Goal: Information Seeking & Learning: Check status

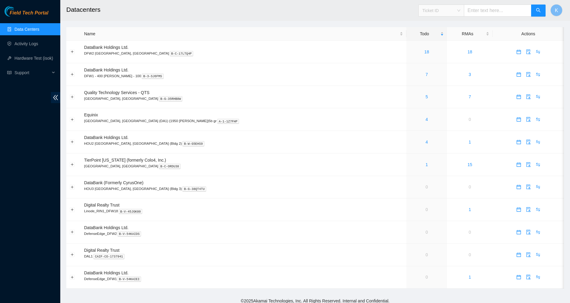
click at [453, 8] on span "Ticket ID" at bounding box center [441, 10] width 38 height 9
drag, startPoint x: 437, startPoint y: 69, endPoint x: 437, endPoint y: 65, distance: 3.7
click at [437, 69] on div "Tracking Number" at bounding box center [447, 70] width 38 height 7
click at [483, 11] on input "text" at bounding box center [497, 11] width 67 height 12
type input "463470062300"
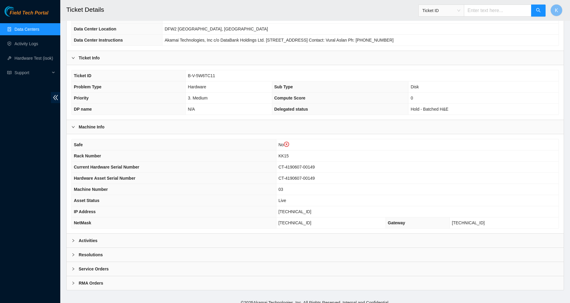
scroll to position [84, 0]
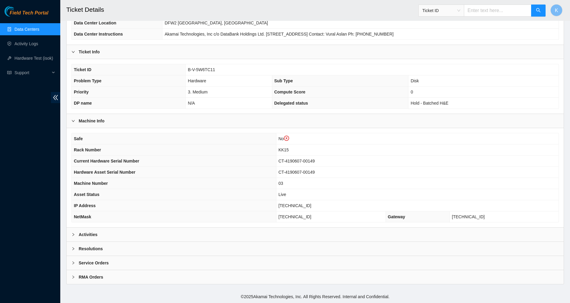
drag, startPoint x: 98, startPoint y: 230, endPoint x: 94, endPoint y: 233, distance: 5.3
click at [95, 233] on div "Activities" at bounding box center [315, 234] width 497 height 14
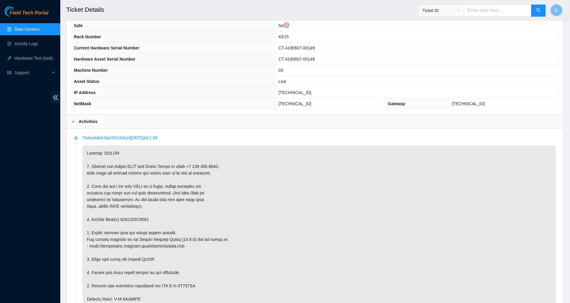
click at [122, 222] on p at bounding box center [318, 305] width 473 height 321
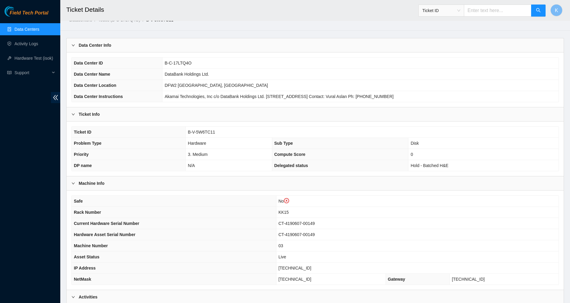
scroll to position [9, 0]
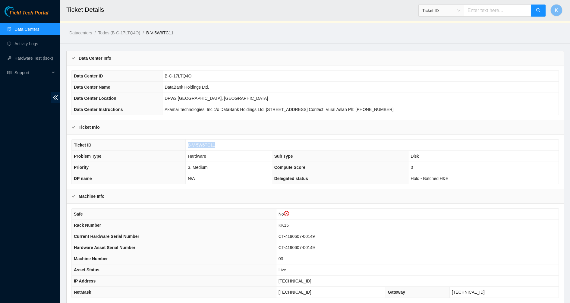
drag, startPoint x: 225, startPoint y: 142, endPoint x: 187, endPoint y: 145, distance: 38.1
click at [187, 145] on td "B-V-5W6TC11" at bounding box center [372, 144] width 373 height 11
copy span "B-V-5W6TC11"
click at [37, 27] on link "Data Centers" at bounding box center [26, 29] width 25 height 5
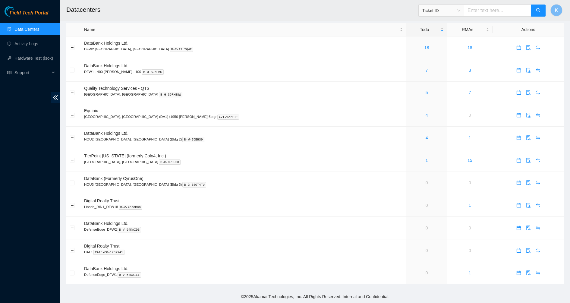
scroll to position [4, 0]
click at [424, 48] on link "18" at bounding box center [426, 47] width 5 height 5
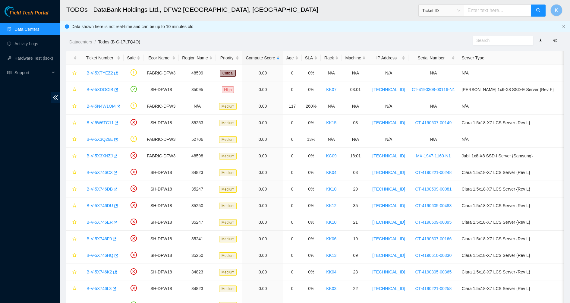
click at [493, 40] on input "text" at bounding box center [500, 40] width 49 height 7
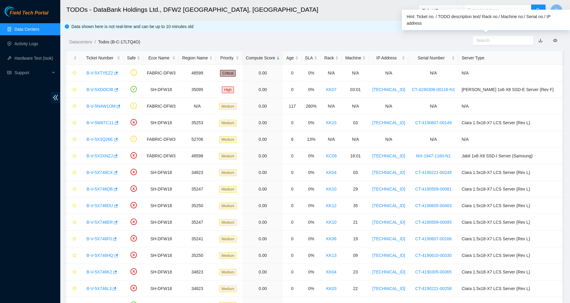
paste input "B-V-5W6TC11"
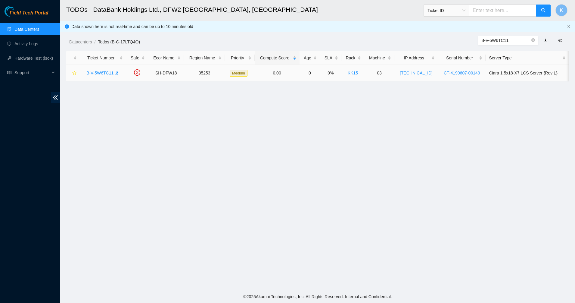
type input "B-V-5W6TC11"
click at [105, 75] on link "B-V-5W6TC11" at bounding box center [99, 73] width 27 height 5
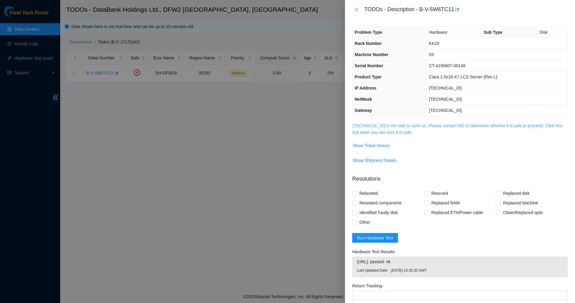
click at [368, 131] on link "104.123.157.6 is not safe to work on. Please contact NIE to determine whether i…" at bounding box center [458, 128] width 210 height 11
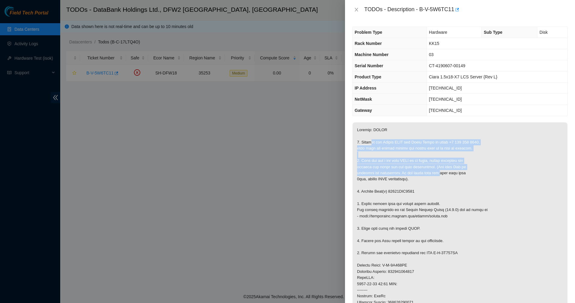
drag, startPoint x: 371, startPoint y: 144, endPoint x: 441, endPoint y: 174, distance: 75.5
click at [441, 174] on p at bounding box center [460, 271] width 215 height 298
drag, startPoint x: 441, startPoint y: 174, endPoint x: 396, endPoint y: 147, distance: 52.5
click at [396, 147] on p at bounding box center [460, 271] width 215 height 298
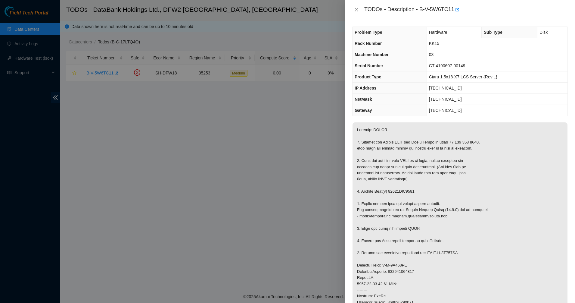
click at [393, 145] on p at bounding box center [460, 271] width 215 height 298
drag, startPoint x: 393, startPoint y: 145, endPoint x: 357, endPoint y: 145, distance: 36.2
click at [393, 145] on p at bounding box center [460, 271] width 215 height 298
click at [357, 145] on p at bounding box center [460, 271] width 215 height 298
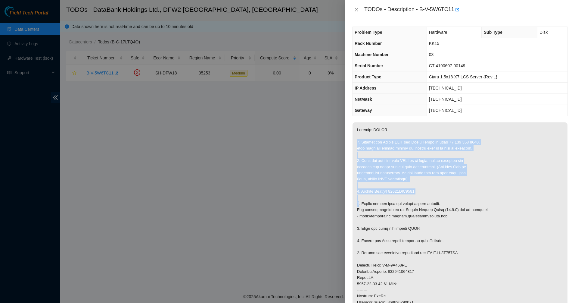
drag, startPoint x: 357, startPoint y: 145, endPoint x: 413, endPoint y: 183, distance: 67.5
click at [413, 183] on p at bounding box center [460, 271] width 215 height 298
drag, startPoint x: 413, startPoint y: 183, endPoint x: 378, endPoint y: 147, distance: 49.6
click at [378, 147] on p at bounding box center [460, 271] width 215 height 298
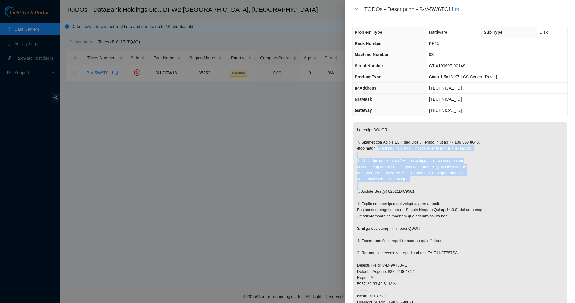
click at [378, 147] on p at bounding box center [460, 271] width 215 height 298
drag, startPoint x: 381, startPoint y: 155, endPoint x: 413, endPoint y: 211, distance: 64.2
click at [413, 211] on p at bounding box center [460, 271] width 215 height 298
click at [413, 212] on p at bounding box center [460, 271] width 215 height 298
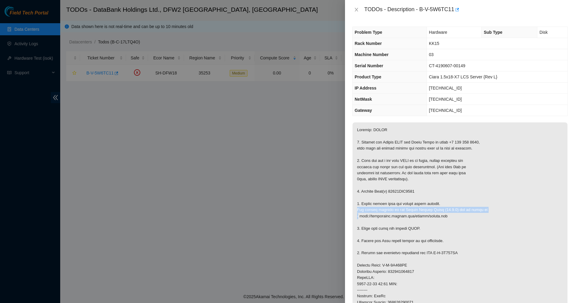
click at [413, 212] on p at bounding box center [460, 271] width 215 height 298
click at [400, 229] on p at bounding box center [460, 271] width 215 height 298
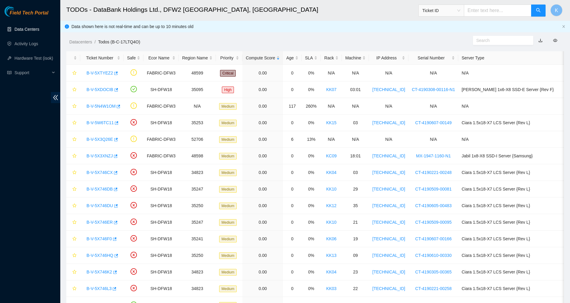
click at [14, 30] on link "Data Centers" at bounding box center [26, 29] width 25 height 5
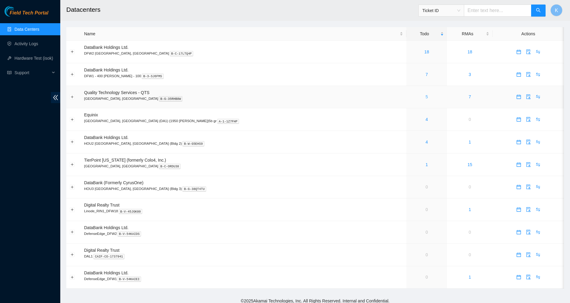
click at [425, 97] on link "5" at bounding box center [426, 96] width 2 height 5
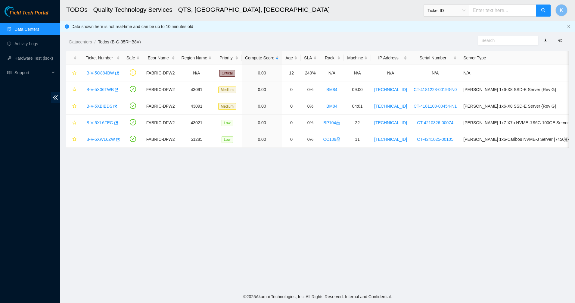
click at [20, 31] on link "Data Centers" at bounding box center [26, 29] width 25 height 5
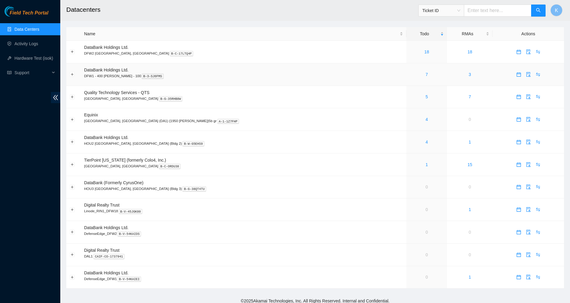
click at [409, 72] on div "7" at bounding box center [426, 74] width 34 height 7
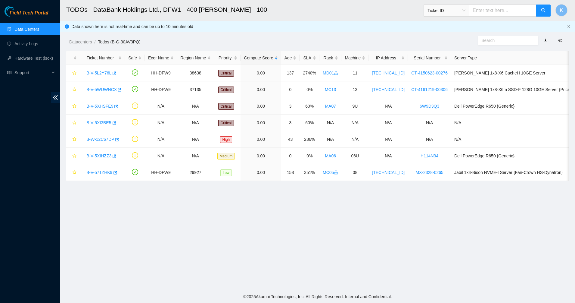
click at [32, 23] on ul "Data Centers Activity Logs Hardware Test (isok) Support" at bounding box center [30, 51] width 60 height 58
click at [31, 30] on link "Data Centers" at bounding box center [26, 29] width 25 height 5
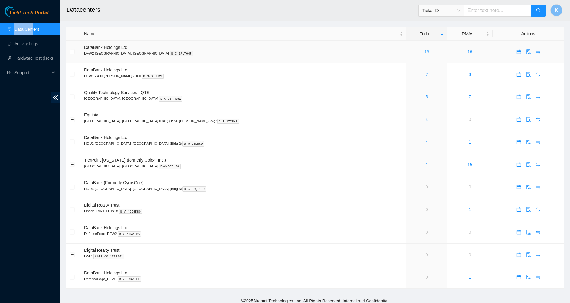
click at [424, 52] on link "18" at bounding box center [426, 51] width 5 height 5
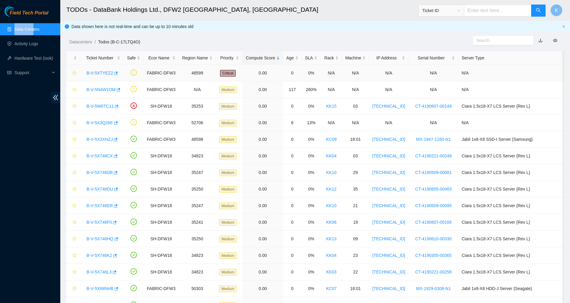
click at [98, 74] on link "B-V-5XTYEZ2" at bounding box center [99, 73] width 27 height 5
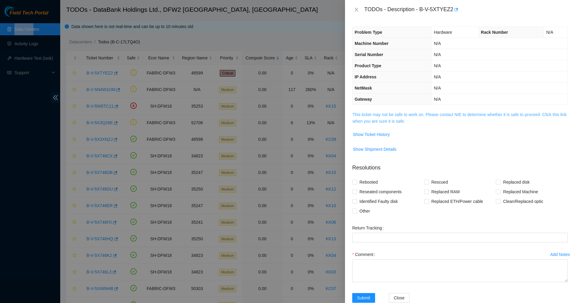
click at [399, 119] on link "This ticket may not be safe to work on. Please contact NIE to determine whether…" at bounding box center [460, 117] width 214 height 11
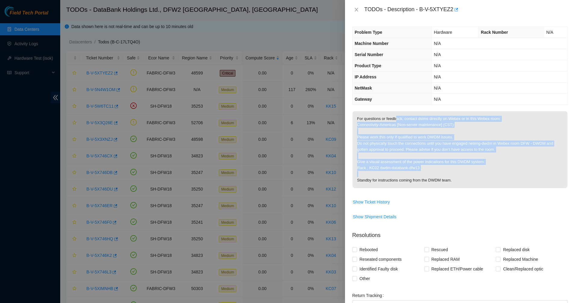
drag, startPoint x: 395, startPoint y: 121, endPoint x: 503, endPoint y: 176, distance: 121.5
click at [503, 175] on p "For questions or feedback, contact dsims directly on Webex or in this Webex roo…" at bounding box center [460, 149] width 215 height 77
click at [503, 177] on p "For questions or feedback, contact dsims directly on Webex or in this Webex roo…" at bounding box center [460, 149] width 215 height 77
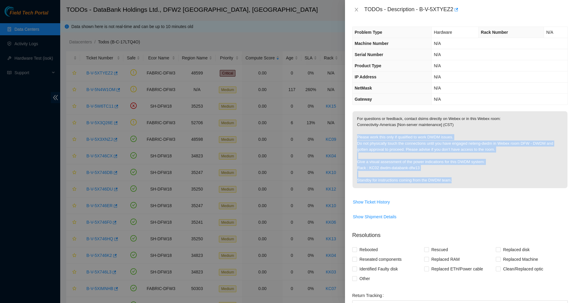
drag, startPoint x: 421, startPoint y: 160, endPoint x: 360, endPoint y: 126, distance: 69.7
click at [361, 127] on p "For questions or feedback, contact dsims directly on Webex or in this Webex roo…" at bounding box center [460, 149] width 215 height 77
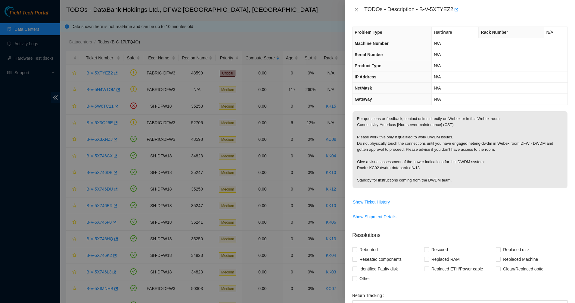
click at [360, 126] on p "For questions or feedback, contact dsims directly on Webex or in this Webex roo…" at bounding box center [460, 149] width 215 height 77
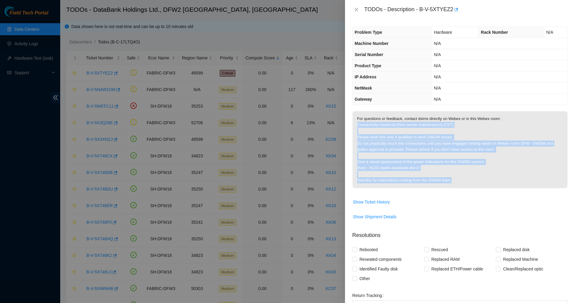
drag, startPoint x: 494, startPoint y: 184, endPoint x: 505, endPoint y: 190, distance: 13.1
click at [505, 190] on span "For questions or feedback, contact dsims directly on Webex or in this Webex roo…" at bounding box center [460, 151] width 215 height 81
click at [503, 186] on p "For questions or feedback, contact dsims directly on Webex or in this Webex roo…" at bounding box center [460, 149] width 215 height 77
drag, startPoint x: 384, startPoint y: 143, endPoint x: 360, endPoint y: 127, distance: 29.2
click at [369, 134] on p "For questions or feedback, contact dsims directly on Webex or in this Webex roo…" at bounding box center [460, 149] width 215 height 77
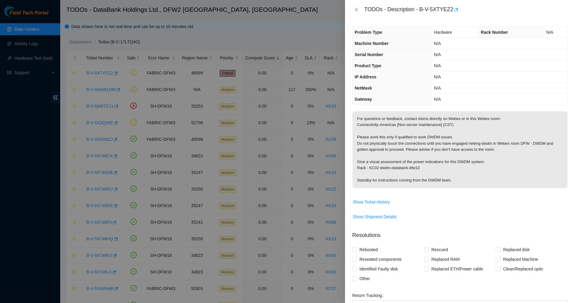
click at [359, 127] on p "For questions or feedback, contact dsims directly on Webex or in this Webex roo…" at bounding box center [460, 149] width 215 height 77
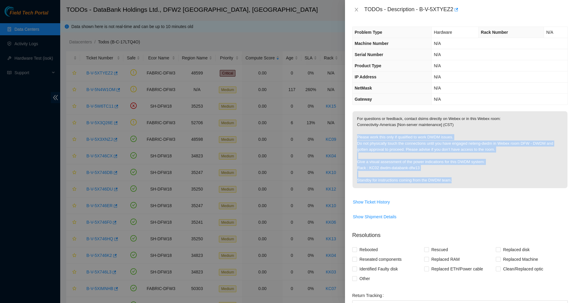
drag, startPoint x: 478, startPoint y: 182, endPoint x: 509, endPoint y: 192, distance: 33.2
click at [509, 192] on td "For questions or feedback, contact dsims directly on Webex or in this Webex roo…" at bounding box center [461, 154] width 216 height 86
click at [496, 182] on p "For questions or feedback, contact dsims directly on Webex or in this Webex roo…" at bounding box center [460, 149] width 215 height 77
click at [384, 143] on p "For questions or feedback, contact dsims directly on Webex or in this Webex roo…" at bounding box center [460, 149] width 215 height 77
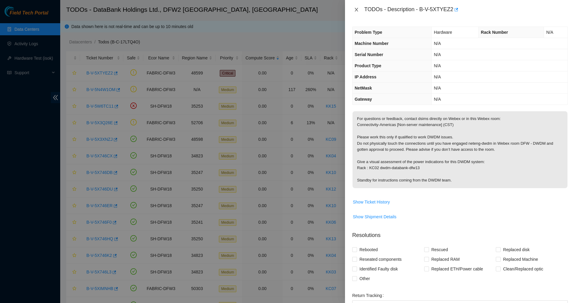
click at [358, 8] on icon "close" at bounding box center [356, 9] width 5 height 5
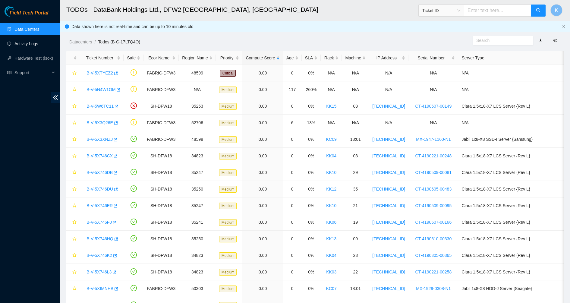
click at [22, 46] on link "Activity Logs" at bounding box center [26, 43] width 24 height 5
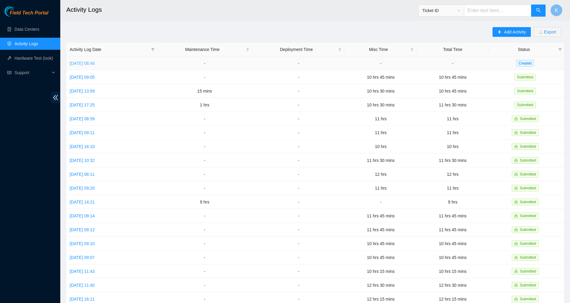
click at [80, 64] on link "Mon, 06 Oct 2025 08:46" at bounding box center [82, 63] width 25 height 5
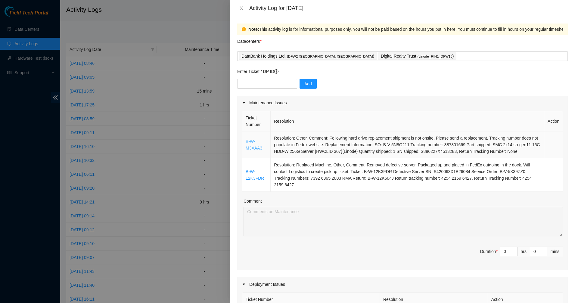
click at [247, 145] on link "B-W-M3XAA3" at bounding box center [254, 144] width 17 height 11
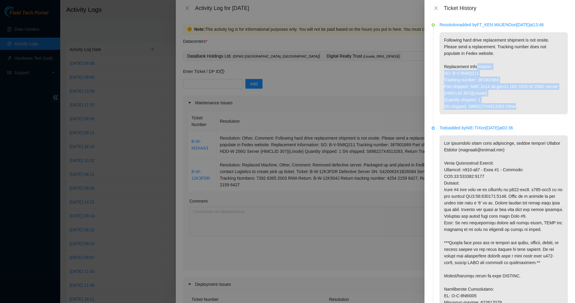
drag, startPoint x: 478, startPoint y: 66, endPoint x: 477, endPoint y: 63, distance: 3.2
click at [477, 63] on p "Following hard drive replacement shipment is not onsite. Please send a replacem…" at bounding box center [504, 73] width 128 height 82
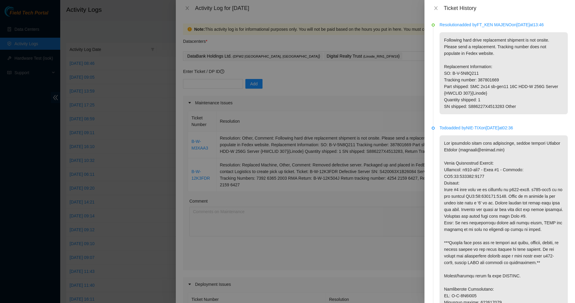
click at [477, 63] on p "Following hard drive replacement shipment is not onsite. Please send a replacem…" at bounding box center [504, 73] width 128 height 82
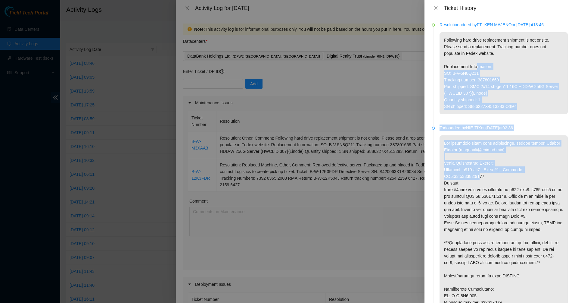
drag, startPoint x: 477, startPoint y: 171, endPoint x: 478, endPoint y: 179, distance: 7.9
click at [478, 180] on p at bounding box center [504, 259] width 128 height 248
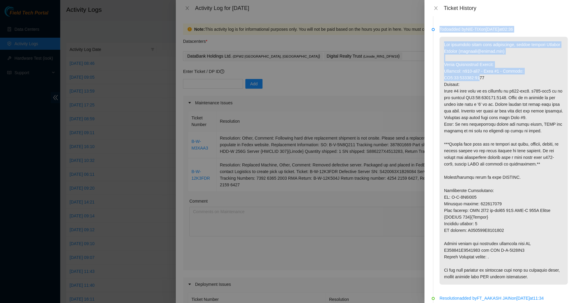
scroll to position [226, 0]
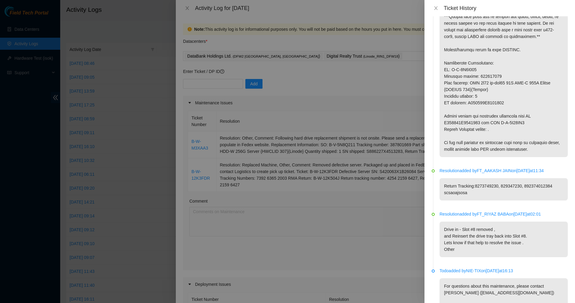
click at [479, 180] on p "Return Tracking:8273749230, 829347230, 892374012384 scsaoajsosa" at bounding box center [504, 189] width 128 height 22
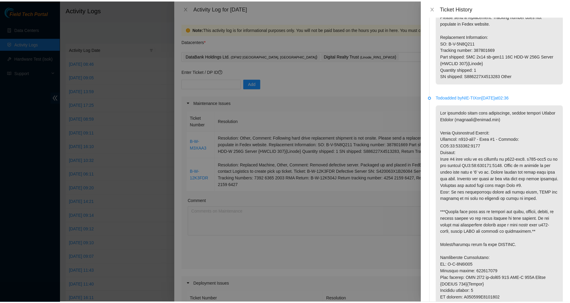
scroll to position [0, 0]
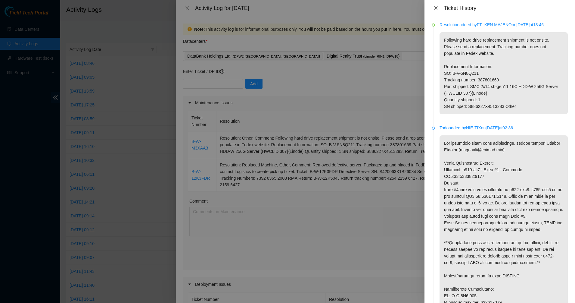
click at [439, 9] on button "Close" at bounding box center [436, 8] width 8 height 6
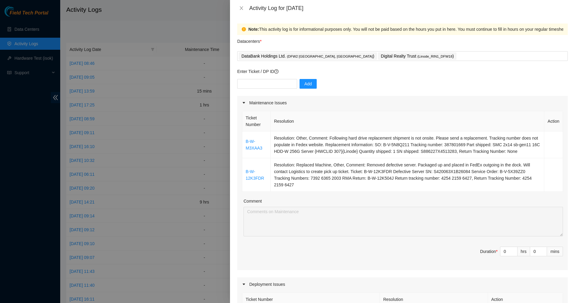
click at [247, 8] on div "Activity Log for 06-10-2025" at bounding box center [402, 8] width 331 height 7
click at [244, 8] on icon "close" at bounding box center [241, 8] width 5 height 5
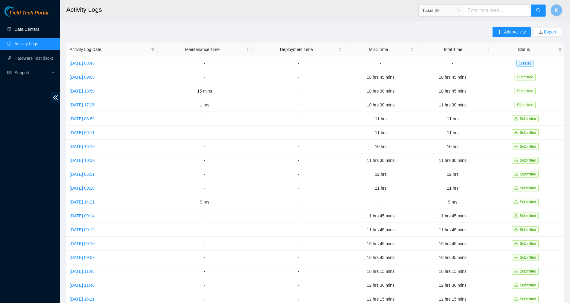
click at [16, 27] on link "Data Centers" at bounding box center [26, 29] width 25 height 5
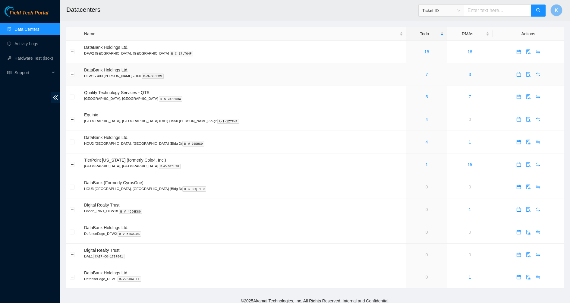
click at [450, 64] on td "3" at bounding box center [469, 74] width 45 height 23
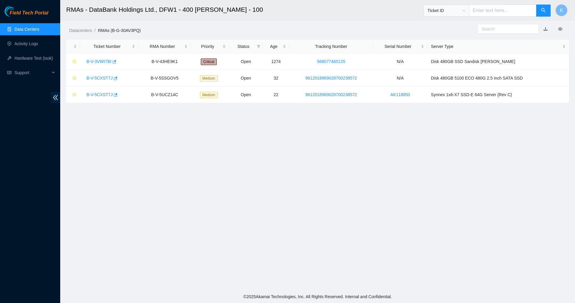
click at [18, 28] on link "Data Centers" at bounding box center [26, 29] width 25 height 5
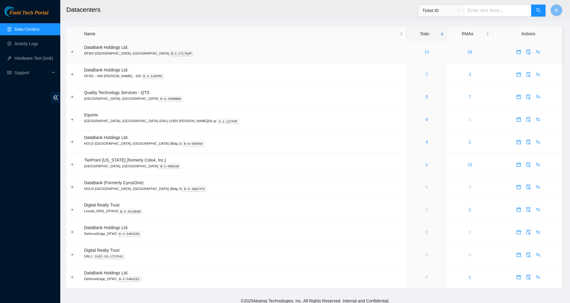
click at [424, 51] on link "18" at bounding box center [426, 51] width 5 height 5
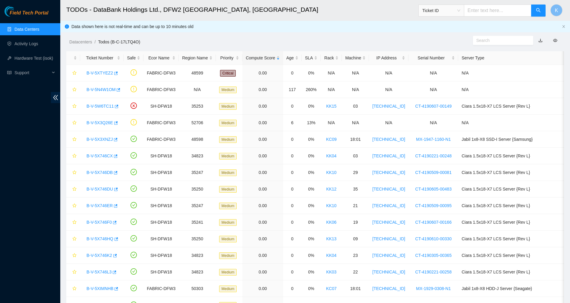
click at [14, 28] on link "Data Centers" at bounding box center [26, 29] width 25 height 5
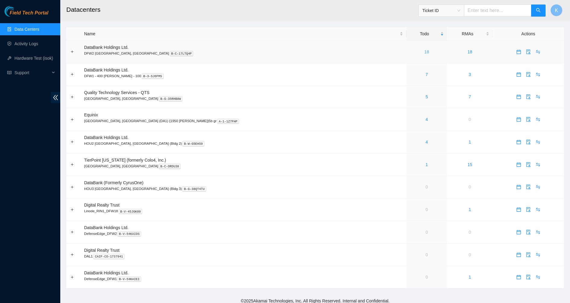
click at [424, 52] on link "18" at bounding box center [426, 51] width 5 height 5
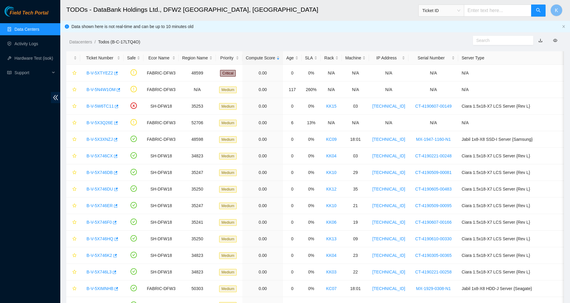
click at [500, 42] on input "text" at bounding box center [500, 40] width 49 height 7
paste input "B-V-5XRXB5D"
type input "B-V-5XRXB5D"
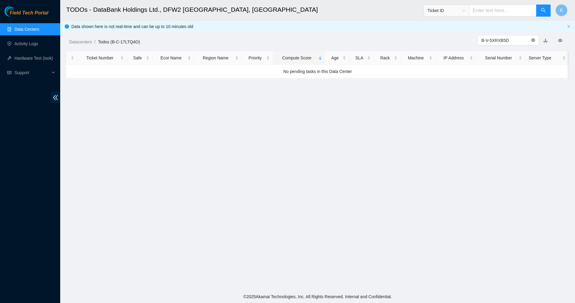
click at [533, 39] on icon "close-circle" at bounding box center [534, 40] width 4 height 4
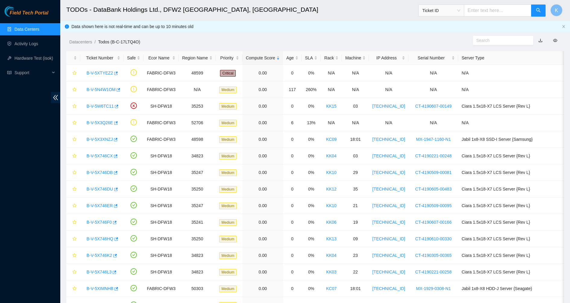
click at [486, 8] on input "text" at bounding box center [497, 11] width 67 height 12
paste input "B-V-5XRXB5D"
type input "B-V-5XRXB5D"
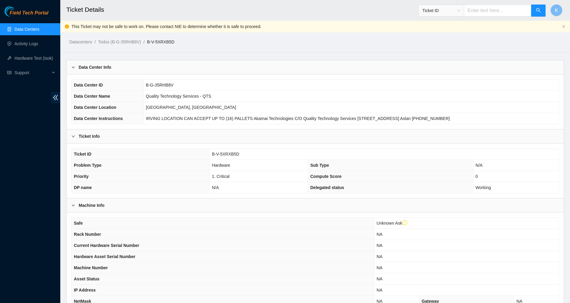
click at [36, 27] on link "Data Centers" at bounding box center [26, 29] width 25 height 5
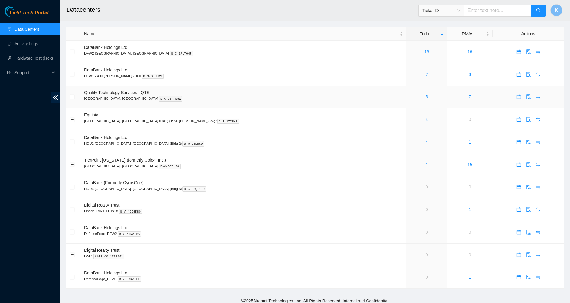
click at [409, 97] on div "5" at bounding box center [426, 96] width 34 height 7
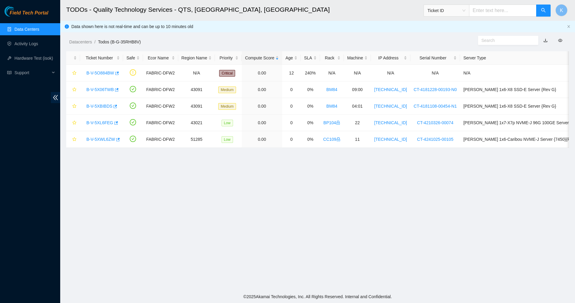
click at [506, 42] on input "text" at bounding box center [506, 40] width 49 height 7
paste input "B-V-5XRXB5D"
type input "B-V-5XRXB5D"
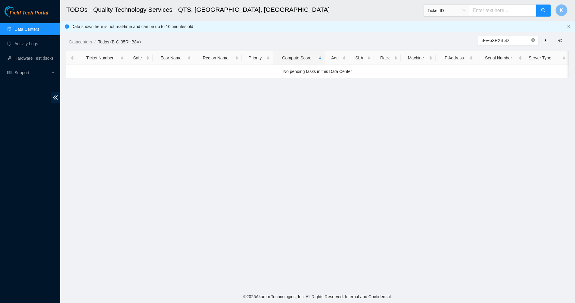
click at [532, 40] on icon "close-circle" at bounding box center [534, 40] width 4 height 4
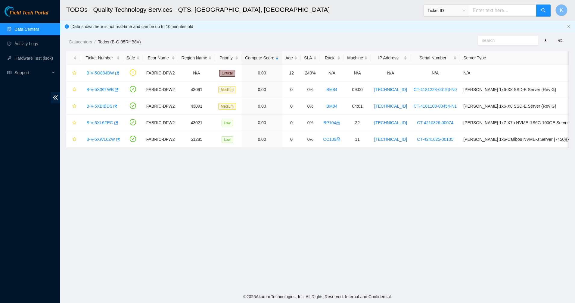
click at [508, 13] on input "text" at bounding box center [502, 11] width 67 height 12
paste input "B-V-5XRXB5D"
type input "B-V-5XRXB5D"
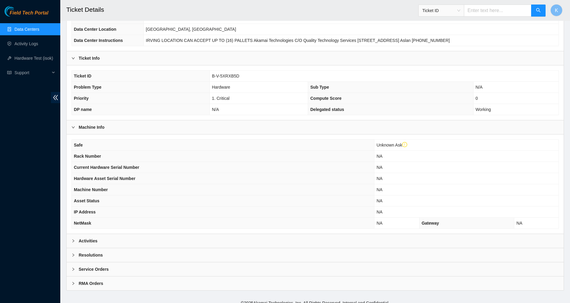
scroll to position [84, 0]
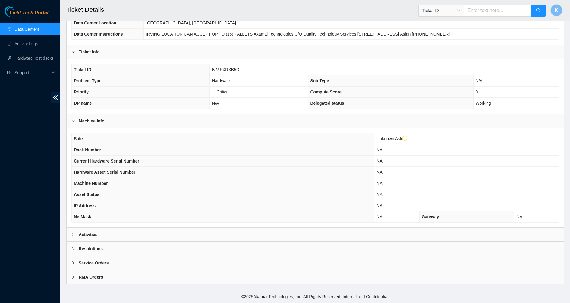
click at [84, 233] on b "Activities" at bounding box center [88, 234] width 19 height 7
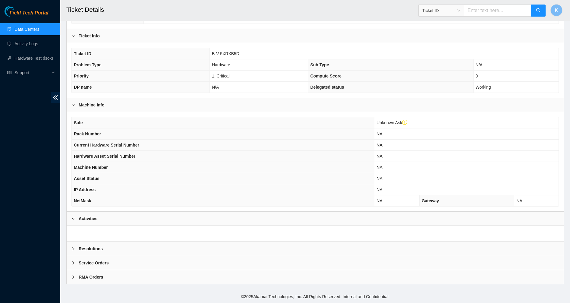
click at [91, 248] on b "Resolutions" at bounding box center [91, 248] width 24 height 7
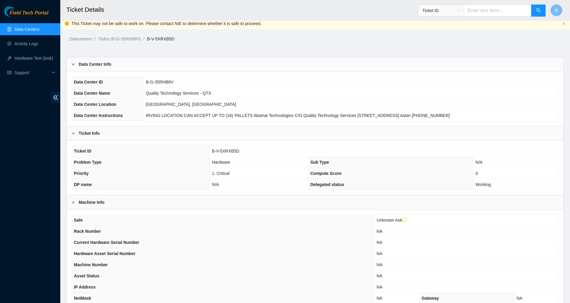
scroll to position [0, 0]
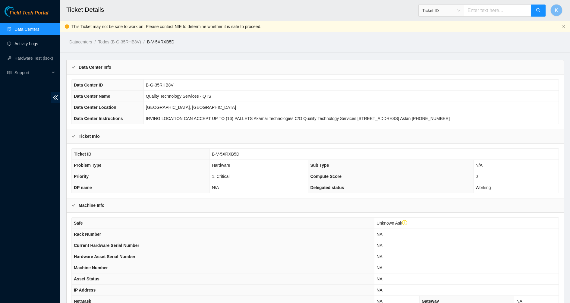
click at [26, 46] on link "Activity Logs" at bounding box center [26, 43] width 24 height 5
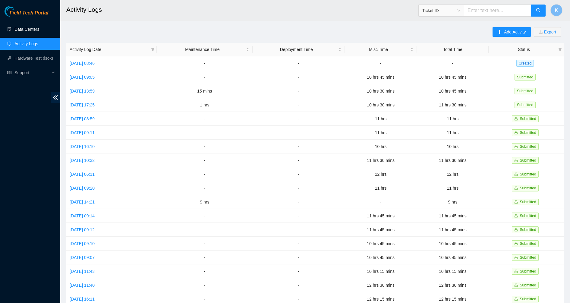
click at [29, 29] on link "Data Centers" at bounding box center [26, 29] width 25 height 5
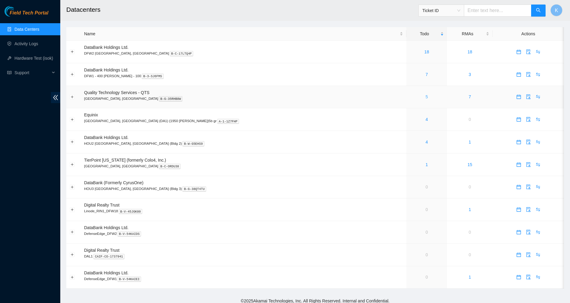
click at [425, 97] on link "5" at bounding box center [426, 96] width 2 height 5
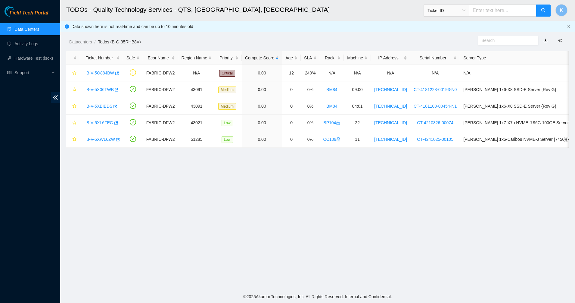
drag, startPoint x: 333, startPoint y: 187, endPoint x: 269, endPoint y: 40, distance: 160.2
click at [271, 40] on main "TODOs - Quality Technology Services - QTS, Irving, TX Ticket ID K Data shown he…" at bounding box center [317, 145] width 515 height 290
click at [269, 40] on ol "Datacenters / Todos (B-G-35RHB8V) /" at bounding box center [258, 42] width 378 height 7
drag, startPoint x: 269, startPoint y: 40, endPoint x: 309, endPoint y: 173, distance: 138.7
click at [309, 173] on main "TODOs - Quality Technology Services - QTS, Irving, TX Ticket ID K Data shown he…" at bounding box center [317, 145] width 515 height 290
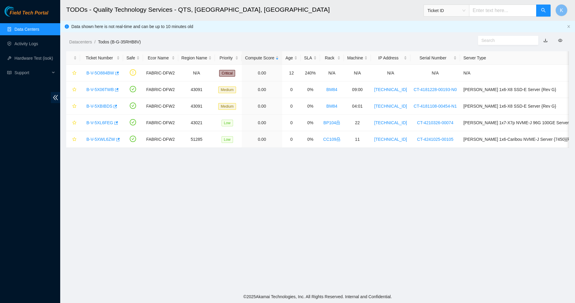
click at [309, 174] on main "TODOs - Quality Technology Services - QTS, Irving, TX Ticket ID K Data shown he…" at bounding box center [317, 145] width 515 height 290
click at [103, 69] on div "B-V-5O884BW" at bounding box center [101, 73] width 36 height 10
click at [103, 72] on link "B-V-5O884BW" at bounding box center [100, 73] width 28 height 5
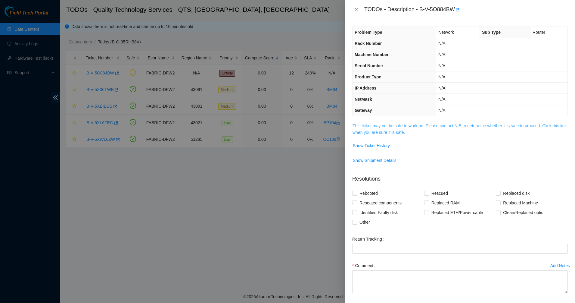
click at [388, 132] on link "This ticket may not be safe to work on. Please contact NIE to determine whether…" at bounding box center [460, 128] width 214 height 11
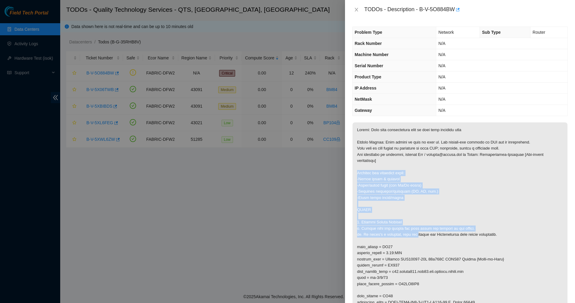
drag, startPoint x: 403, startPoint y: 214, endPoint x: 417, endPoint y: 233, distance: 23.6
click at [416, 232] on p at bounding box center [460, 243] width 215 height 243
click at [417, 233] on p at bounding box center [460, 243] width 215 height 243
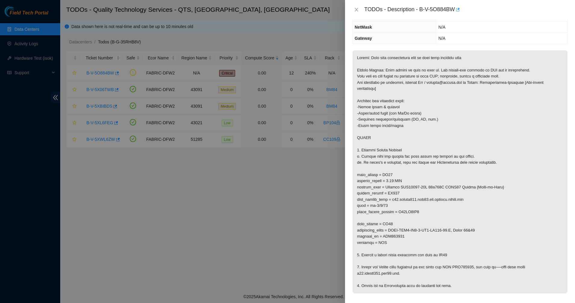
scroll to position [113, 0]
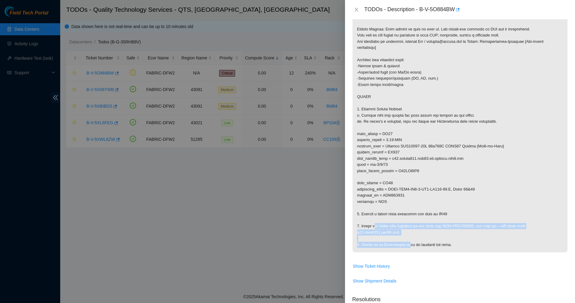
click at [410, 244] on p at bounding box center [460, 130] width 215 height 243
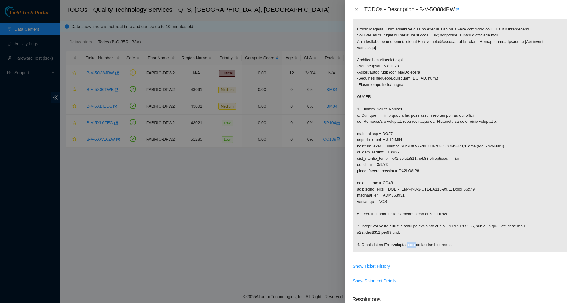
click at [410, 244] on p at bounding box center [460, 130] width 215 height 243
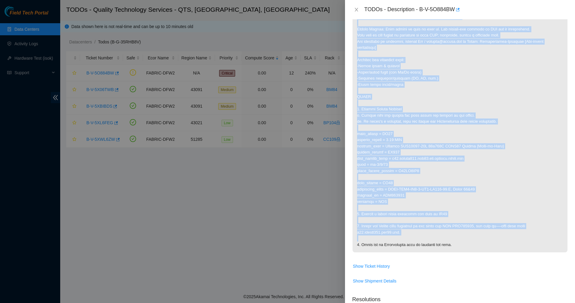
click at [410, 244] on p at bounding box center [460, 130] width 215 height 243
click at [425, 250] on p at bounding box center [460, 130] width 215 height 243
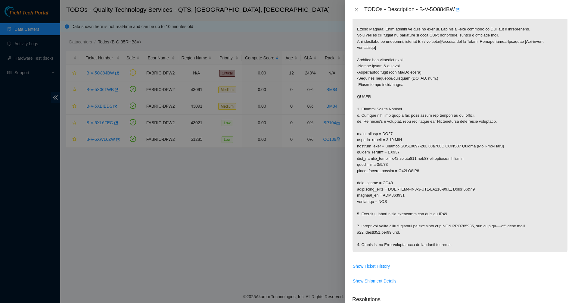
click at [425, 250] on p at bounding box center [460, 130] width 215 height 243
click at [388, 238] on p at bounding box center [460, 130] width 215 height 243
drag, startPoint x: 388, startPoint y: 238, endPoint x: 403, endPoint y: 249, distance: 18.6
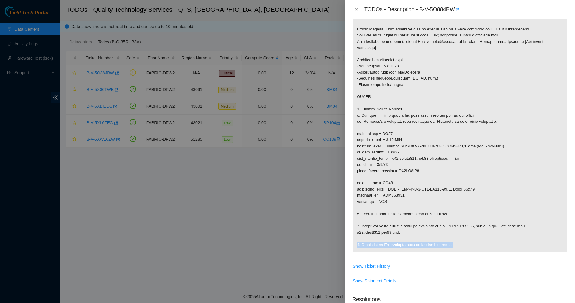
click at [403, 249] on p at bounding box center [460, 130] width 215 height 243
drag, startPoint x: 403, startPoint y: 249, endPoint x: 377, endPoint y: 221, distance: 38.0
click at [377, 221] on p at bounding box center [460, 130] width 215 height 243
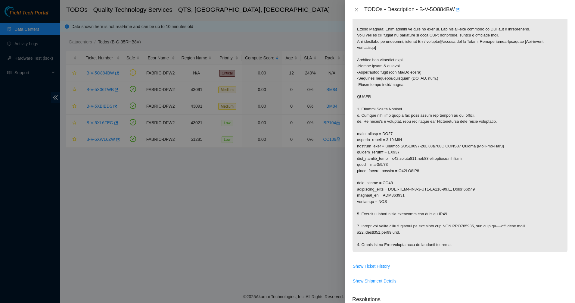
drag, startPoint x: 377, startPoint y: 221, endPoint x: 451, endPoint y: 256, distance: 81.4
click at [451, 252] on p at bounding box center [460, 130] width 215 height 243
drag, startPoint x: 364, startPoint y: 169, endPoint x: 361, endPoint y: 155, distance: 14.8
click at [362, 161] on p at bounding box center [460, 130] width 215 height 243
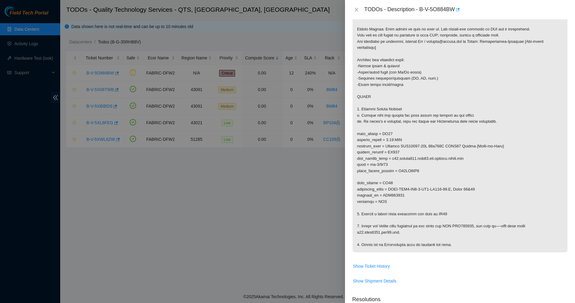
drag, startPoint x: 361, startPoint y: 154, endPoint x: 365, endPoint y: 154, distance: 4.0
click at [362, 154] on p at bounding box center [460, 130] width 215 height 243
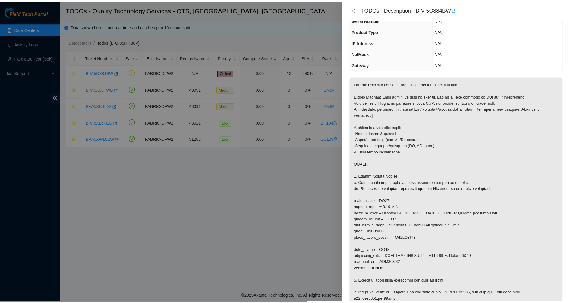
scroll to position [0, 0]
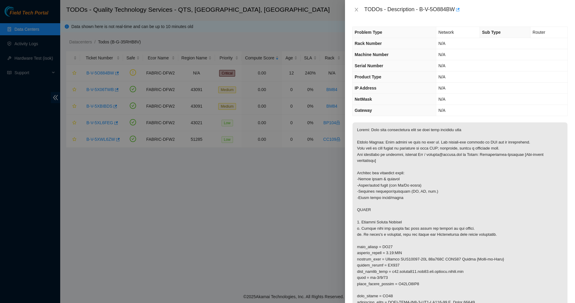
click at [267, 296] on div at bounding box center [287, 151] width 575 height 303
click at [355, 9] on icon "close" at bounding box center [356, 9] width 5 height 5
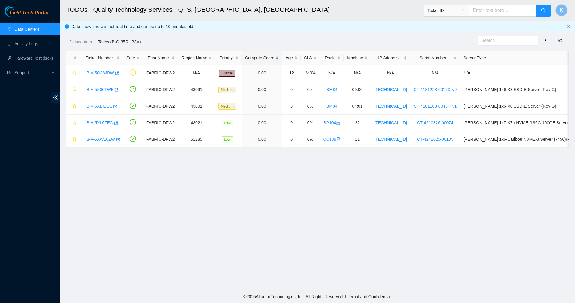
click at [24, 32] on link "Data Centers" at bounding box center [26, 29] width 25 height 5
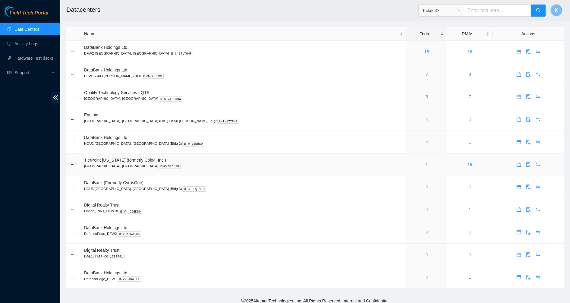
click at [409, 165] on div "1" at bounding box center [426, 164] width 34 height 7
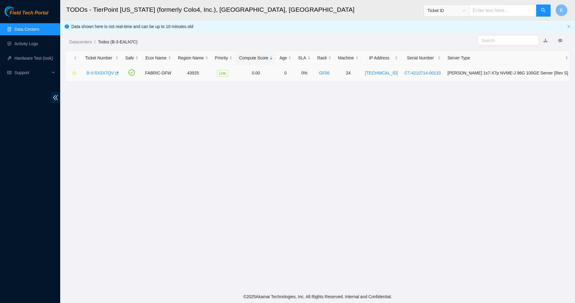
click at [100, 69] on div "B-V-5XSX7QV" at bounding box center [100, 73] width 35 height 10
click at [100, 70] on div "B-V-5XSX7QV" at bounding box center [100, 73] width 35 height 10
click at [98, 73] on link "B-V-5XSX7QV" at bounding box center [99, 73] width 27 height 5
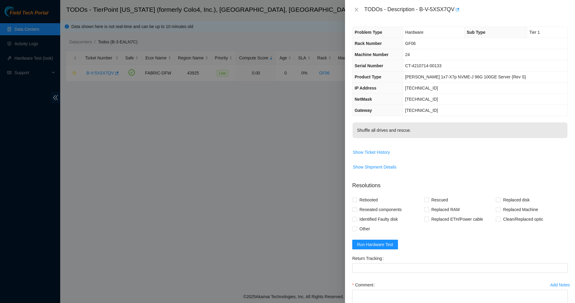
click at [374, 133] on p "Shuffle all drives and rescue." at bounding box center [460, 130] width 215 height 16
click at [406, 128] on p "Shuffle all drives and rescue." at bounding box center [460, 130] width 215 height 16
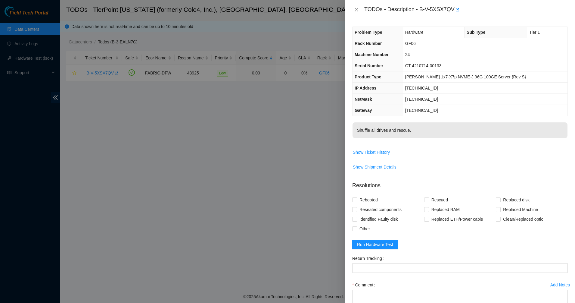
click at [406, 128] on p "Shuffle all drives and rescue." at bounding box center [460, 130] width 215 height 16
click at [420, 129] on p "Shuffle all drives and rescue." at bounding box center [460, 130] width 215 height 16
click at [443, 129] on p "Shuffle all drives and rescue." at bounding box center [460, 130] width 215 height 16
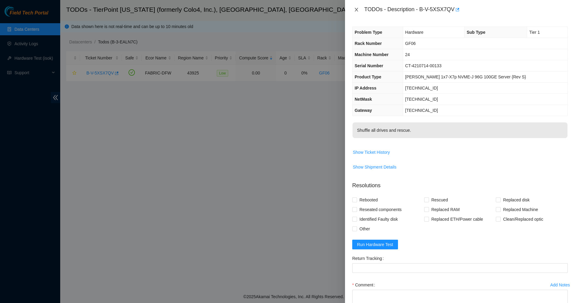
click at [355, 11] on icon "close" at bounding box center [356, 9] width 5 height 5
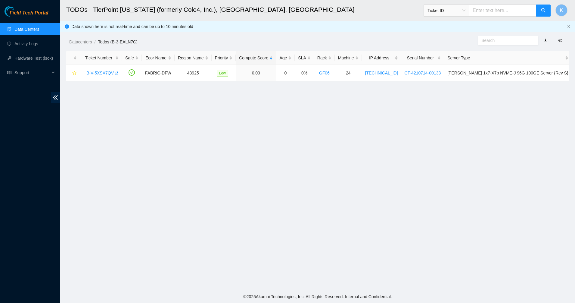
click at [29, 27] on link "Data Centers" at bounding box center [26, 29] width 25 height 5
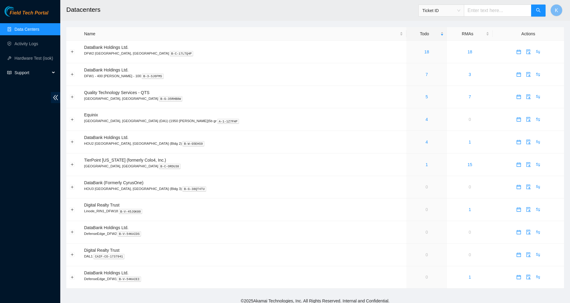
click at [43, 71] on span "Support" at bounding box center [32, 73] width 36 height 12
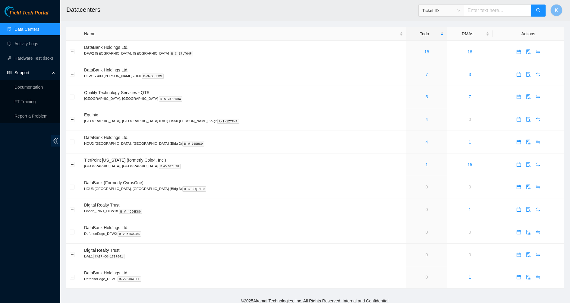
click at [15, 154] on div "Field Tech Portal Data Centers Activity Logs Hardware Test (isok) Support Docum…" at bounding box center [30, 154] width 60 height 297
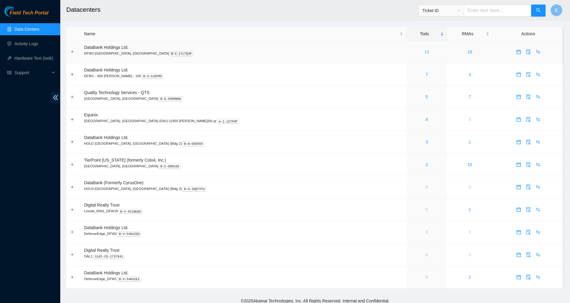
click at [424, 50] on link "15" at bounding box center [426, 51] width 5 height 5
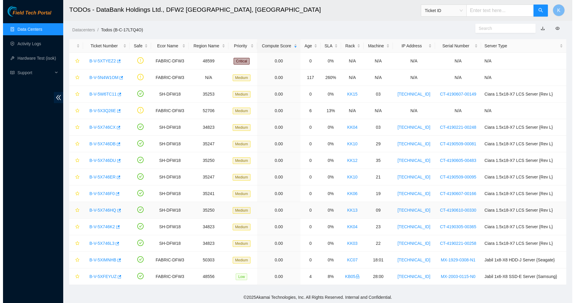
scroll to position [13, 0]
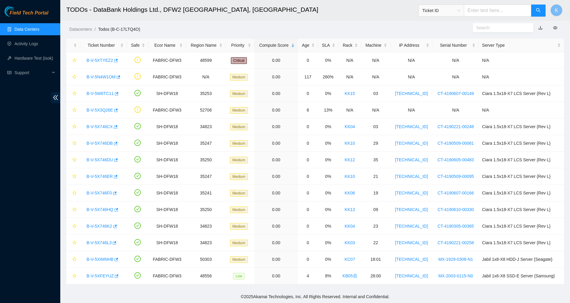
click at [320, 18] on h2 "TODOs - DataBank Holdings Ltd., DFW2 [GEOGRAPHIC_DATA], [GEOGRAPHIC_DATA]" at bounding box center [261, 9] width 390 height 19
click at [96, 106] on div "B-V-5X3Q26E" at bounding box center [103, 110] width 40 height 10
click at [110, 110] on link "B-V-5X3Q26E" at bounding box center [99, 110] width 27 height 5
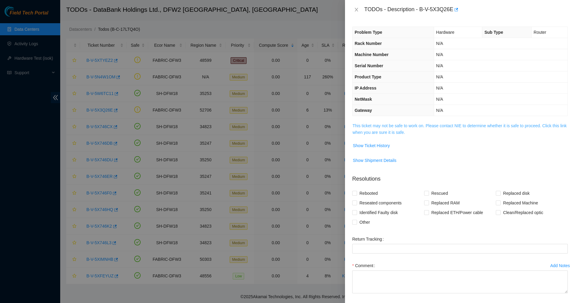
click at [395, 125] on link "This ticket may not be safe to work on. Please contact NIE to determine whether…" at bounding box center [460, 128] width 214 height 11
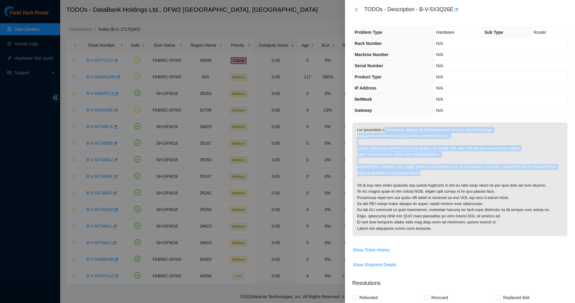
drag, startPoint x: 383, startPoint y: 127, endPoint x: 453, endPoint y: 173, distance: 82.7
click at [453, 173] on p at bounding box center [460, 179] width 215 height 114
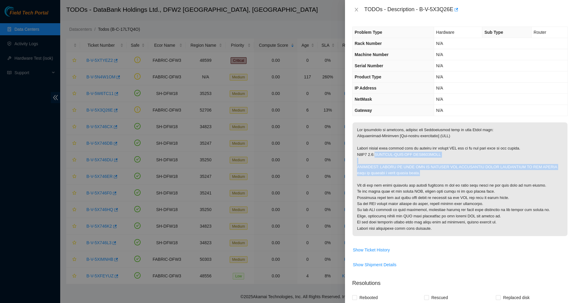
drag, startPoint x: 453, startPoint y: 173, endPoint x: 371, endPoint y: 157, distance: 82.6
click at [372, 157] on p at bounding box center [460, 179] width 215 height 114
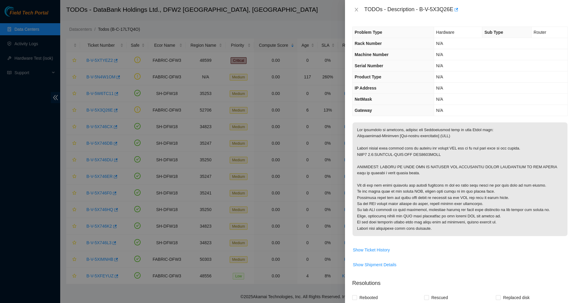
click at [371, 157] on p at bounding box center [460, 179] width 215 height 114
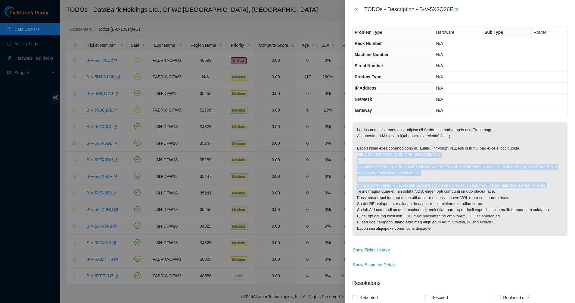
drag, startPoint x: 371, startPoint y: 157, endPoint x: 477, endPoint y: 184, distance: 109.9
click at [477, 184] on p at bounding box center [460, 179] width 215 height 114
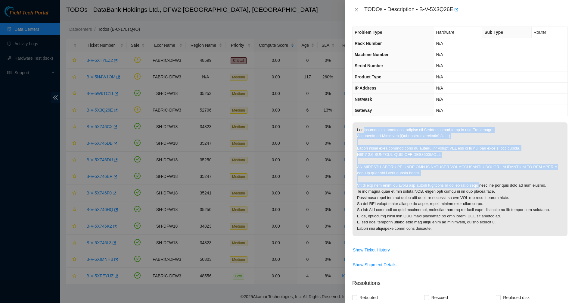
drag, startPoint x: 477, startPoint y: 184, endPoint x: 365, endPoint y: 130, distance: 124.1
click at [365, 130] on p at bounding box center [460, 179] width 215 height 114
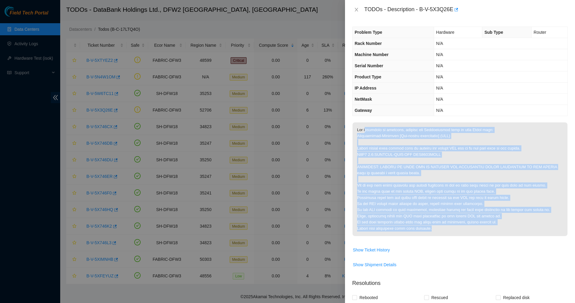
drag, startPoint x: 370, startPoint y: 138, endPoint x: 499, endPoint y: 232, distance: 159.6
click at [499, 232] on p at bounding box center [460, 179] width 215 height 114
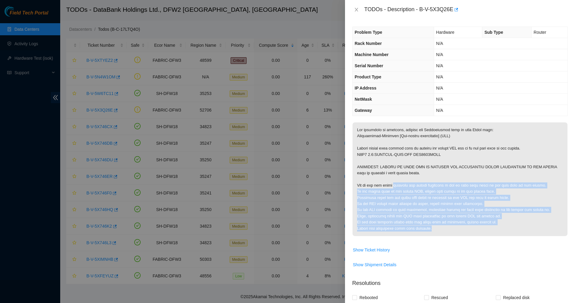
drag, startPoint x: 499, startPoint y: 232, endPoint x: 390, endPoint y: 183, distance: 119.5
click at [390, 183] on p at bounding box center [460, 179] width 215 height 114
drag, startPoint x: 388, startPoint y: 183, endPoint x: 456, endPoint y: 215, distance: 74.9
click at [456, 215] on p at bounding box center [460, 179] width 215 height 114
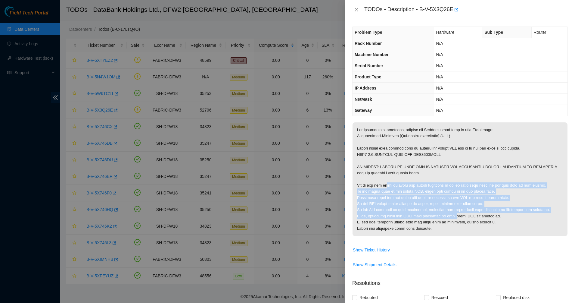
click at [456, 215] on p at bounding box center [460, 179] width 215 height 114
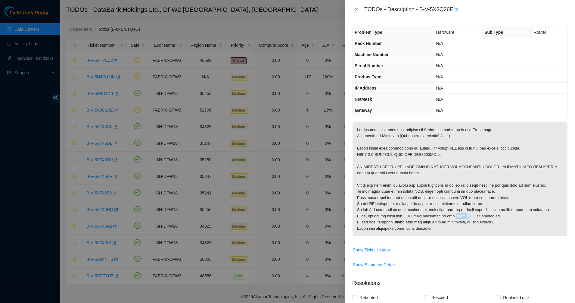
click at [456, 215] on p at bounding box center [460, 179] width 215 height 114
click at [423, 208] on p at bounding box center [460, 179] width 215 height 114
click at [411, 197] on p at bounding box center [460, 179] width 215 height 114
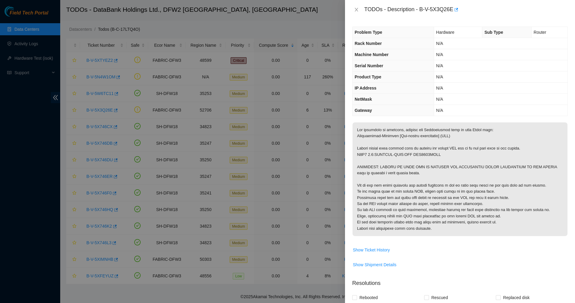
click at [409, 196] on p at bounding box center [460, 179] width 215 height 114
click at [394, 172] on p at bounding box center [460, 179] width 215 height 114
click at [393, 171] on p at bounding box center [460, 179] width 215 height 114
click at [386, 153] on p at bounding box center [460, 179] width 215 height 114
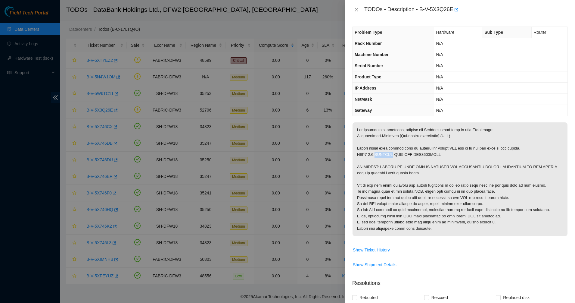
click at [386, 153] on p at bounding box center [460, 179] width 215 height 114
click at [376, 152] on p at bounding box center [460, 179] width 215 height 114
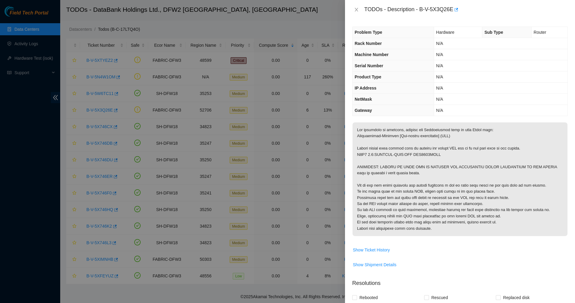
click at [387, 150] on p at bounding box center [460, 179] width 215 height 114
click at [415, 149] on p at bounding box center [460, 179] width 215 height 114
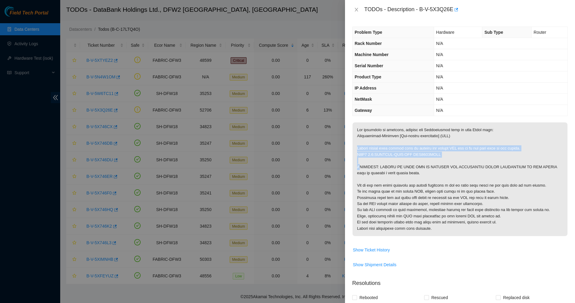
drag, startPoint x: 415, startPoint y: 149, endPoint x: 419, endPoint y: 154, distance: 6.2
click at [419, 154] on p at bounding box center [460, 179] width 215 height 114
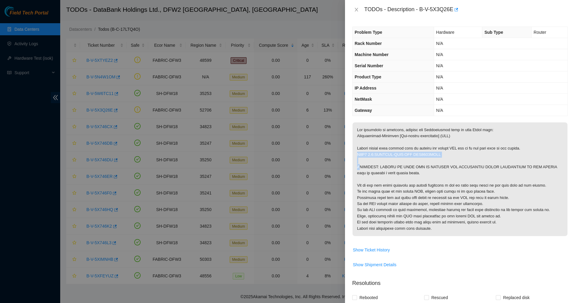
click at [374, 154] on p at bounding box center [460, 179] width 215 height 114
click at [343, 156] on div at bounding box center [287, 151] width 575 height 303
click at [383, 155] on p at bounding box center [460, 179] width 215 height 114
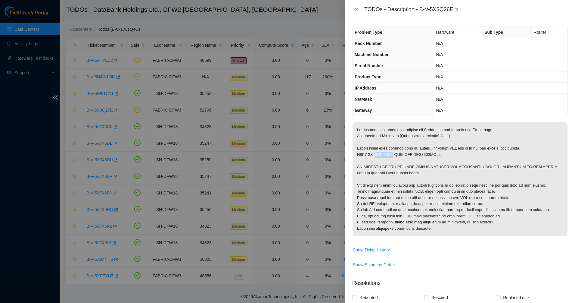
click at [383, 155] on p at bounding box center [460, 179] width 215 height 114
drag, startPoint x: 383, startPoint y: 155, endPoint x: 435, endPoint y: 154, distance: 52.4
click at [385, 155] on p at bounding box center [460, 179] width 215 height 114
click at [435, 154] on p at bounding box center [460, 179] width 215 height 114
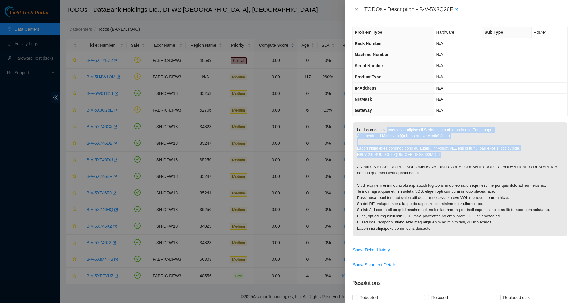
drag, startPoint x: 435, startPoint y: 154, endPoint x: 388, endPoint y: 130, distance: 53.5
click at [388, 130] on p at bounding box center [460, 179] width 215 height 114
click at [387, 130] on p at bounding box center [460, 179] width 215 height 114
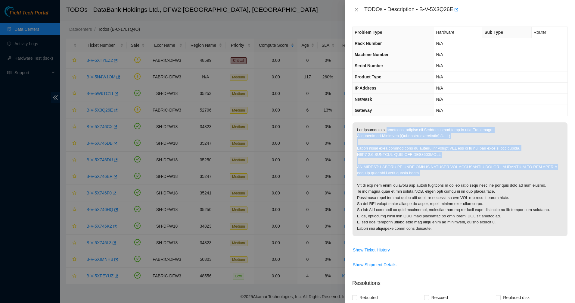
drag, startPoint x: 387, startPoint y: 130, endPoint x: 468, endPoint y: 176, distance: 93.0
click at [468, 176] on p at bounding box center [460, 179] width 215 height 114
drag, startPoint x: 468, startPoint y: 176, endPoint x: 491, endPoint y: 210, distance: 41.1
click at [468, 176] on p at bounding box center [460, 179] width 215 height 114
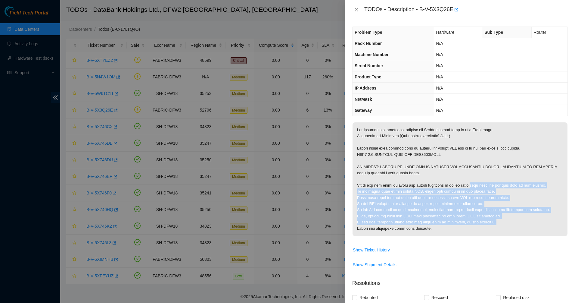
drag, startPoint x: 491, startPoint y: 210, endPoint x: 501, endPoint y: 221, distance: 15.1
click at [501, 221] on p at bounding box center [460, 179] width 215 height 114
drag, startPoint x: 501, startPoint y: 222, endPoint x: 434, endPoint y: 171, distance: 84.3
click at [434, 171] on p at bounding box center [460, 179] width 215 height 114
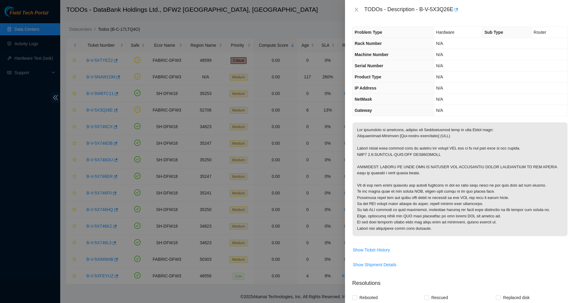
click at [434, 171] on p at bounding box center [460, 179] width 215 height 114
drag, startPoint x: 397, startPoint y: 130, endPoint x: 410, endPoint y: 131, distance: 13.0
click at [410, 131] on p at bounding box center [460, 179] width 215 height 114
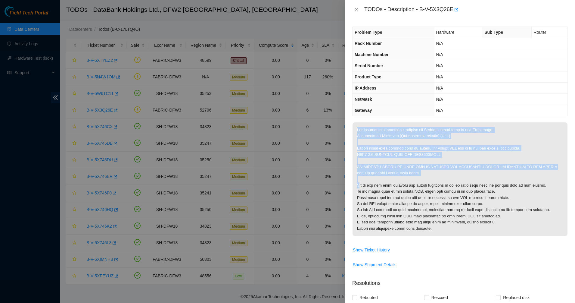
drag, startPoint x: 410, startPoint y: 131, endPoint x: 478, endPoint y: 164, distance: 74.9
click at [478, 164] on p at bounding box center [460, 179] width 215 height 114
drag, startPoint x: 478, startPoint y: 164, endPoint x: 405, endPoint y: 130, distance: 79.8
click at [405, 130] on p at bounding box center [460, 179] width 215 height 114
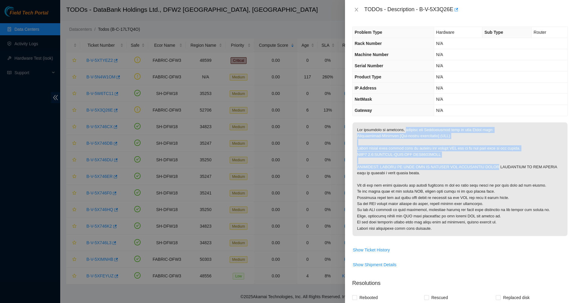
click at [428, 151] on p at bounding box center [460, 179] width 215 height 114
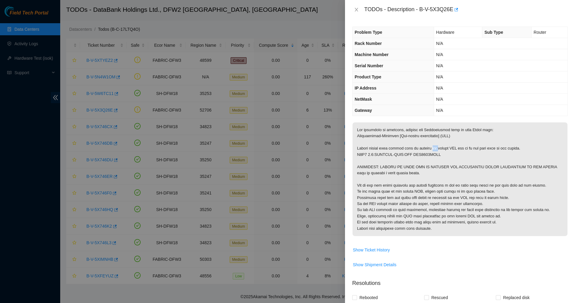
click at [428, 151] on p at bounding box center [460, 179] width 215 height 114
click at [438, 157] on p at bounding box center [460, 179] width 215 height 114
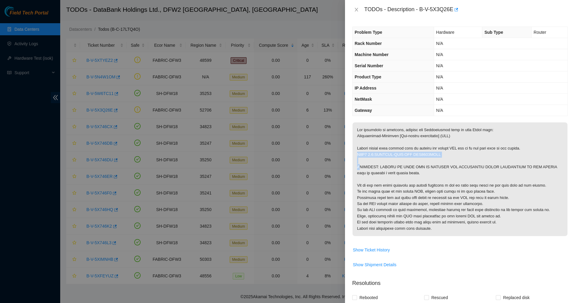
click at [455, 157] on p at bounding box center [460, 179] width 215 height 114
click at [475, 155] on p at bounding box center [460, 179] width 215 height 114
click at [488, 140] on p at bounding box center [460, 179] width 215 height 114
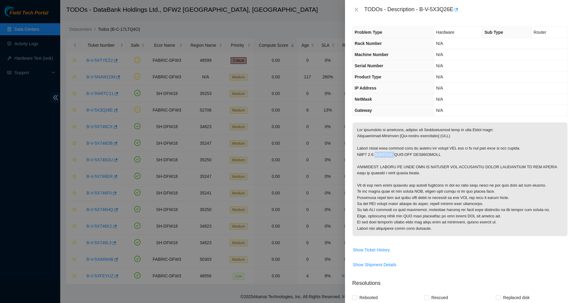
drag, startPoint x: 375, startPoint y: 153, endPoint x: 393, endPoint y: 153, distance: 17.8
click at [393, 153] on p at bounding box center [460, 179] width 215 height 114
drag, startPoint x: 396, startPoint y: 153, endPoint x: 435, endPoint y: 155, distance: 39.2
click at [435, 155] on p at bounding box center [460, 179] width 215 height 114
click at [436, 155] on p at bounding box center [460, 179] width 215 height 114
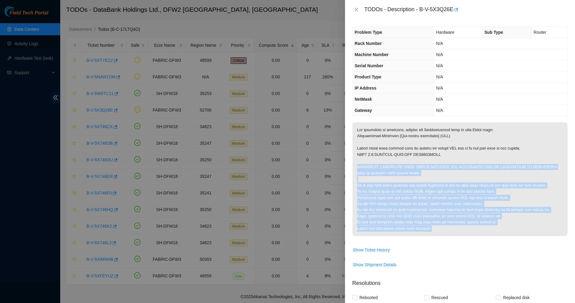
drag, startPoint x: 435, startPoint y: 155, endPoint x: 484, endPoint y: 238, distance: 95.7
click at [484, 238] on span at bounding box center [460, 181] width 215 height 118
click at [483, 235] on p at bounding box center [460, 179] width 215 height 114
drag, startPoint x: 475, startPoint y: 230, endPoint x: 373, endPoint y: 172, distance: 117.9
click at [373, 172] on p at bounding box center [460, 179] width 215 height 114
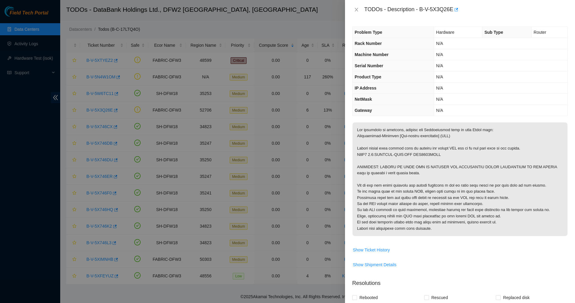
click at [372, 171] on p at bounding box center [460, 179] width 215 height 114
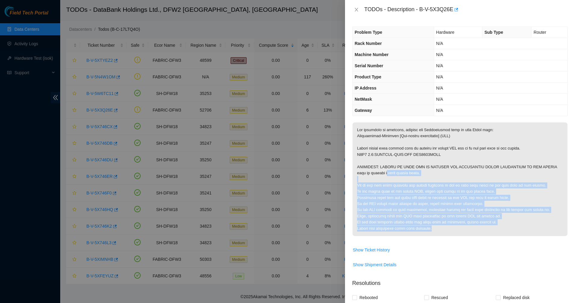
drag, startPoint x: 468, startPoint y: 230, endPoint x: 475, endPoint y: 233, distance: 7.8
click at [475, 233] on p at bounding box center [460, 179] width 215 height 114
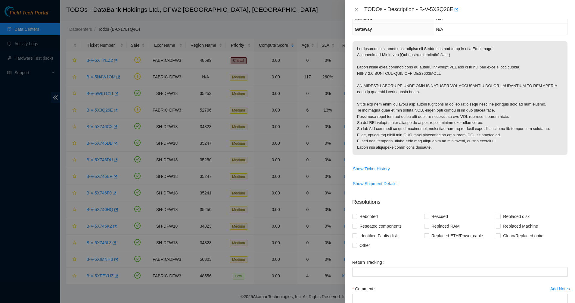
scroll to position [130, 0]
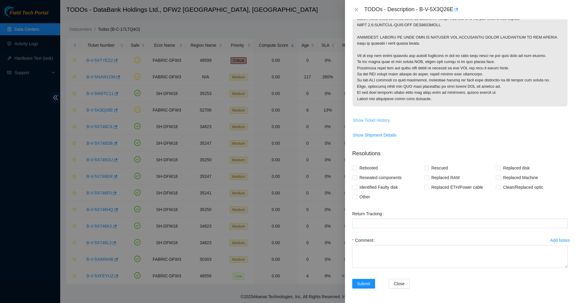
click at [371, 118] on span "Show Ticket History" at bounding box center [371, 120] width 37 height 7
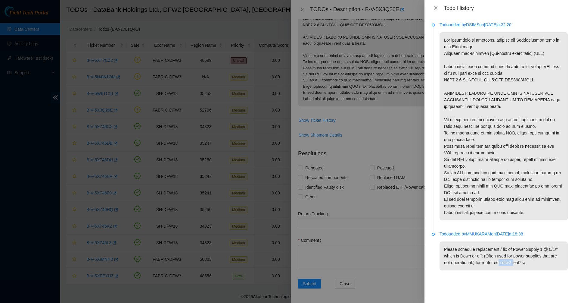
drag, startPoint x: 498, startPoint y: 263, endPoint x: 514, endPoint y: 264, distance: 16.6
click at [514, 264] on p "Please schedule replacement / fix of Power Supply 1 @ 0/1/* which is Down or of…" at bounding box center [504, 255] width 128 height 29
click at [519, 264] on p "Please schedule replacement / fix of Power Supply 1 @ 0/1/* which is Down or of…" at bounding box center [504, 255] width 128 height 29
drag, startPoint x: 513, startPoint y: 263, endPoint x: 503, endPoint y: 265, distance: 10.0
click at [503, 265] on p "Please schedule replacement / fix of Power Supply 1 @ 0/1/* which is Down or of…" at bounding box center [504, 255] width 128 height 29
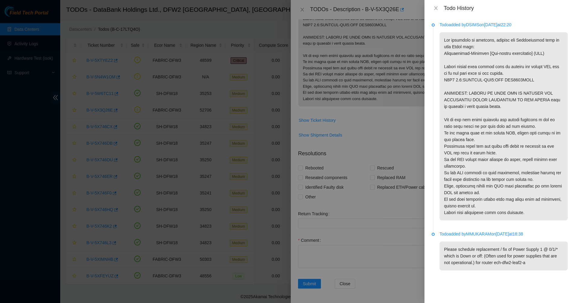
click at [503, 265] on p "Please schedule replacement / fix of Power Supply 1 @ 0/1/* which is Down or of…" at bounding box center [504, 255] width 128 height 29
drag, startPoint x: 517, startPoint y: 262, endPoint x: 528, endPoint y: 262, distance: 11.2
click at [528, 262] on p "Please schedule replacement / fix of Power Supply 1 @ 0/1/* which is Down or of…" at bounding box center [504, 255] width 128 height 29
click at [529, 262] on p "Please schedule replacement / fix of Power Supply 1 @ 0/1/* which is Down or of…" at bounding box center [504, 255] width 128 height 29
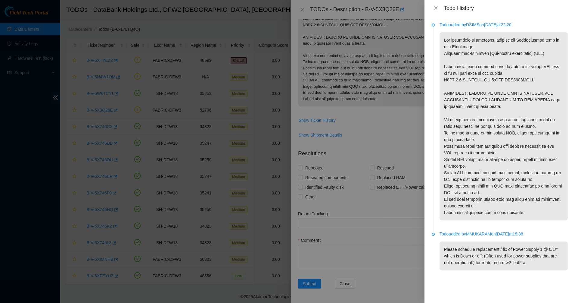
click at [529, 262] on p "Please schedule replacement / fix of Power Supply 1 @ 0/1/* which is Down or of…" at bounding box center [504, 255] width 128 height 29
click at [516, 264] on p "Please schedule replacement / fix of Power Supply 1 @ 0/1/* which is Down or of…" at bounding box center [504, 255] width 128 height 29
drag, startPoint x: 489, startPoint y: 253, endPoint x: 520, endPoint y: 262, distance: 32.5
click at [520, 262] on p "Please schedule replacement / fix of Power Supply 1 @ 0/1/* which is Down or of…" at bounding box center [504, 255] width 128 height 29
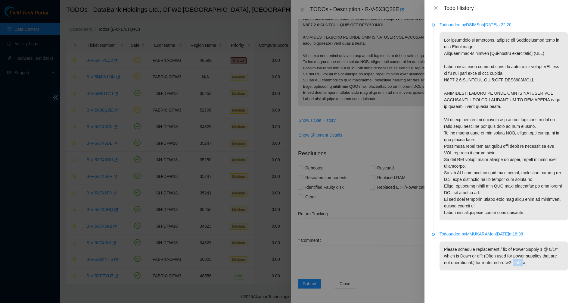
click at [520, 262] on p "Please schedule replacement / fix of Power Supply 1 @ 0/1/* which is Down or of…" at bounding box center [504, 255] width 128 height 29
drag, startPoint x: 520, startPoint y: 262, endPoint x: 564, endPoint y: 271, distance: 44.7
click at [521, 262] on p "Please schedule replacement / fix of Power Supply 1 @ 0/1/* which is Down or of…" at bounding box center [504, 255] width 128 height 29
click at [538, 265] on p "Please schedule replacement / fix of Power Supply 1 @ 0/1/* which is Down or of…" at bounding box center [504, 255] width 128 height 29
drag, startPoint x: 544, startPoint y: 264, endPoint x: 469, endPoint y: 257, distance: 75.3
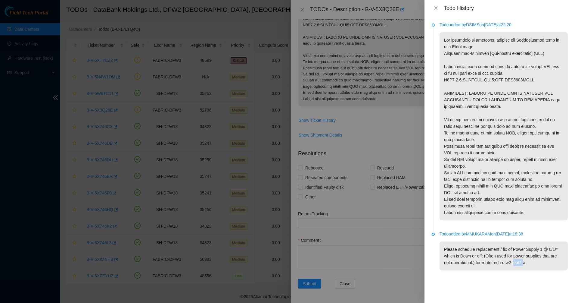
click at [469, 257] on p "Please schedule replacement / fix of Power Supply 1 @ 0/1/* which is Down or of…" at bounding box center [504, 255] width 128 height 29
click at [507, 257] on p "Please schedule replacement / fix of Power Supply 1 @ 0/1/* which is Down or of…" at bounding box center [504, 255] width 128 height 29
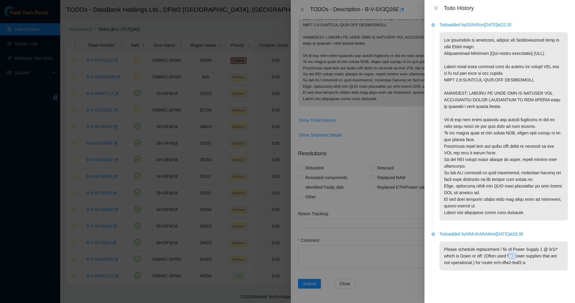
click at [507, 257] on p "Please schedule replacement / fix of Power Supply 1 @ 0/1/* which is Down or of…" at bounding box center [504, 255] width 128 height 29
click at [505, 260] on p "Please schedule replacement / fix of Power Supply 1 @ 0/1/* which is Down or of…" at bounding box center [504, 255] width 128 height 29
drag, startPoint x: 505, startPoint y: 260, endPoint x: 549, endPoint y: 267, distance: 44.5
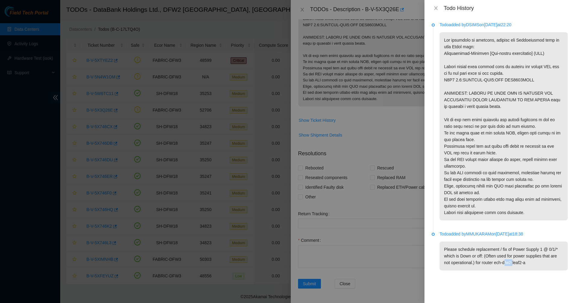
click at [509, 261] on p "Please schedule replacement / fix of Power Supply 1 @ 0/1/* which is Down or of…" at bounding box center [504, 255] width 128 height 29
click at [542, 263] on p "Please schedule replacement / fix of Power Supply 1 @ 0/1/* which is Down or of…" at bounding box center [504, 255] width 128 height 29
click at [508, 262] on p "Please schedule replacement / fix of Power Supply 1 @ 0/1/* which is Down or of…" at bounding box center [504, 255] width 128 height 29
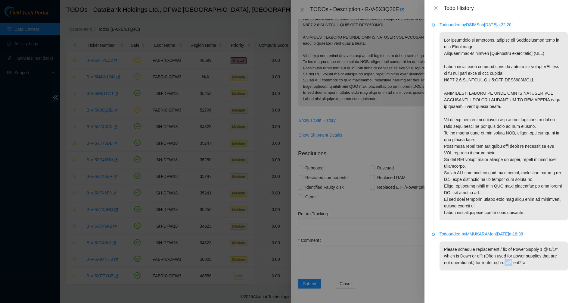
click at [520, 262] on p "Please schedule replacement / fix of Power Supply 1 @ 0/1/* which is Down or of…" at bounding box center [504, 255] width 128 height 29
click at [534, 262] on p "Please schedule replacement / fix of Power Supply 1 @ 0/1/* which is Down or of…" at bounding box center [504, 255] width 128 height 29
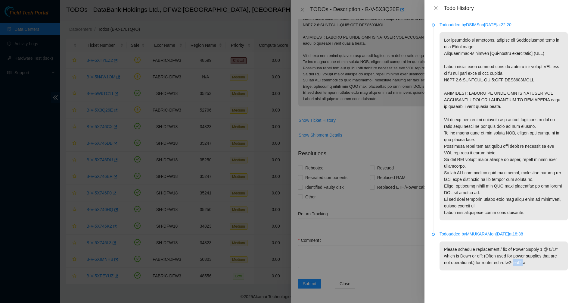
click at [534, 262] on p "Please schedule replacement / fix of Power Supply 1 @ 0/1/* which is Down or of…" at bounding box center [504, 255] width 128 height 29
click at [499, 264] on p "Please schedule replacement / fix of Power Supply 1 @ 0/1/* which is Down or of…" at bounding box center [504, 255] width 128 height 29
click at [468, 264] on p "Please schedule replacement / fix of Power Supply 1 @ 0/1/* which is Down or of…" at bounding box center [504, 255] width 128 height 29
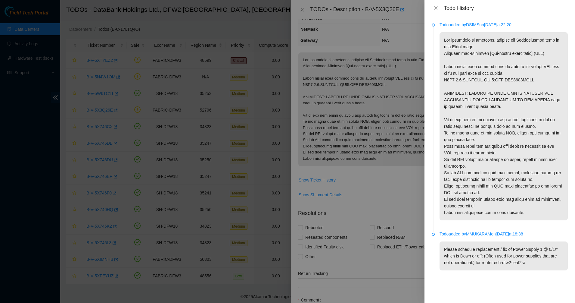
scroll to position [17, 0]
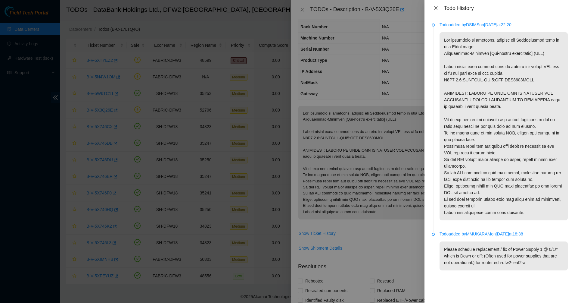
click at [437, 7] on icon "close" at bounding box center [435, 8] width 3 height 4
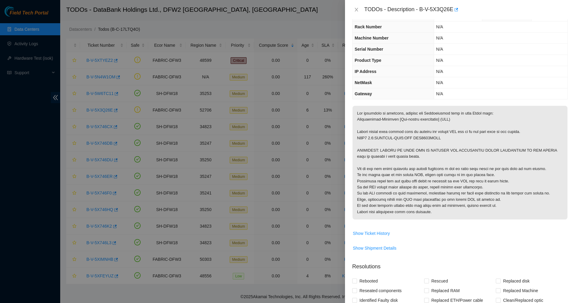
click at [344, 144] on div at bounding box center [287, 151] width 575 height 303
drag, startPoint x: 362, startPoint y: 145, endPoint x: 392, endPoint y: 157, distance: 32.2
click at [363, 145] on p at bounding box center [460, 163] width 215 height 114
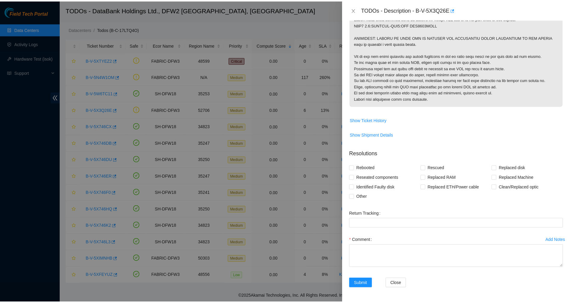
scroll to position [0, 0]
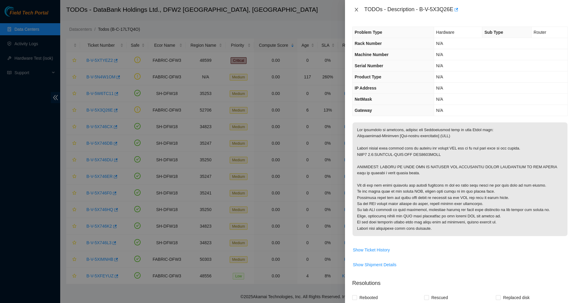
click at [357, 8] on icon "close" at bounding box center [356, 9] width 5 height 5
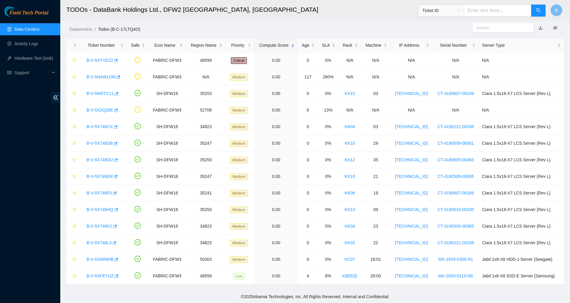
click at [14, 27] on link "Data Centers" at bounding box center [26, 29] width 25 height 5
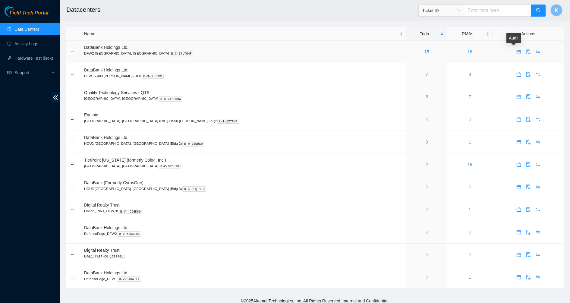
click at [526, 51] on icon "audit" at bounding box center [528, 51] width 4 height 5
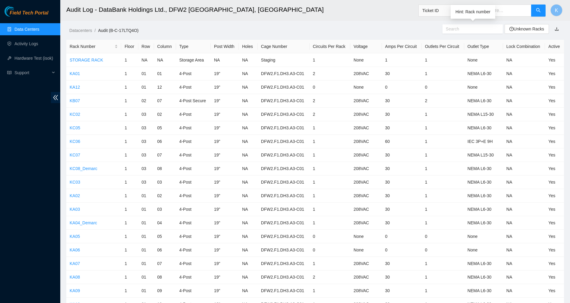
click at [483, 26] on input "text" at bounding box center [470, 29] width 49 height 7
click at [507, 11] on input "text" at bounding box center [497, 11] width 67 height 12
click at [472, 30] on input "text" at bounding box center [470, 29] width 49 height 7
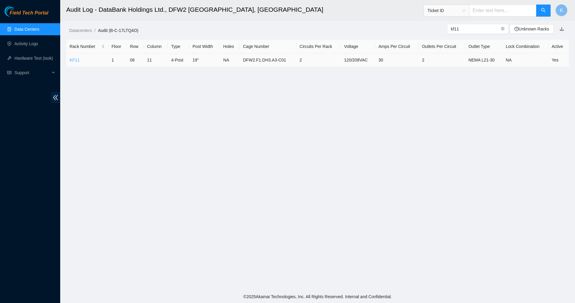
type input "kf11"
click at [71, 61] on link "KF11" at bounding box center [75, 60] width 10 height 5
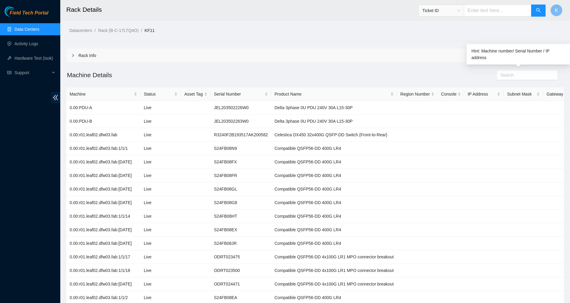
click at [533, 76] on input "text" at bounding box center [524, 75] width 49 height 7
paste input "AAA2012AACI"
type input "AAA2012AACI"
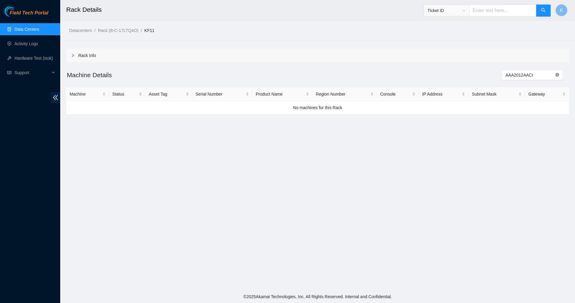
click at [556, 75] on icon "close-circle" at bounding box center [558, 75] width 4 height 4
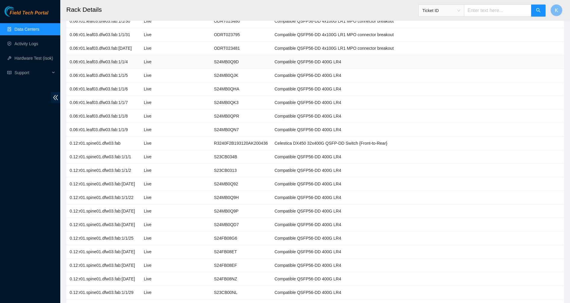
scroll to position [1700, 0]
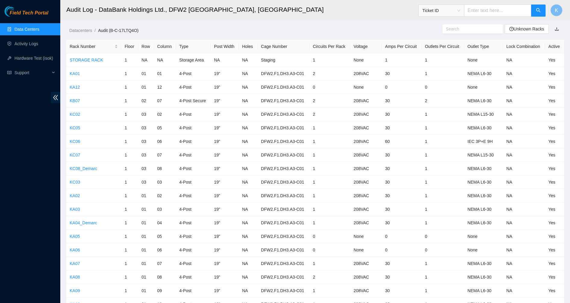
click at [466, 30] on input "text" at bounding box center [470, 29] width 49 height 7
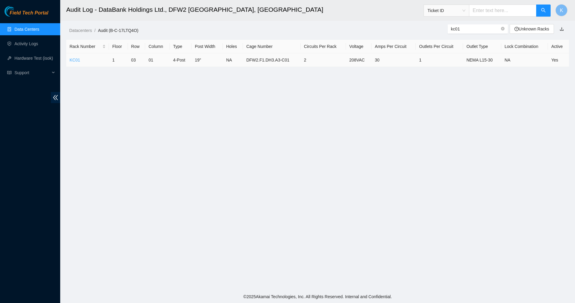
type input "kc01"
click at [72, 61] on link "KC01" at bounding box center [75, 60] width 11 height 5
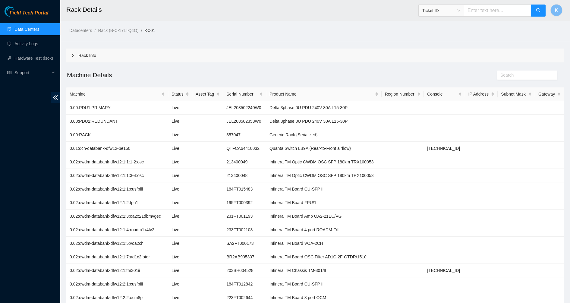
click at [529, 73] on input "text" at bounding box center [524, 75] width 49 height 7
click at [526, 77] on input "text" at bounding box center [524, 75] width 49 height 7
paste input "AAA2012AACI"
type input "AAA2012AACI"
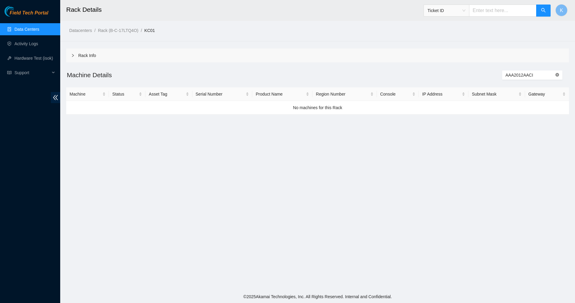
click at [557, 76] on icon "close-circle" at bounding box center [558, 75] width 4 height 4
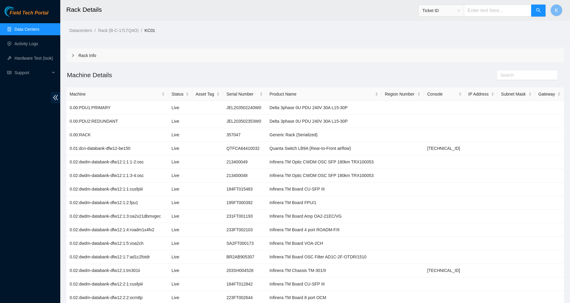
click at [71, 54] on icon "right" at bounding box center [73, 56] width 4 height 4
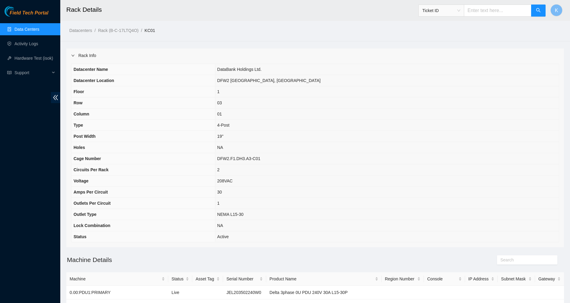
click at [71, 54] on icon "right" at bounding box center [73, 56] width 4 height 4
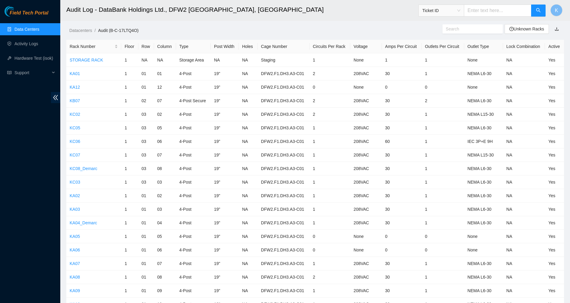
click at [457, 30] on input "text" at bounding box center [470, 29] width 49 height 7
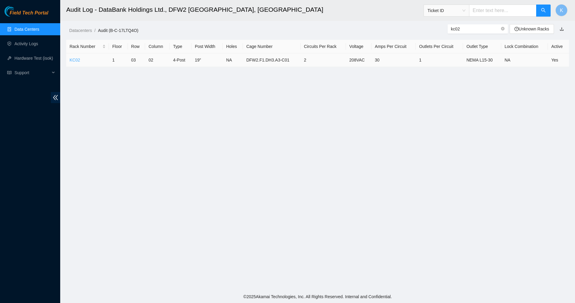
type input "kc02"
click at [73, 59] on link "KC02" at bounding box center [75, 60] width 11 height 5
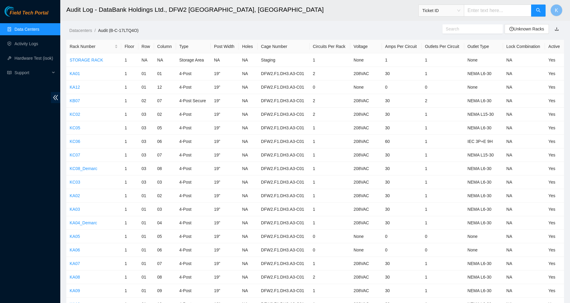
click at [474, 27] on input "text" at bounding box center [470, 29] width 49 height 7
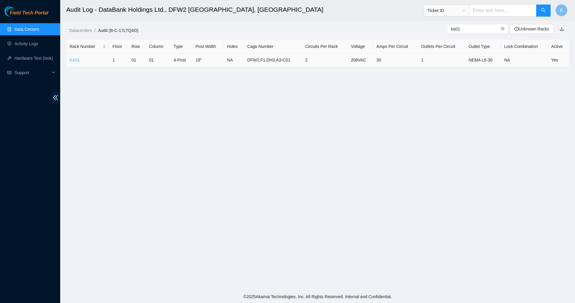
type input "ka01"
click at [71, 59] on link "KA01" at bounding box center [75, 60] width 10 height 5
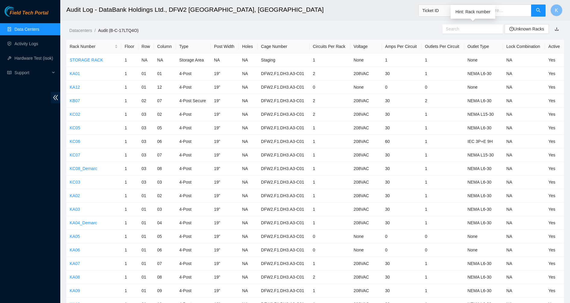
click at [475, 32] on input "text" at bounding box center [470, 29] width 49 height 7
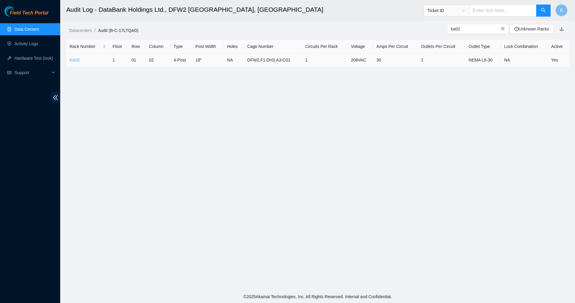
type input "ka02"
click at [71, 61] on link "KA02" at bounding box center [75, 60] width 10 height 5
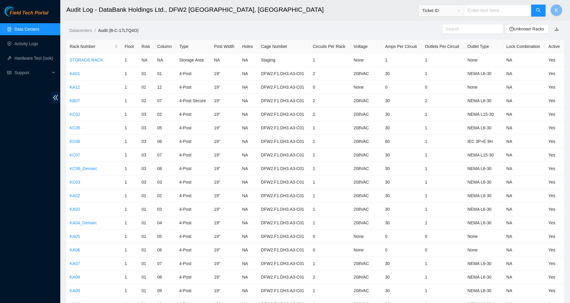
click at [483, 26] on input "text" at bounding box center [470, 29] width 49 height 7
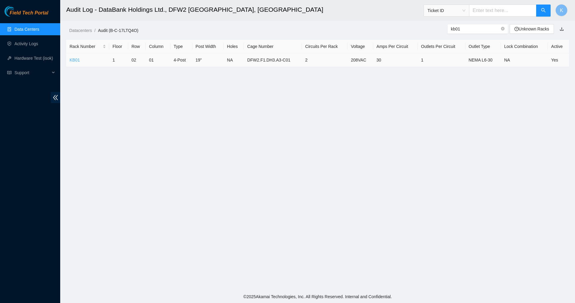
type input "kb01"
click at [72, 61] on link "KB01" at bounding box center [75, 60] width 10 height 5
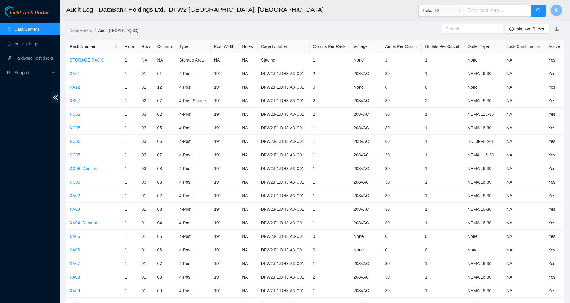
click at [485, 30] on input "text" at bounding box center [470, 29] width 49 height 7
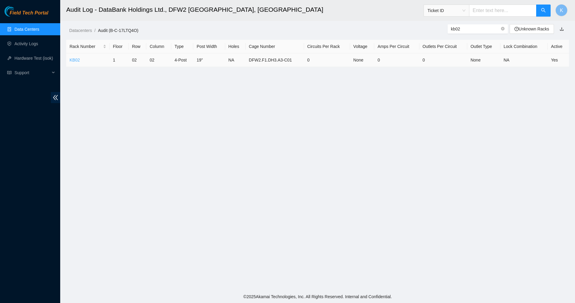
type input "kb02"
click at [73, 59] on link "KB02" at bounding box center [75, 60] width 10 height 5
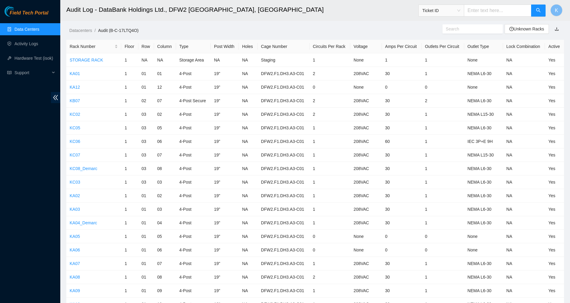
click at [19, 32] on link "Data Centers" at bounding box center [26, 29] width 25 height 5
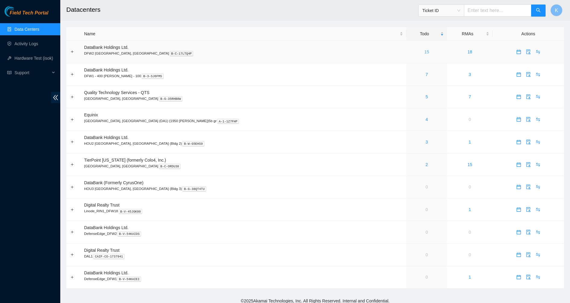
click at [424, 53] on link "15" at bounding box center [426, 51] width 5 height 5
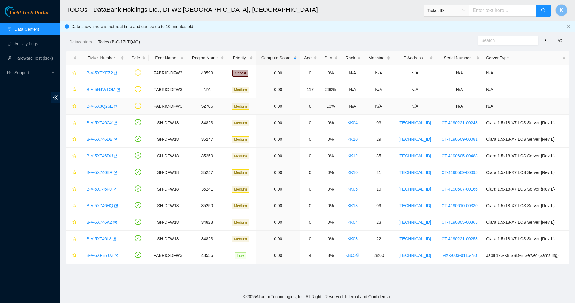
click at [103, 107] on link "B-V-5X3Q26E" at bounding box center [99, 106] width 27 height 5
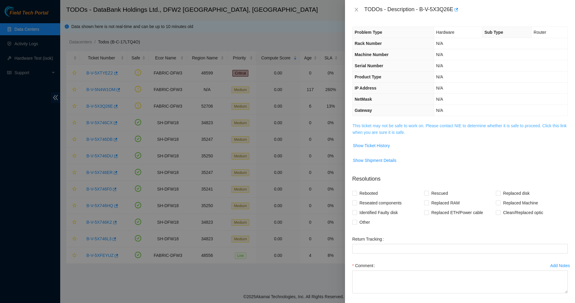
click at [373, 129] on span "This ticket may not be safe to work on. Please contact NIE to determine whether…" at bounding box center [460, 128] width 215 height 13
click at [373, 131] on link "This ticket may not be safe to work on. Please contact NIE to determine whether…" at bounding box center [460, 128] width 214 height 11
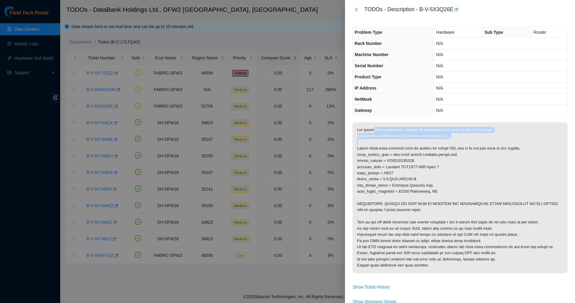
drag, startPoint x: 373, startPoint y: 131, endPoint x: 394, endPoint y: 141, distance: 23.2
click at [394, 141] on p at bounding box center [460, 197] width 215 height 151
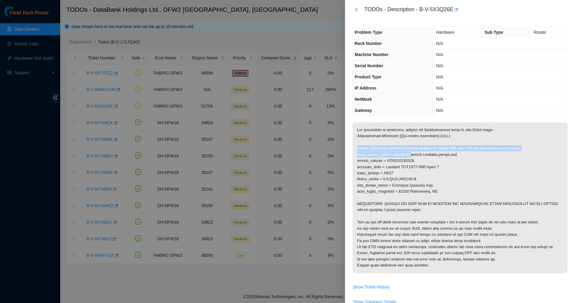
drag, startPoint x: 394, startPoint y: 141, endPoint x: 410, endPoint y: 157, distance: 21.9
click at [410, 157] on p at bounding box center [460, 197] width 215 height 151
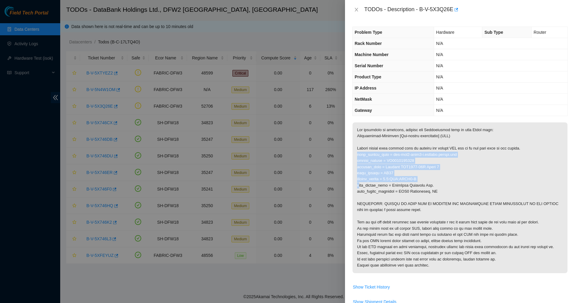
drag, startPoint x: 410, startPoint y: 157, endPoint x: 418, endPoint y: 182, distance: 26.5
click at [418, 182] on p at bounding box center [460, 197] width 215 height 151
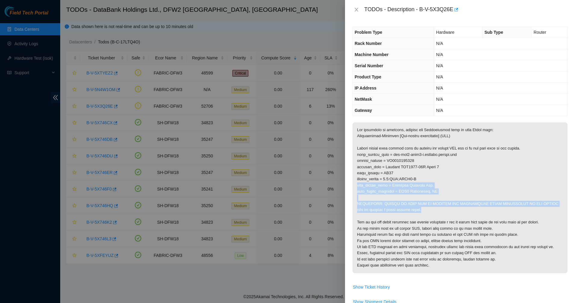
drag, startPoint x: 418, startPoint y: 182, endPoint x: 426, endPoint y: 208, distance: 27.4
click at [426, 208] on p at bounding box center [460, 197] width 215 height 151
drag, startPoint x: 426, startPoint y: 208, endPoint x: 379, endPoint y: 167, distance: 62.4
click at [379, 167] on p at bounding box center [460, 197] width 215 height 151
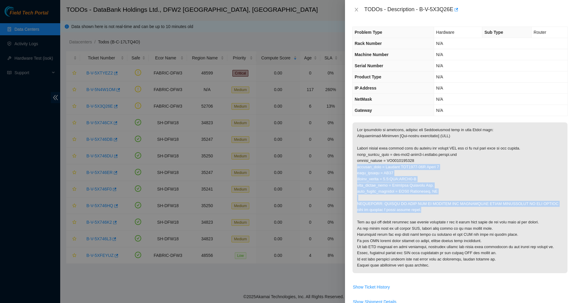
click at [379, 167] on p at bounding box center [460, 197] width 215 height 151
drag, startPoint x: 379, startPoint y: 167, endPoint x: 415, endPoint y: 189, distance: 42.1
click at [415, 189] on p at bounding box center [460, 197] width 215 height 151
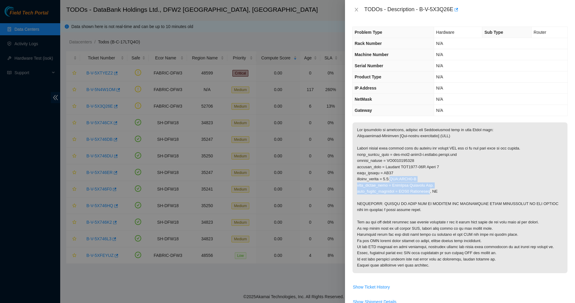
drag, startPoint x: 415, startPoint y: 189, endPoint x: 398, endPoint y: 178, distance: 19.7
click at [398, 179] on p at bounding box center [460, 197] width 215 height 151
click at [398, 178] on p at bounding box center [460, 197] width 215 height 151
drag, startPoint x: 398, startPoint y: 178, endPoint x: 389, endPoint y: 164, distance: 17.2
click at [389, 164] on p at bounding box center [460, 197] width 215 height 151
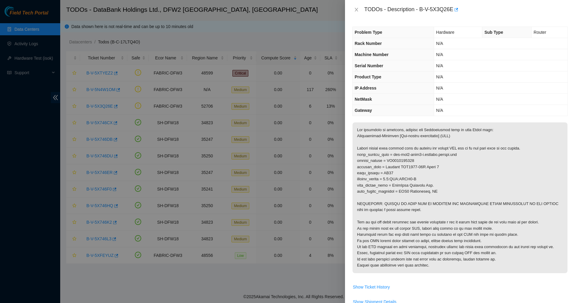
click at [389, 164] on p at bounding box center [460, 197] width 215 height 151
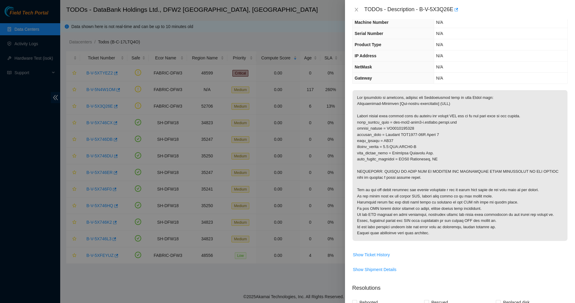
scroll to position [75, 0]
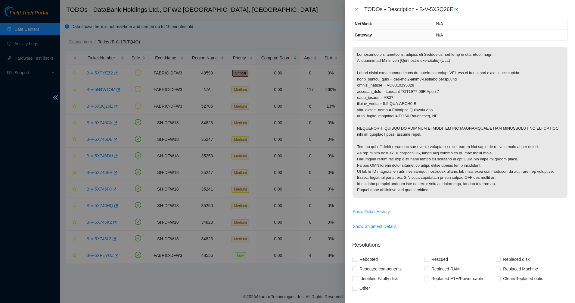
click at [376, 211] on span "Show Ticket History" at bounding box center [371, 211] width 37 height 7
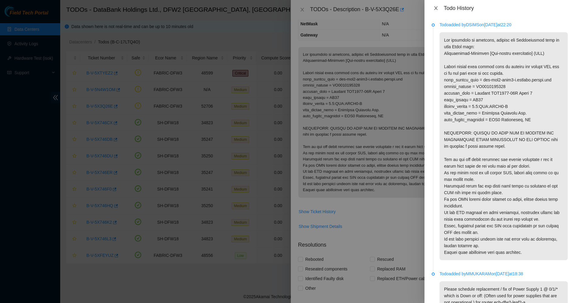
click at [433, 8] on button "Close" at bounding box center [436, 8] width 8 height 6
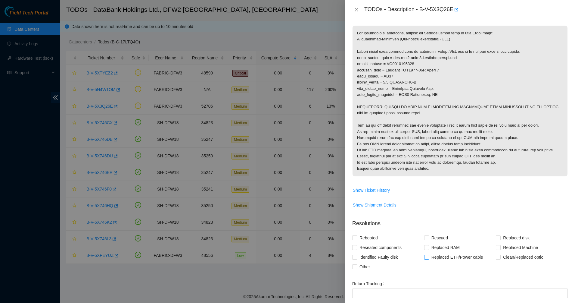
scroll to position [167, 0]
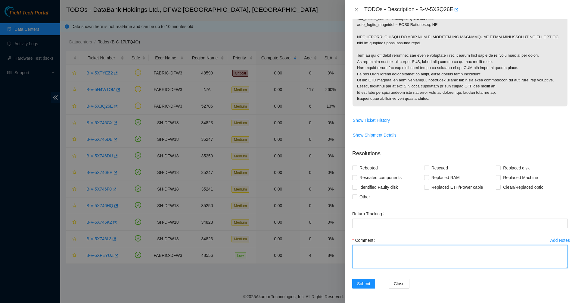
click at [390, 253] on textarea "Comment" at bounding box center [461, 256] width 216 height 23
type textarea "Moved power cable on the 3phase PDU from plug 51 to 49. PSU is green and powere…"
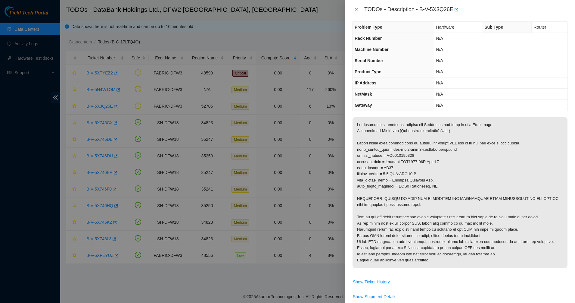
scroll to position [0, 0]
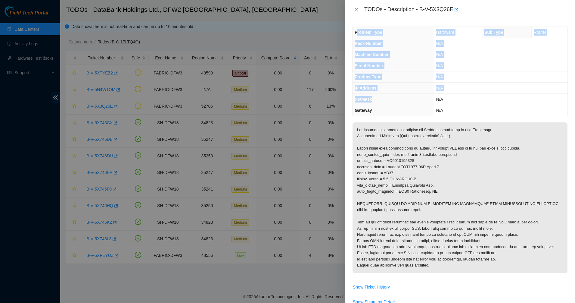
drag, startPoint x: 358, startPoint y: 29, endPoint x: 384, endPoint y: 97, distance: 73.2
click at [384, 97] on tbody "Problem Type Hardware Sub Type Router Rack Number N/A Machine Number N/A Serial…" at bounding box center [460, 71] width 215 height 89
click at [385, 97] on th "NetMask" at bounding box center [393, 99] width 81 height 11
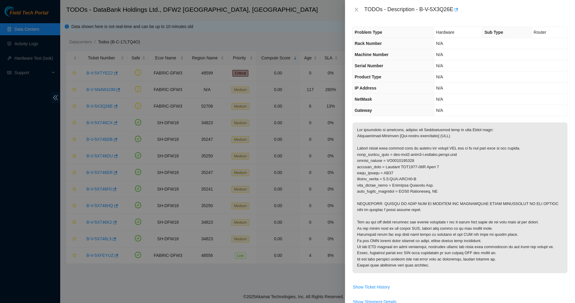
click at [392, 107] on th "Gateway" at bounding box center [393, 110] width 81 height 11
click at [356, 8] on icon "close" at bounding box center [356, 9] width 5 height 5
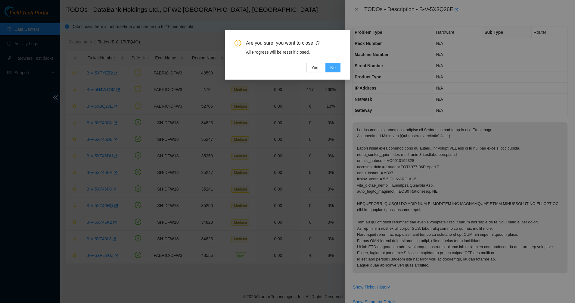
drag, startPoint x: 331, startPoint y: 69, endPoint x: 416, endPoint y: 69, distance: 84.4
click at [332, 69] on span "No" at bounding box center [333, 67] width 5 height 7
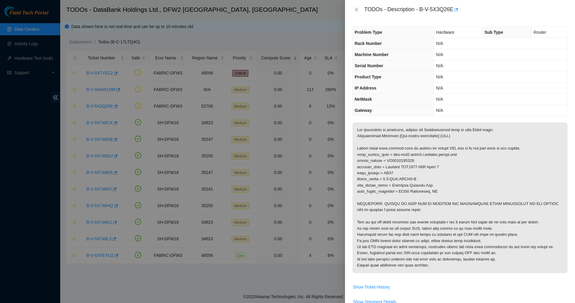
drag, startPoint x: 413, startPoint y: 74, endPoint x: 415, endPoint y: 85, distance: 11.0
click at [413, 74] on th "Product Type" at bounding box center [393, 76] width 81 height 11
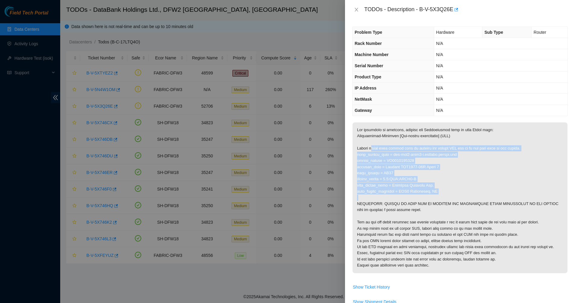
drag, startPoint x: 372, startPoint y: 146, endPoint x: 456, endPoint y: 199, distance: 99.4
click at [456, 199] on p at bounding box center [460, 197] width 215 height 151
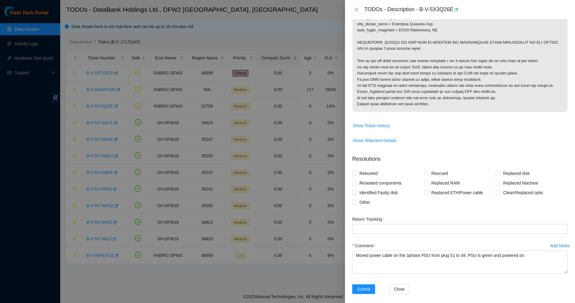
scroll to position [167, 0]
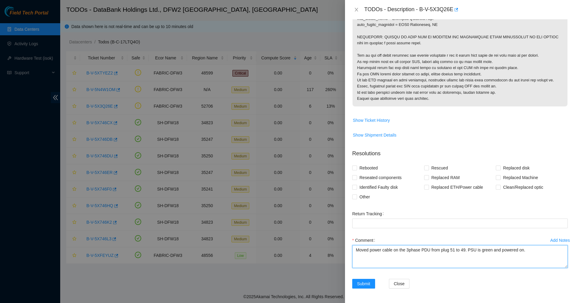
click at [411, 260] on textarea "Moved power cable on the 3phase PDU from plug 51 to 49. PSU is green and powere…" at bounding box center [461, 256] width 216 height 23
click at [533, 255] on textarea "Moved power cable on the 3phase PDU from plug 51 to 49. PSU is green and powere…" at bounding box center [461, 256] width 216 height 23
click at [366, 282] on span "Submit" at bounding box center [363, 283] width 13 height 7
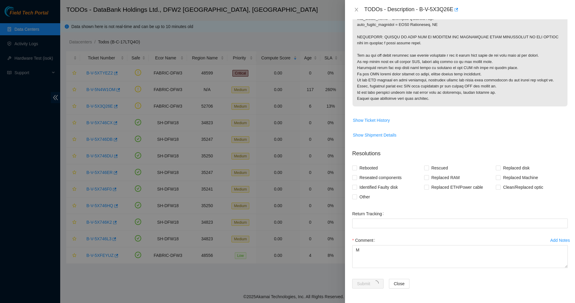
scroll to position [14, 0]
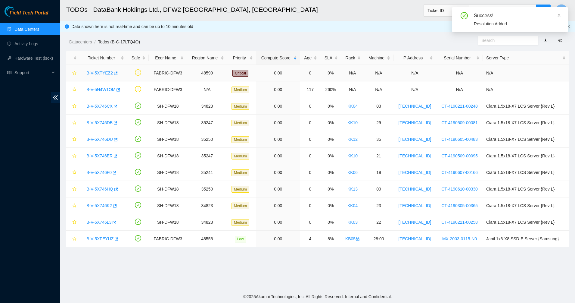
click at [95, 68] on div "B-V-5XTYEZ2" at bounding box center [103, 73] width 41 height 10
click at [93, 73] on link "B-V-5XTYEZ2" at bounding box center [99, 73] width 27 height 5
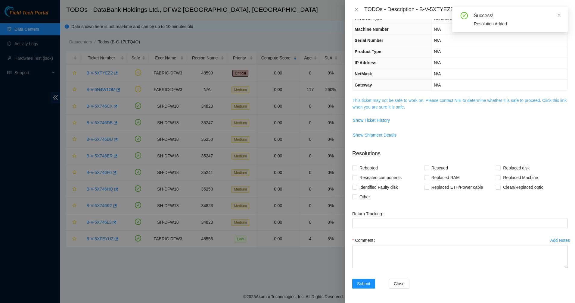
click at [358, 102] on link "This ticket may not be safe to work on. Please contact NIE to determine whether…" at bounding box center [460, 103] width 214 height 11
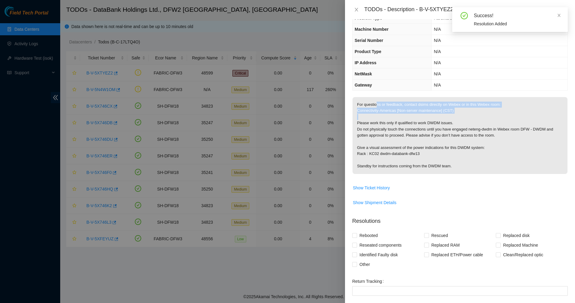
drag, startPoint x: 376, startPoint y: 106, endPoint x: 465, endPoint y: 119, distance: 90.1
click at [465, 118] on p "For questions or feedback, contact dsims directly on Webex or in this Webex roo…" at bounding box center [460, 135] width 215 height 77
click at [465, 119] on p "For questions or feedback, contact dsims directly on Webex or in this Webex roo…" at bounding box center [460, 135] width 215 height 77
click at [402, 100] on p "For questions or feedback, contact dsims directly on Webex or in this Webex roo…" at bounding box center [460, 135] width 215 height 77
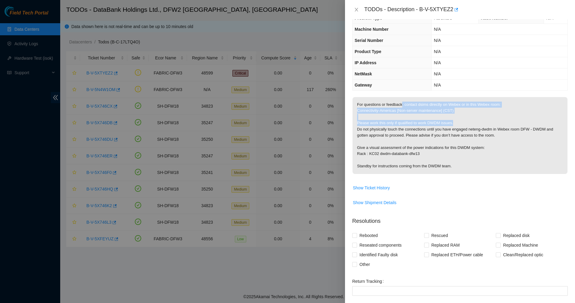
drag, startPoint x: 402, startPoint y: 100, endPoint x: 463, endPoint y: 121, distance: 64.1
click at [463, 121] on p "For questions or feedback, contact dsims directly on Webex or in this Webex roo…" at bounding box center [460, 135] width 215 height 77
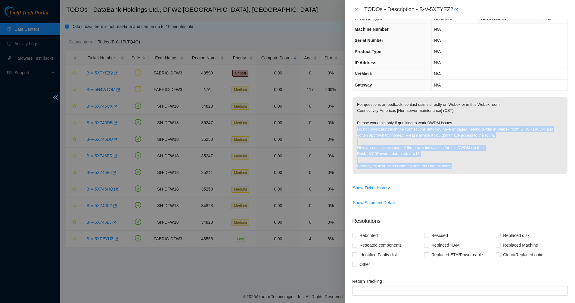
drag, startPoint x: 463, startPoint y: 121, endPoint x: 477, endPoint y: 167, distance: 47.8
click at [477, 167] on p "For questions or feedback, contact dsims directly on Webex or in this Webex roo…" at bounding box center [460, 135] width 215 height 77
drag, startPoint x: 444, startPoint y: 140, endPoint x: 400, endPoint y: 115, distance: 50.9
click at [412, 121] on p "For questions or feedback, contact dsims directly on Webex or in this Webex roo…" at bounding box center [460, 135] width 215 height 77
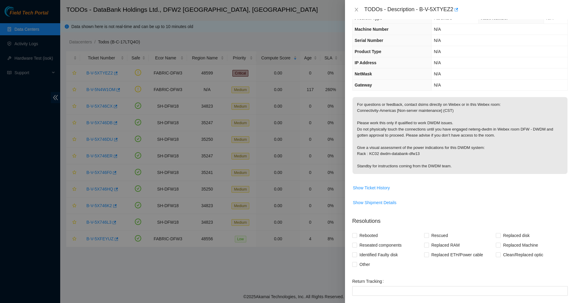
click at [396, 111] on p "For questions or feedback, contact dsims directly on Webex or in this Webex roo…" at bounding box center [460, 135] width 215 height 77
click at [393, 109] on p "For questions or feedback, contact dsims directly on Webex or in this Webex roo…" at bounding box center [460, 135] width 215 height 77
click at [393, 108] on p "For questions or feedback, contact dsims directly on Webex or in this Webex roo…" at bounding box center [460, 135] width 215 height 77
click at [423, 108] on p "For questions or feedback, contact dsims directly on Webex or in this Webex roo…" at bounding box center [460, 135] width 215 height 77
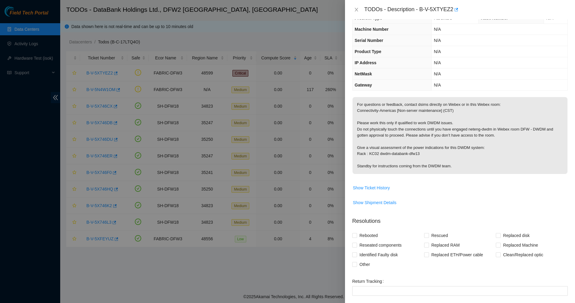
click at [426, 106] on p "For questions or feedback, contact dsims directly on Webex or in this Webex roo…" at bounding box center [460, 135] width 215 height 77
click at [468, 109] on p "For questions or feedback, contact dsims directly on Webex or in this Webex roo…" at bounding box center [460, 135] width 215 height 77
drag, startPoint x: 468, startPoint y: 109, endPoint x: 471, endPoint y: 121, distance: 12.1
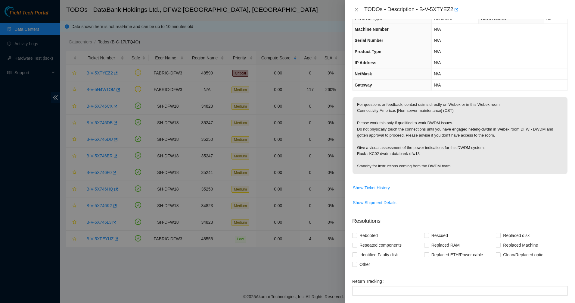
click at [471, 121] on p "For questions or feedback, contact dsims directly on Webex or in this Webex roo…" at bounding box center [460, 135] width 215 height 77
click at [414, 109] on p "For questions or feedback, contact dsims directly on Webex or in this Webex roo…" at bounding box center [460, 135] width 215 height 77
drag, startPoint x: 414, startPoint y: 109, endPoint x: 439, endPoint y: 132, distance: 33.7
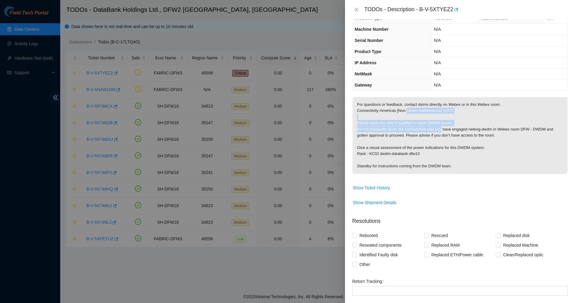
click at [439, 132] on p "For questions or feedback, contact dsims directly on Webex or in this Webex roo…" at bounding box center [460, 135] width 215 height 77
drag, startPoint x: 439, startPoint y: 132, endPoint x: 395, endPoint y: 123, distance: 44.9
click at [402, 123] on p "For questions or feedback, contact dsims directly on Webex or in this Webex roo…" at bounding box center [460, 135] width 215 height 77
click at [395, 123] on p "For questions or feedback, contact dsims directly on Webex or in this Webex roo…" at bounding box center [460, 135] width 215 height 77
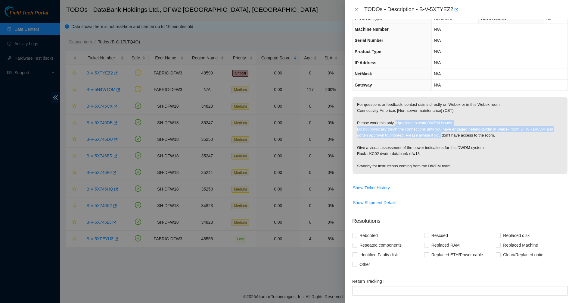
drag, startPoint x: 395, startPoint y: 123, endPoint x: 439, endPoint y: 133, distance: 45.1
click at [439, 133] on p "For questions or feedback, contact dsims directly on Webex or in this Webex roo…" at bounding box center [460, 135] width 215 height 77
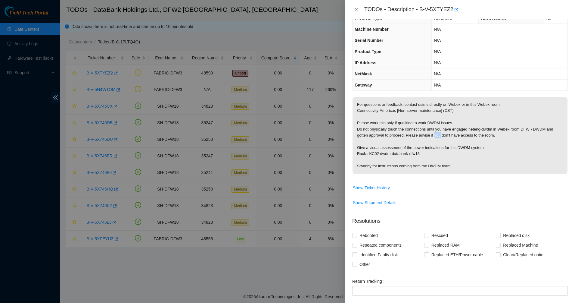
click at [439, 133] on p "For questions or feedback, contact dsims directly on Webex or in this Webex roo…" at bounding box center [460, 135] width 215 height 77
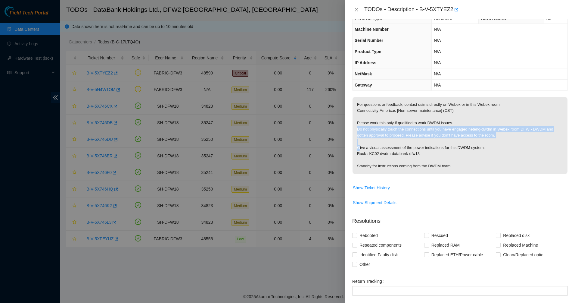
click at [439, 133] on p "For questions or feedback, contact dsims directly on Webex or in this Webex roo…" at bounding box center [460, 135] width 215 height 77
click at [412, 133] on p "For questions or feedback, contact dsims directly on Webex or in this Webex roo…" at bounding box center [460, 135] width 215 height 77
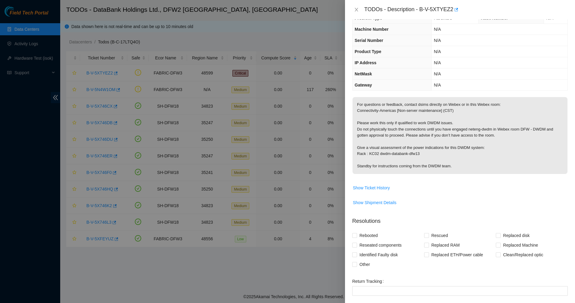
drag, startPoint x: 425, startPoint y: 130, endPoint x: 469, endPoint y: 130, distance: 44.0
click at [428, 130] on p "For questions or feedback, contact dsims directly on Webex or in this Webex roo…" at bounding box center [460, 135] width 215 height 77
click at [469, 130] on p "For questions or feedback, contact dsims directly on Webex or in this Webex roo…" at bounding box center [460, 135] width 215 height 77
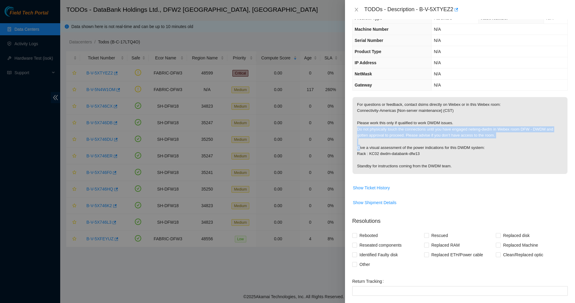
click at [469, 130] on p "For questions or feedback, contact dsims directly on Webex or in this Webex roo…" at bounding box center [460, 135] width 215 height 77
click at [489, 131] on p "For questions or feedback, contact dsims directly on Webex or in this Webex roo…" at bounding box center [460, 135] width 215 height 77
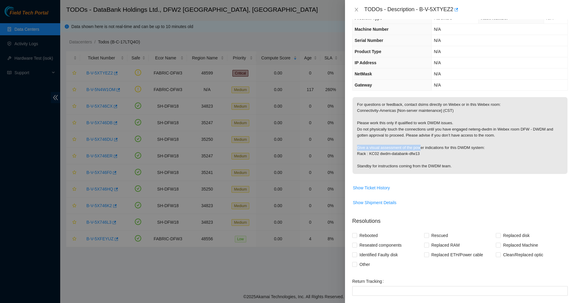
drag, startPoint x: 398, startPoint y: 147, endPoint x: 420, endPoint y: 149, distance: 21.7
click at [420, 149] on p "For questions or feedback, contact dsims directly on Webex or in this Webex roo…" at bounding box center [460, 135] width 215 height 77
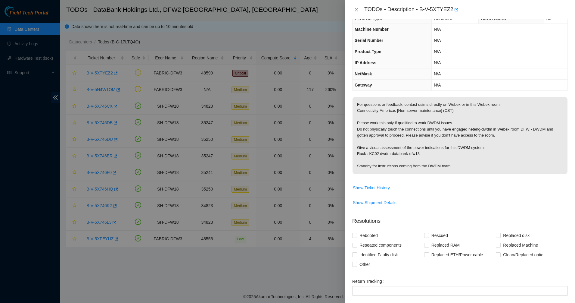
click at [428, 151] on p "For questions or feedback, contact dsims directly on Webex or in this Webex roo…" at bounding box center [460, 135] width 215 height 77
click at [407, 157] on p "For questions or feedback, contact dsims directly on Webex or in this Webex roo…" at bounding box center [460, 135] width 215 height 77
click at [440, 162] on p "For questions or feedback, contact dsims directly on Webex or in this Webex roo…" at bounding box center [460, 135] width 215 height 77
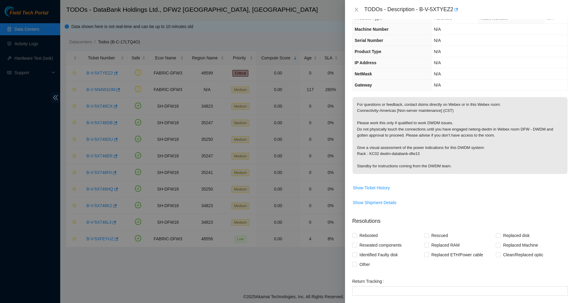
click at [407, 160] on p "For questions or feedback, contact dsims directly on Webex or in this Webex roo…" at bounding box center [460, 135] width 215 height 77
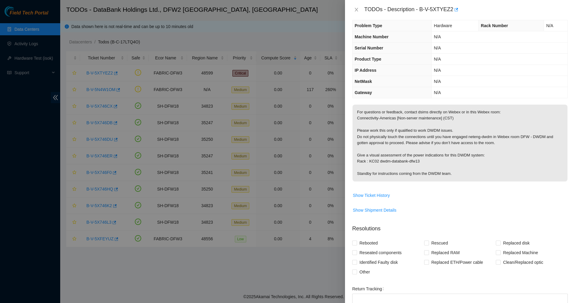
scroll to position [0, 0]
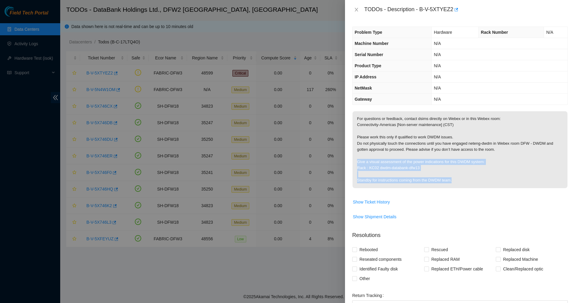
drag, startPoint x: 428, startPoint y: 166, endPoint x: 486, endPoint y: 187, distance: 61.2
click at [486, 187] on p "For questions or feedback, contact dsims directly on Webex or in this Webex roo…" at bounding box center [460, 149] width 215 height 77
click at [474, 178] on p "For questions or feedback, contact dsims directly on Webex or in this Webex roo…" at bounding box center [460, 149] width 215 height 77
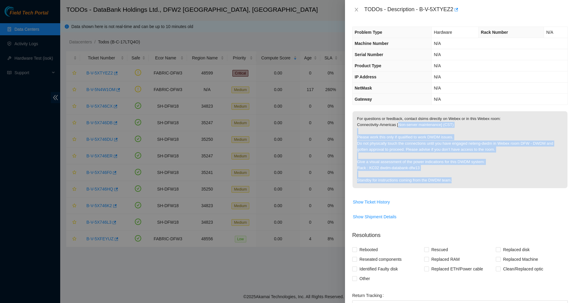
drag, startPoint x: 474, startPoint y: 178, endPoint x: 403, endPoint y: 121, distance: 90.6
click at [403, 122] on p "For questions or feedback, contact dsims directly on Webex or in this Webex roo…" at bounding box center [460, 149] width 215 height 77
click at [403, 121] on p "For questions or feedback, contact dsims directly on Webex or in this Webex roo…" at bounding box center [460, 149] width 215 height 77
drag, startPoint x: 403, startPoint y: 121, endPoint x: 470, endPoint y: 184, distance: 91.4
click at [470, 184] on p "For questions or feedback, contact dsims directly on Webex or in this Webex roo…" at bounding box center [460, 149] width 215 height 77
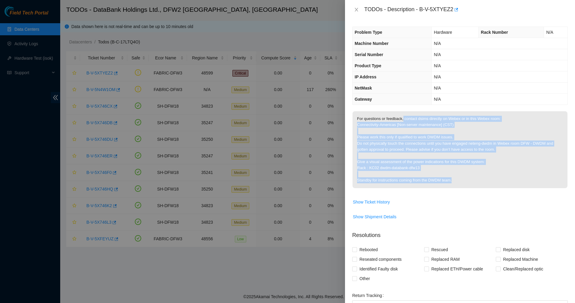
click at [470, 184] on p "For questions or feedback, contact dsims directly on Webex or in this Webex roo…" at bounding box center [460, 149] width 215 height 77
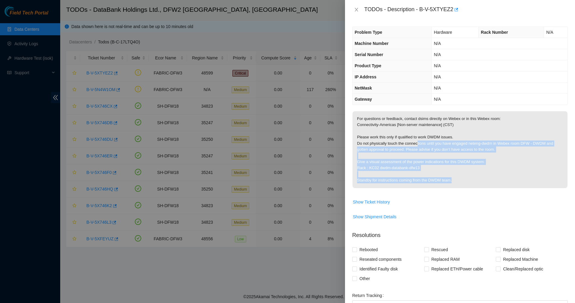
drag, startPoint x: 453, startPoint y: 168, endPoint x: 401, endPoint y: 136, distance: 60.9
click at [411, 139] on p "For questions or feedback, contact dsims directly on Webex or in this Webex roo…" at bounding box center [460, 149] width 215 height 77
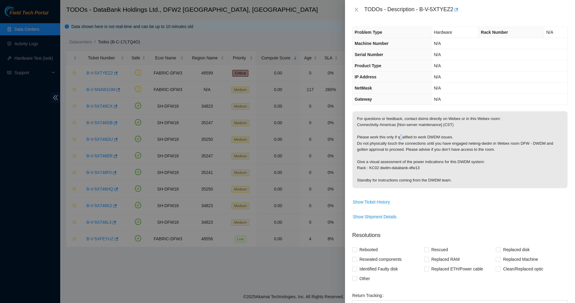
click at [401, 136] on p "For questions or feedback, contact dsims directly on Webex or in this Webex roo…" at bounding box center [460, 149] width 215 height 77
click at [457, 177] on p "For questions or feedback, contact dsims directly on Webex or in this Webex roo…" at bounding box center [460, 149] width 215 height 77
click at [390, 134] on p "For questions or feedback, contact dsims directly on Webex or in this Webex roo…" at bounding box center [460, 149] width 215 height 77
click at [426, 175] on p "For questions or feedback, contact dsims directly on Webex or in this Webex roo…" at bounding box center [460, 149] width 215 height 77
click at [412, 12] on div "TODOs - Description - B-V-5XTYEZ2" at bounding box center [467, 10] width 204 height 10
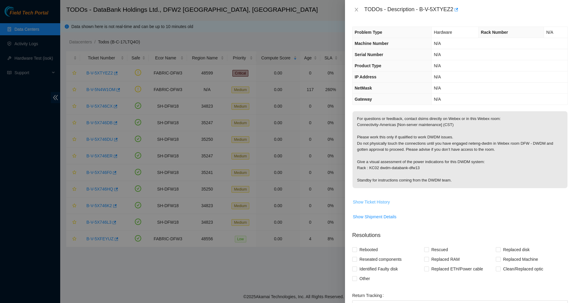
click at [369, 202] on span "Show Ticket History" at bounding box center [371, 202] width 37 height 7
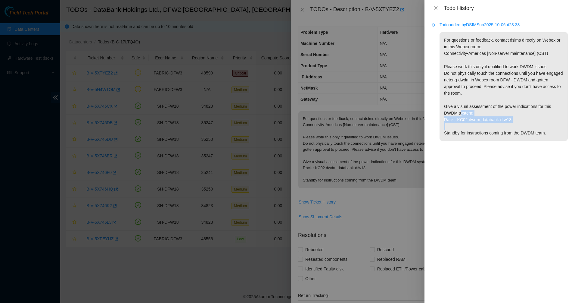
drag, startPoint x: 462, startPoint y: 110, endPoint x: 512, endPoint y: 128, distance: 53.5
click at [512, 128] on p "For questions or feedback, contact dsims directly on Webex or in this Webex roo…" at bounding box center [504, 86] width 128 height 108
drag, startPoint x: 512, startPoint y: 128, endPoint x: 456, endPoint y: 110, distance: 59.7
click at [456, 111] on p "For questions or feedback, contact dsims directly on Webex or in this Webex roo…" at bounding box center [504, 86] width 128 height 108
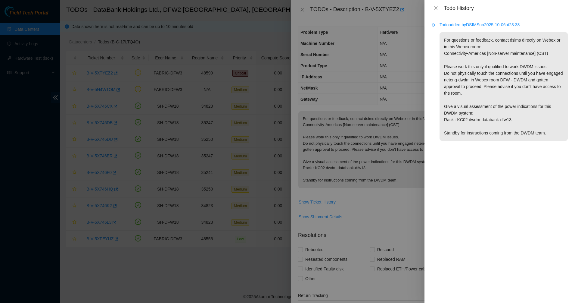
click at [455, 105] on p "For questions or feedback, contact dsims directly on Webex or in this Webex roo…" at bounding box center [504, 86] width 128 height 108
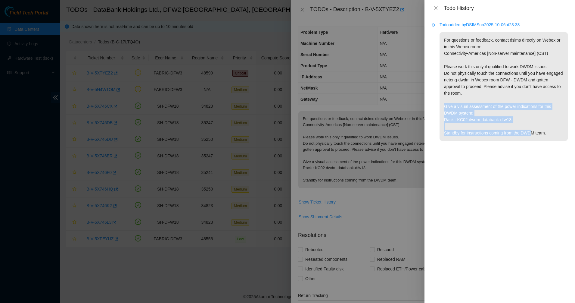
drag, startPoint x: 455, startPoint y: 99, endPoint x: 535, endPoint y: 132, distance: 86.6
click at [535, 132] on p "For questions or feedback, contact dsims directly on Webex or in this Webex roo…" at bounding box center [504, 86] width 128 height 108
drag, startPoint x: 535, startPoint y: 132, endPoint x: 539, endPoint y: 133, distance: 4.0
click at [535, 133] on p "For questions or feedback, contact dsims directly on Webex or in this Webex roo…" at bounding box center [504, 86] width 128 height 108
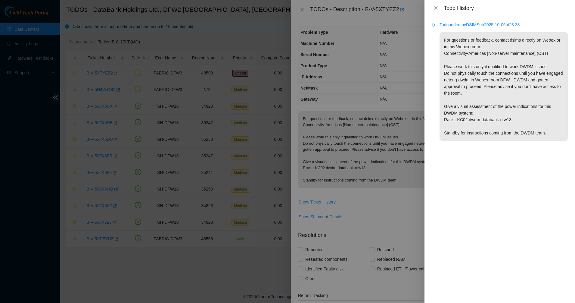
click at [559, 134] on p "For questions or feedback, contact dsims directly on Webex or in this Webex roo…" at bounding box center [504, 86] width 128 height 108
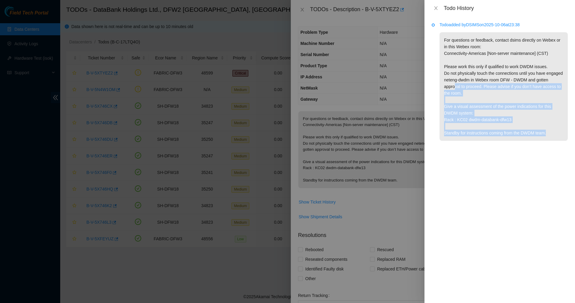
drag, startPoint x: 551, startPoint y: 132, endPoint x: 465, endPoint y: 82, distance: 99.4
click at [466, 83] on p "For questions or feedback, contact dsims directly on Webex or in this Webex roo…" at bounding box center [504, 86] width 128 height 108
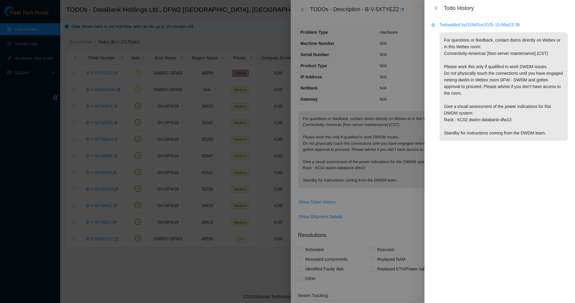
click at [464, 80] on p "For questions or feedback, contact dsims directly on Webex or in this Webex roo…" at bounding box center [504, 86] width 128 height 108
click at [439, 7] on button "Close" at bounding box center [436, 8] width 8 height 6
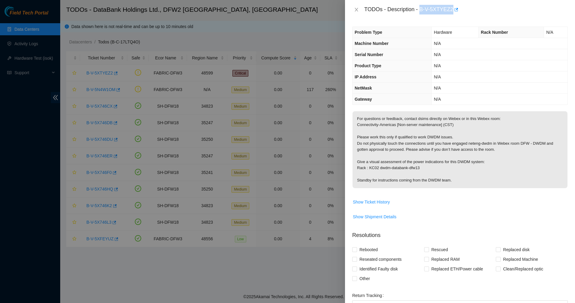
drag, startPoint x: 421, startPoint y: 8, endPoint x: 452, endPoint y: 9, distance: 30.4
click at [452, 9] on div "TODOs - Description - B-V-5XTYEZ2" at bounding box center [467, 10] width 204 height 10
copy div "B-V-5XTYEZ2"
click at [355, 10] on icon "close" at bounding box center [356, 9] width 5 height 5
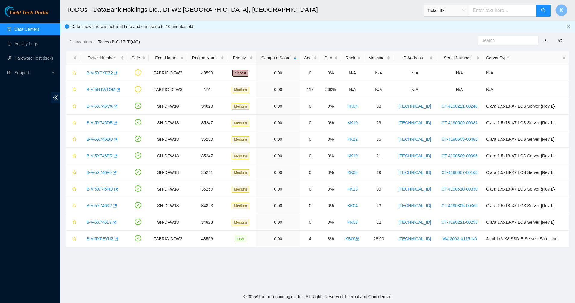
click at [346, 35] on div "Datacenters / Todos (B-C-17LTQ4O) /" at bounding box center [253, 28] width 387 height 34
click at [101, 90] on link "B-V-5N4W1OM" at bounding box center [100, 89] width 29 height 5
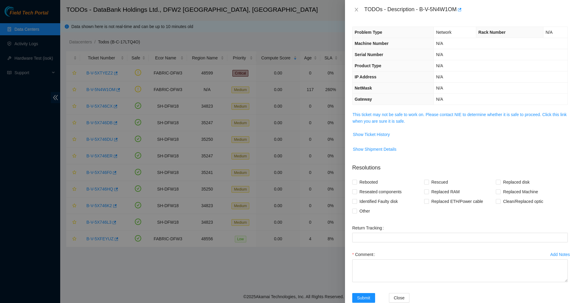
click at [365, 109] on div "Problem Type Network Rack Number N/A Machine Number N/A Serial Number N/A Produ…" at bounding box center [460, 161] width 230 height 284
click at [372, 131] on span "Show Ticket History" at bounding box center [371, 134] width 37 height 7
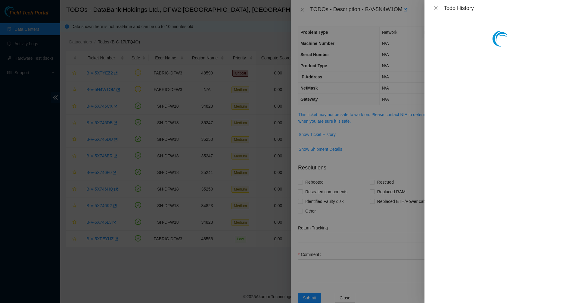
click at [369, 117] on div at bounding box center [287, 151] width 575 height 303
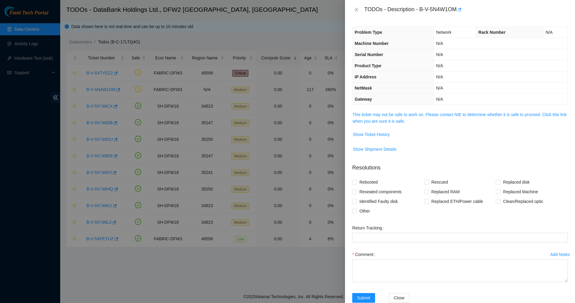
click at [369, 117] on link "This ticket may not be safe to work on. Please contact NIE to determine whether…" at bounding box center [460, 117] width 214 height 11
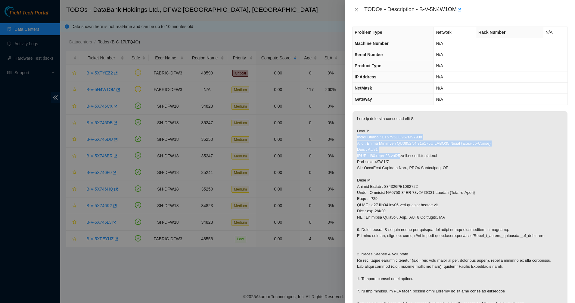
drag, startPoint x: 390, startPoint y: 128, endPoint x: 403, endPoint y: 153, distance: 28.6
click at [403, 153] on p at bounding box center [460, 217] width 215 height 212
drag, startPoint x: 404, startPoint y: 154, endPoint x: 371, endPoint y: 141, distance: 35.5
click at [371, 141] on p at bounding box center [460, 217] width 215 height 212
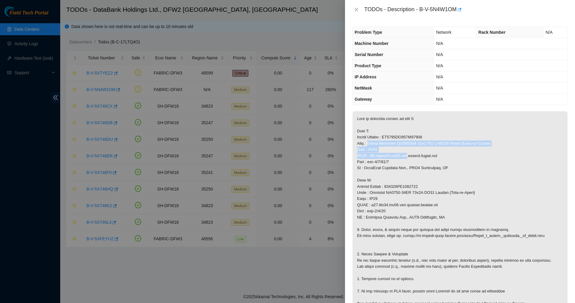
click at [371, 141] on p at bounding box center [460, 217] width 215 height 212
drag, startPoint x: 371, startPoint y: 141, endPoint x: 425, endPoint y: 163, distance: 58.6
click at [425, 163] on p at bounding box center [460, 217] width 215 height 212
drag, startPoint x: 425, startPoint y: 163, endPoint x: 361, endPoint y: 143, distance: 67.3
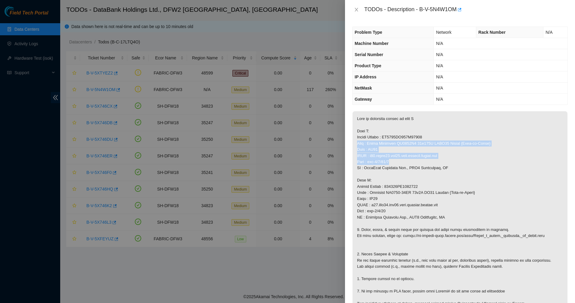
click at [361, 143] on p at bounding box center [460, 217] width 215 height 212
drag, startPoint x: 361, startPoint y: 143, endPoint x: 425, endPoint y: 163, distance: 67.5
click at [425, 163] on p at bounding box center [460, 217] width 215 height 212
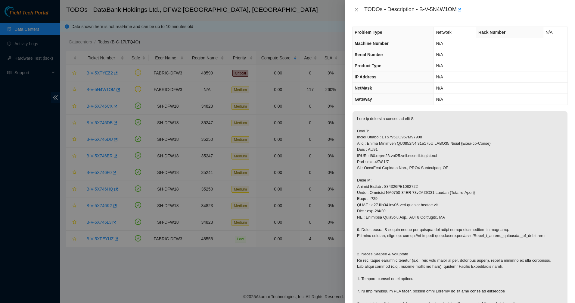
click at [425, 163] on p at bounding box center [460, 217] width 215 height 212
drag, startPoint x: 425, startPoint y: 163, endPoint x: 362, endPoint y: 150, distance: 64.0
click at [362, 150] on p at bounding box center [460, 217] width 215 height 212
drag, startPoint x: 409, startPoint y: 165, endPoint x: 437, endPoint y: 172, distance: 29.0
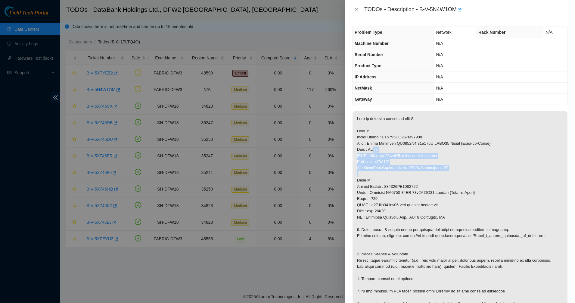
click at [437, 172] on p at bounding box center [460, 217] width 215 height 212
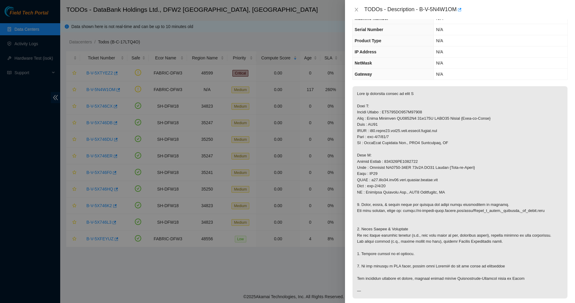
scroll to position [38, 0]
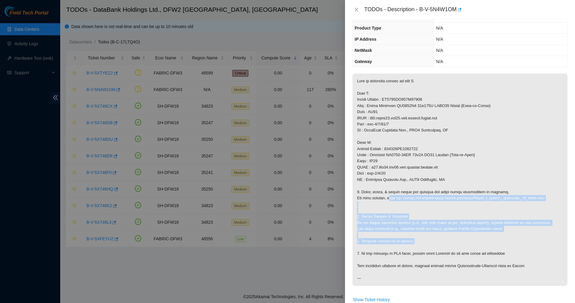
drag, startPoint x: 413, startPoint y: 218, endPoint x: 443, endPoint y: 239, distance: 36.3
click at [443, 239] on p at bounding box center [460, 180] width 215 height 212
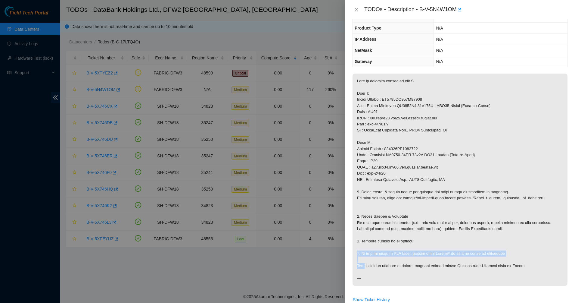
drag, startPoint x: 443, startPoint y: 239, endPoint x: 459, endPoint y: 257, distance: 24.1
click at [459, 257] on p at bounding box center [460, 180] width 215 height 212
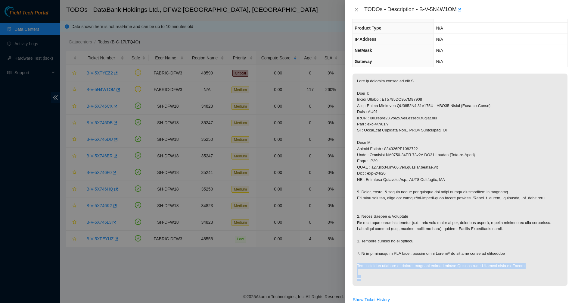
drag, startPoint x: 459, startPoint y: 257, endPoint x: 484, endPoint y: 272, distance: 29.1
click at [484, 272] on p at bounding box center [460, 180] width 215 height 212
click at [456, 266] on p at bounding box center [460, 180] width 215 height 212
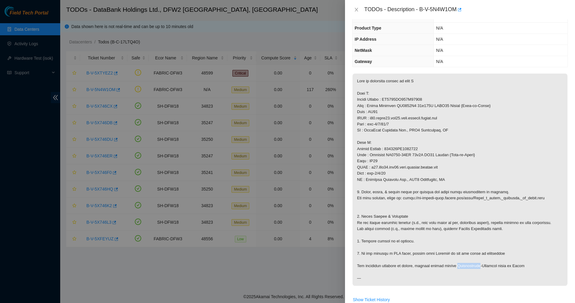
click at [456, 266] on p at bounding box center [460, 180] width 215 height 212
click at [378, 255] on p at bounding box center [460, 180] width 215 height 212
click at [379, 255] on p at bounding box center [460, 180] width 215 height 212
click at [495, 267] on p at bounding box center [460, 180] width 215 height 212
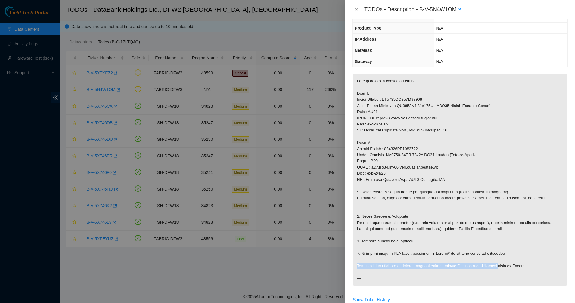
click at [495, 267] on p at bounding box center [460, 180] width 215 height 212
click at [455, 265] on p at bounding box center [460, 180] width 215 height 212
drag, startPoint x: 465, startPoint y: 265, endPoint x: 411, endPoint y: 240, distance: 60.4
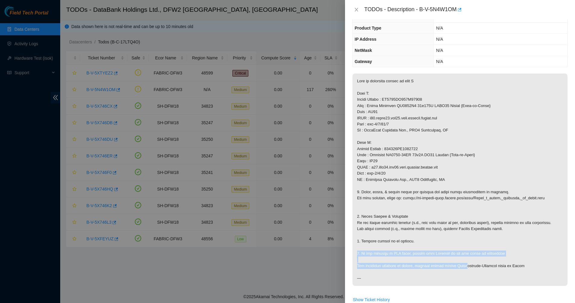
click at [411, 240] on p at bounding box center [460, 180] width 215 height 212
drag, startPoint x: 486, startPoint y: 262, endPoint x: 492, endPoint y: 262, distance: 6.4
click at [492, 262] on p at bounding box center [460, 180] width 215 height 212
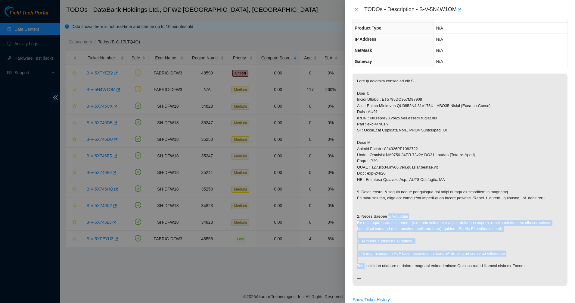
drag, startPoint x: 492, startPoint y: 262, endPoint x: 384, endPoint y: 215, distance: 117.7
click at [385, 215] on p at bounding box center [460, 180] width 215 height 212
click at [384, 215] on p at bounding box center [460, 180] width 215 height 212
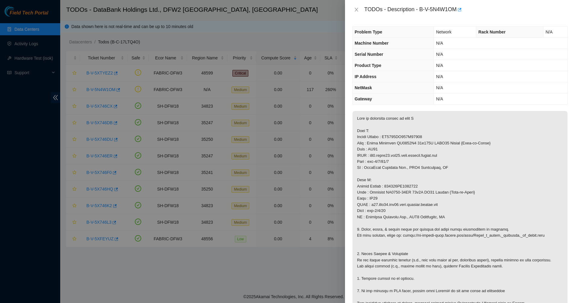
scroll to position [0, 0]
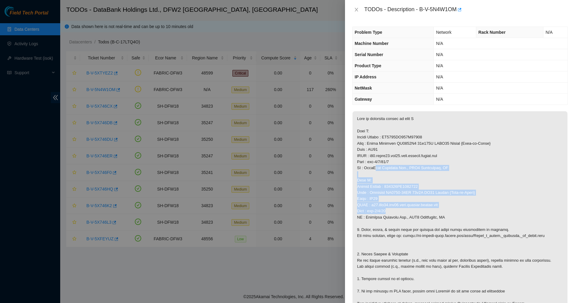
drag, startPoint x: 420, startPoint y: 208, endPoint x: 428, endPoint y: 213, distance: 10.4
click at [428, 213] on p at bounding box center [460, 217] width 215 height 212
drag, startPoint x: 428, startPoint y: 213, endPoint x: 391, endPoint y: 179, distance: 50.5
click at [391, 179] on p at bounding box center [460, 217] width 215 height 212
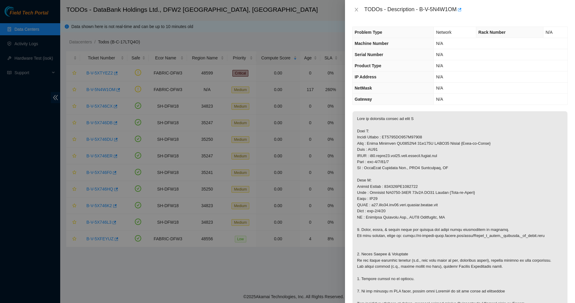
click at [391, 179] on p at bounding box center [460, 217] width 215 height 212
drag, startPoint x: 391, startPoint y: 179, endPoint x: 440, endPoint y: 216, distance: 61.3
click at [440, 216] on p at bounding box center [460, 217] width 215 height 212
click at [378, 186] on p at bounding box center [460, 217] width 215 height 212
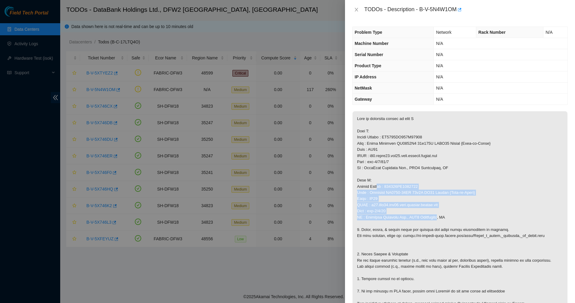
click at [378, 186] on p at bounding box center [460, 217] width 215 height 212
drag, startPoint x: 443, startPoint y: 219, endPoint x: 456, endPoint y: 228, distance: 16.0
click at [456, 228] on p at bounding box center [460, 217] width 215 height 212
click at [381, 190] on p at bounding box center [460, 217] width 215 height 212
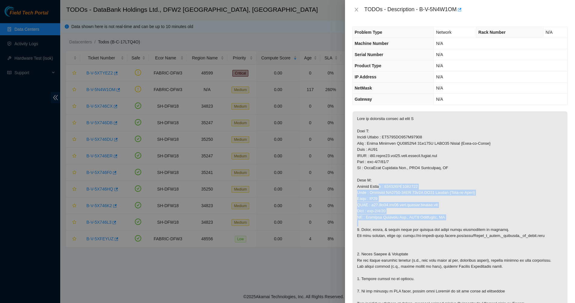
click at [381, 190] on p at bounding box center [460, 217] width 215 height 212
drag, startPoint x: 381, startPoint y: 190, endPoint x: 448, endPoint y: 221, distance: 74.3
click at [448, 221] on p at bounding box center [460, 217] width 215 height 212
drag, startPoint x: 420, startPoint y: 207, endPoint x: 376, endPoint y: 187, distance: 47.7
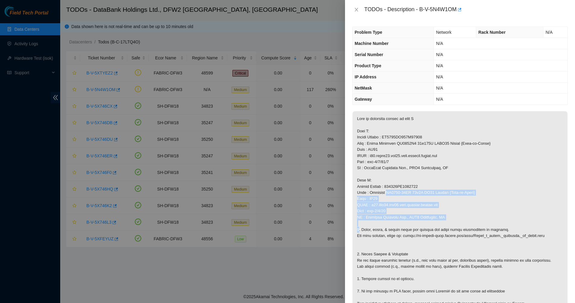
click at [377, 187] on p at bounding box center [460, 217] width 215 height 212
click at [376, 187] on p at bounding box center [460, 217] width 215 height 212
click at [470, 225] on p at bounding box center [460, 217] width 215 height 212
drag, startPoint x: 470, startPoint y: 225, endPoint x: 376, endPoint y: 185, distance: 102.7
click at [376, 185] on p at bounding box center [460, 217] width 215 height 212
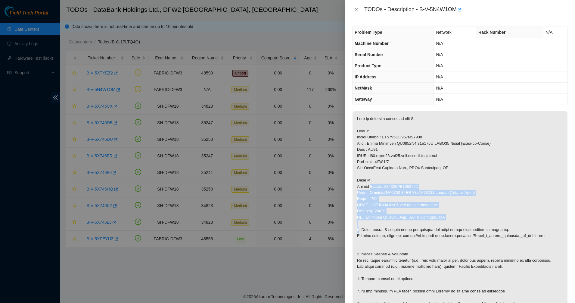
click at [376, 185] on p at bounding box center [460, 217] width 215 height 212
drag, startPoint x: 376, startPoint y: 185, endPoint x: 445, endPoint y: 225, distance: 79.8
click at [445, 225] on p at bounding box center [460, 217] width 215 height 212
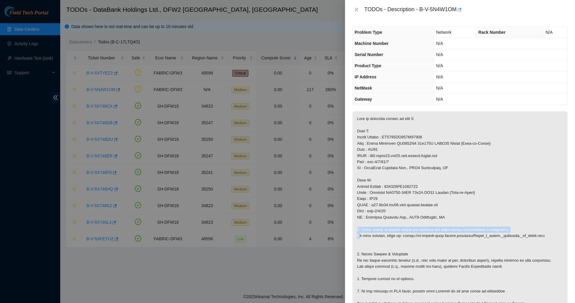
click at [445, 225] on p at bounding box center [460, 217] width 215 height 212
click at [439, 241] on p at bounding box center [460, 217] width 215 height 212
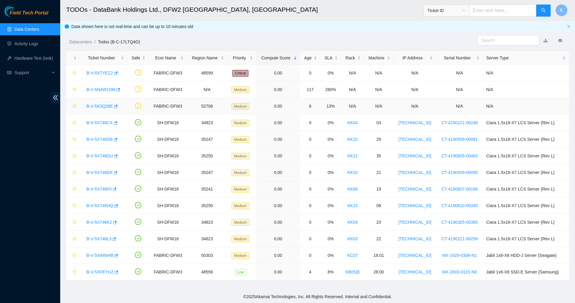
click at [106, 106] on link "B-V-5X3Q26E" at bounding box center [99, 106] width 27 height 5
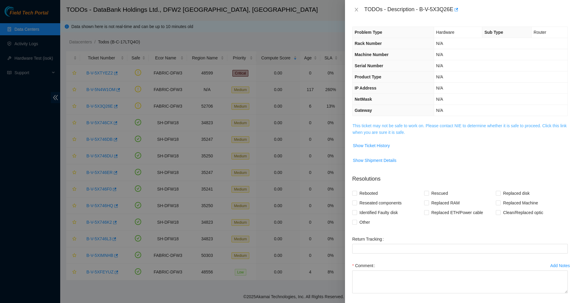
click at [369, 130] on link "This ticket may not be safe to work on. Please contact NIE to determine whether…" at bounding box center [460, 128] width 214 height 11
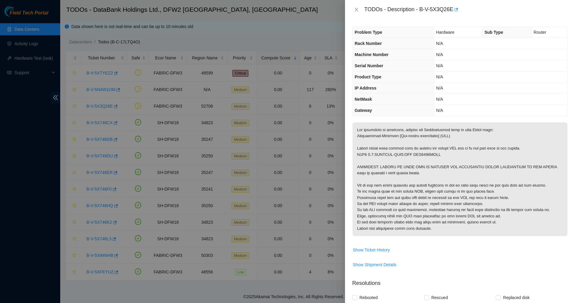
click at [421, 154] on p at bounding box center [460, 179] width 215 height 114
copy p "AAA2012AACI"
click at [440, 187] on p at bounding box center [460, 179] width 215 height 114
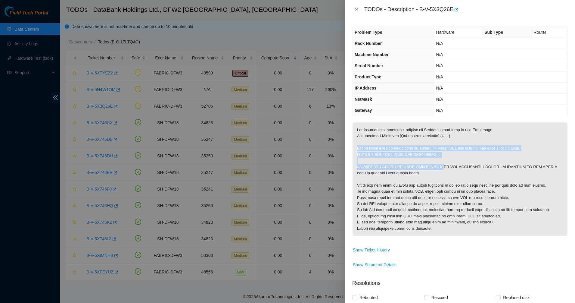
click at [435, 165] on p at bounding box center [460, 179] width 215 height 114
click at [435, 166] on p at bounding box center [460, 179] width 215 height 114
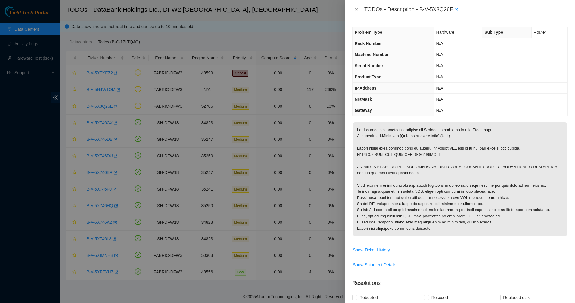
click at [418, 142] on p at bounding box center [460, 179] width 215 height 114
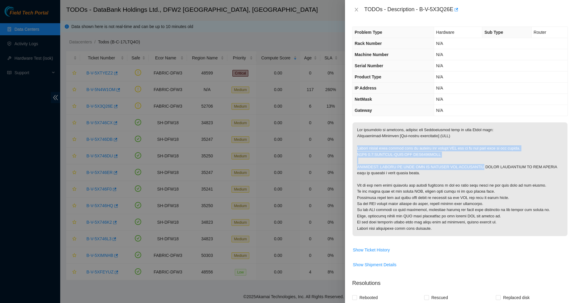
drag, startPoint x: 418, startPoint y: 142, endPoint x: 450, endPoint y: 167, distance: 40.7
click at [450, 167] on p at bounding box center [460, 179] width 215 height 114
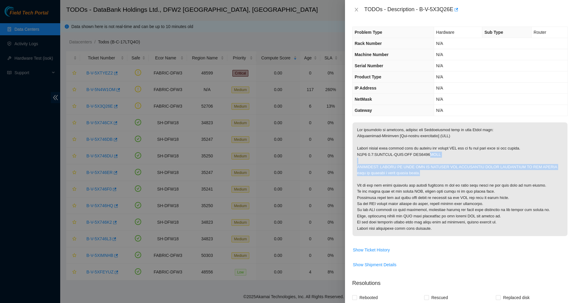
drag, startPoint x: 453, startPoint y: 172, endPoint x: 407, endPoint y: 143, distance: 55.2
click at [419, 151] on p at bounding box center [460, 179] width 215 height 114
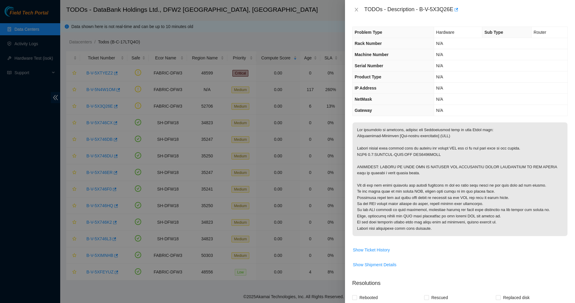
click at [399, 137] on p at bounding box center [460, 179] width 215 height 114
click at [362, 248] on span "Show Ticket History" at bounding box center [371, 249] width 37 height 7
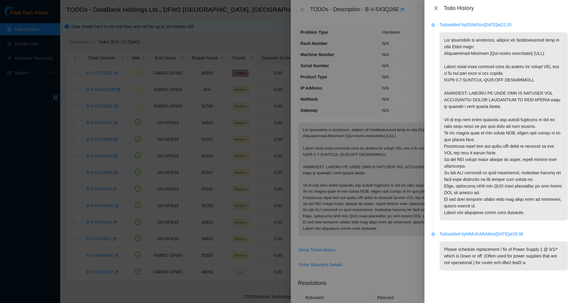
click at [438, 6] on icon "close" at bounding box center [436, 8] width 5 height 5
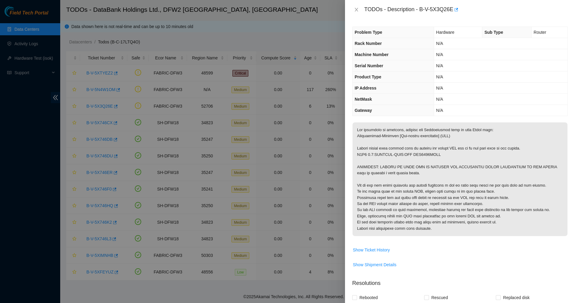
click at [398, 120] on div "Problem Type Hardware Sub Type Router Rack Number N/A Machine Number N/A Serial…" at bounding box center [460, 161] width 230 height 284
drag, startPoint x: 421, startPoint y: 10, endPoint x: 453, endPoint y: 11, distance: 32.0
click at [453, 11] on div "TODOs - Description - B-V-5X3Q26E" at bounding box center [467, 10] width 204 height 10
copy div "B-V-5X3Q26E"
click at [424, 10] on div "TODOs - Description - B-V-5X3Q26E" at bounding box center [467, 10] width 204 height 10
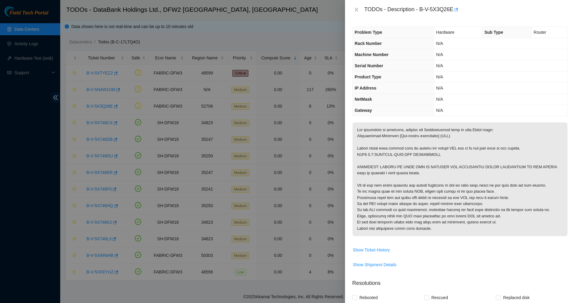
click at [421, 9] on div "TODOs - Description - B-V-5X3Q26E" at bounding box center [467, 10] width 204 height 10
click at [418, 9] on div "TODOs - Description - B-V-5X3Q26E" at bounding box center [467, 10] width 204 height 10
drag, startPoint x: 420, startPoint y: 10, endPoint x: 459, endPoint y: 10, distance: 39.8
click at [459, 10] on div "TODOs - Description - B-V-5X3Q26E" at bounding box center [467, 10] width 204 height 10
copy div "B-V-5X3Q26E"
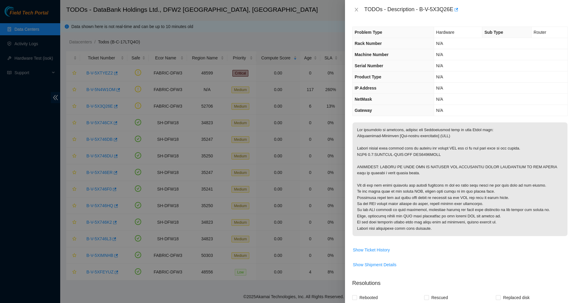
click at [442, 181] on p at bounding box center [460, 179] width 215 height 114
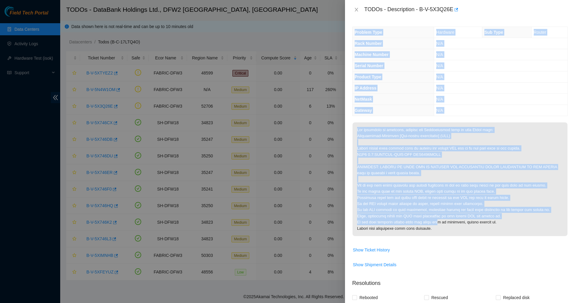
drag, startPoint x: 436, startPoint y: 225, endPoint x: 356, endPoint y: 29, distance: 211.6
click at [356, 29] on div "Problem Type Hardware Sub Type Router Rack Number N/A Machine Number N/A Serial…" at bounding box center [460, 161] width 230 height 284
click at [356, 31] on span "Problem Type" at bounding box center [369, 32] width 28 height 5
drag, startPoint x: 356, startPoint y: 31, endPoint x: 516, endPoint y: 239, distance: 262.2
click at [516, 239] on div "Problem Type Hardware Sub Type Router Rack Number N/A Machine Number N/A Serial…" at bounding box center [460, 161] width 230 height 284
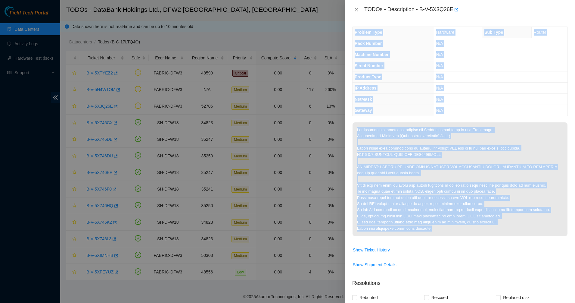
click at [517, 238] on span at bounding box center [460, 181] width 215 height 118
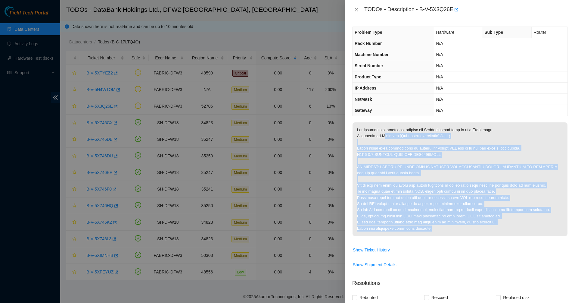
drag, startPoint x: 513, startPoint y: 231, endPoint x: 382, endPoint y: 137, distance: 161.5
click at [382, 137] on p at bounding box center [460, 179] width 215 height 114
drag, startPoint x: 483, startPoint y: 218, endPoint x: 493, endPoint y: 229, distance: 15.3
click at [493, 229] on p at bounding box center [460, 179] width 215 height 114
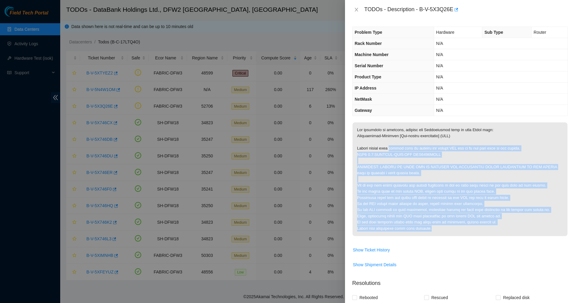
click at [493, 229] on p at bounding box center [460, 179] width 215 height 114
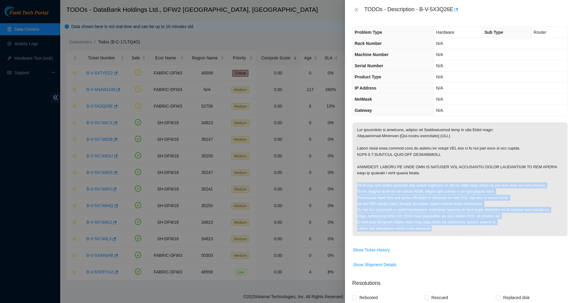
drag, startPoint x: 493, startPoint y: 229, endPoint x: 426, endPoint y: 179, distance: 84.2
click at [426, 179] on p at bounding box center [460, 179] width 215 height 114
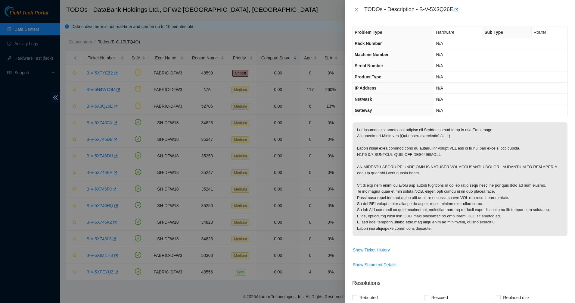
click at [425, 178] on p at bounding box center [460, 179] width 215 height 114
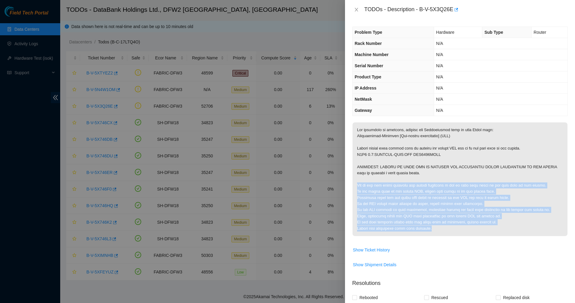
drag, startPoint x: 425, startPoint y: 178, endPoint x: 471, endPoint y: 231, distance: 69.6
click at [471, 231] on p at bounding box center [460, 179] width 215 height 114
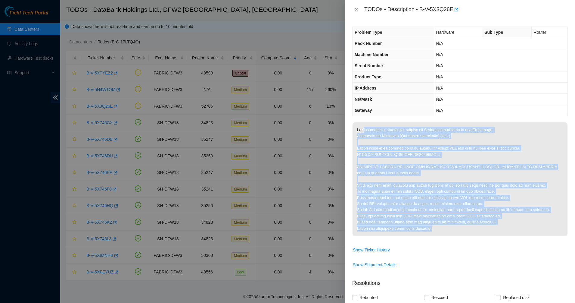
drag, startPoint x: 471, startPoint y: 231, endPoint x: 365, endPoint y: 129, distance: 147.0
click at [365, 129] on p at bounding box center [460, 179] width 215 height 114
click at [365, 128] on p at bounding box center [460, 179] width 215 height 114
drag, startPoint x: 365, startPoint y: 128, endPoint x: 470, endPoint y: 227, distance: 144.1
click at [470, 225] on p at bounding box center [460, 179] width 215 height 114
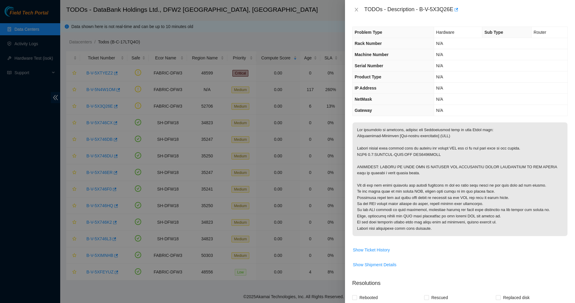
click at [470, 227] on p at bounding box center [460, 179] width 215 height 114
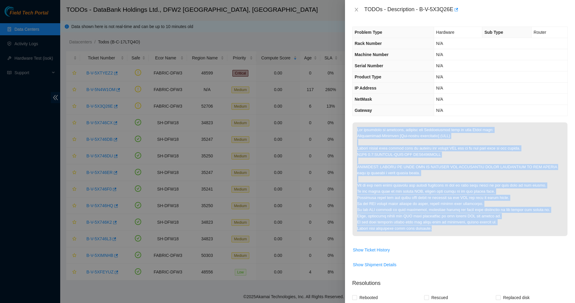
drag, startPoint x: 470, startPoint y: 227, endPoint x: 354, endPoint y: 128, distance: 152.7
click at [354, 128] on p at bounding box center [460, 179] width 215 height 114
click at [354, 127] on p at bounding box center [460, 179] width 215 height 114
drag, startPoint x: 405, startPoint y: 178, endPoint x: 460, endPoint y: 231, distance: 76.1
click at [460, 231] on p at bounding box center [460, 179] width 215 height 114
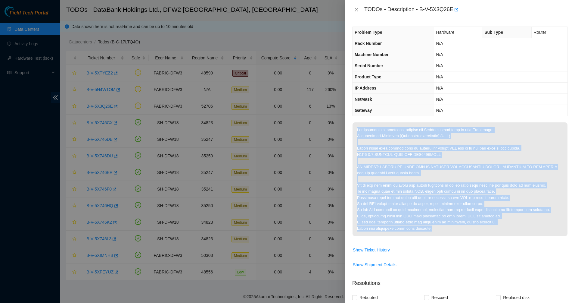
click at [460, 231] on p at bounding box center [460, 179] width 215 height 114
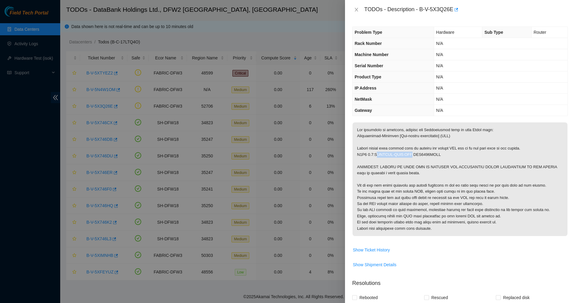
drag, startPoint x: 375, startPoint y: 156, endPoint x: 414, endPoint y: 155, distance: 38.9
click at [409, 155] on p at bounding box center [460, 179] width 215 height 114
click at [414, 155] on p at bounding box center [460, 179] width 215 height 114
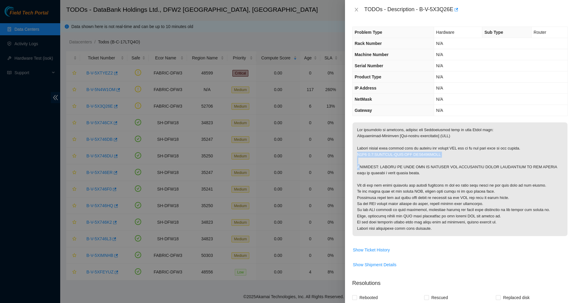
click at [439, 158] on p at bounding box center [460, 179] width 215 height 114
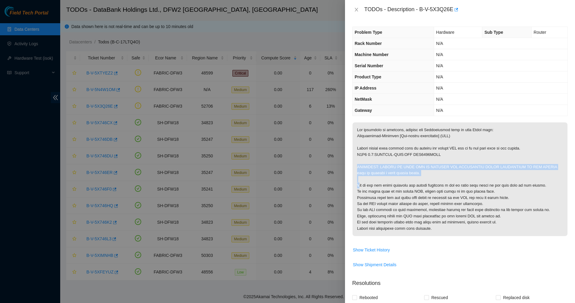
click at [439, 158] on p at bounding box center [460, 179] width 215 height 114
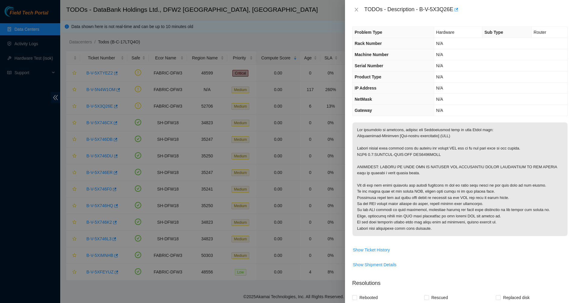
click at [435, 154] on p at bounding box center [460, 179] width 215 height 114
click at [421, 154] on p at bounding box center [460, 179] width 215 height 114
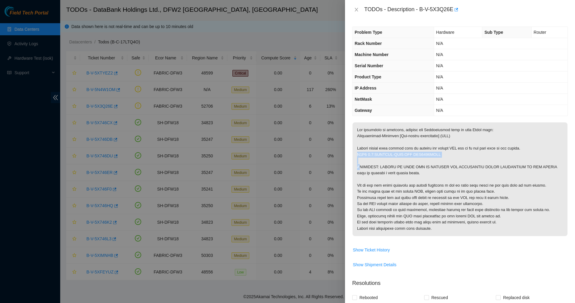
click at [421, 154] on p at bounding box center [460, 179] width 215 height 114
click at [401, 154] on p at bounding box center [460, 179] width 215 height 114
click at [387, 154] on p at bounding box center [460, 179] width 215 height 114
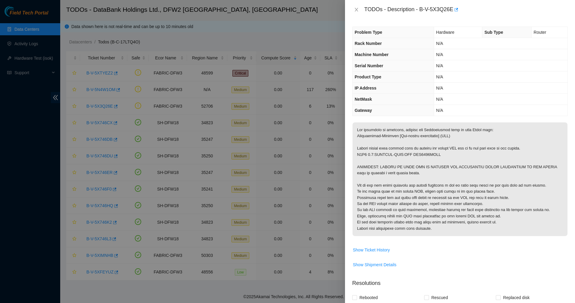
click at [387, 149] on p at bounding box center [460, 179] width 215 height 114
click at [407, 151] on p at bounding box center [460, 179] width 215 height 114
drag, startPoint x: 360, startPoint y: 156, endPoint x: 407, endPoint y: 155, distance: 46.7
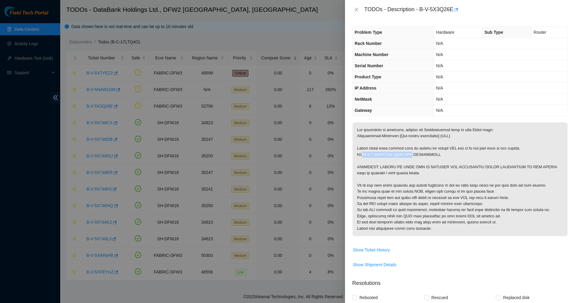
click at [407, 155] on p at bounding box center [460, 179] width 215 height 114
click at [180, 17] on div at bounding box center [287, 151] width 575 height 303
click at [356, 10] on icon "close" at bounding box center [356, 10] width 3 height 4
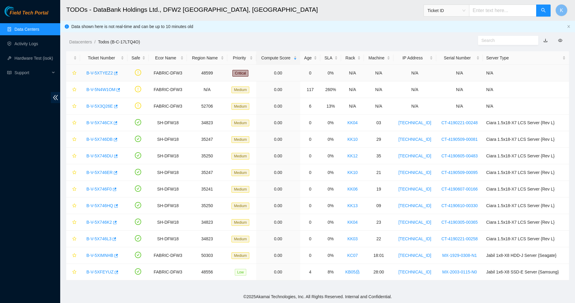
click at [95, 75] on link "B-V-5XTYEZ2" at bounding box center [99, 73] width 27 height 5
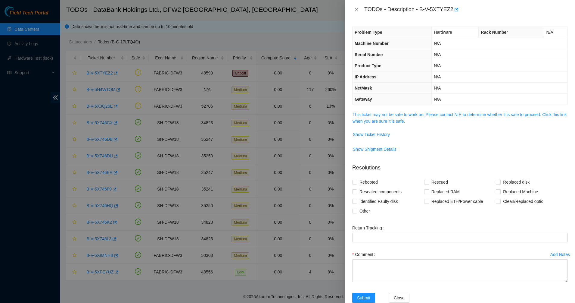
click at [393, 111] on span "This ticket may not be safe to work on. Please contact NIE to determine whether…" at bounding box center [460, 117] width 215 height 13
click at [390, 123] on link "This ticket may not be safe to work on. Please contact NIE to determine whether…" at bounding box center [460, 117] width 214 height 11
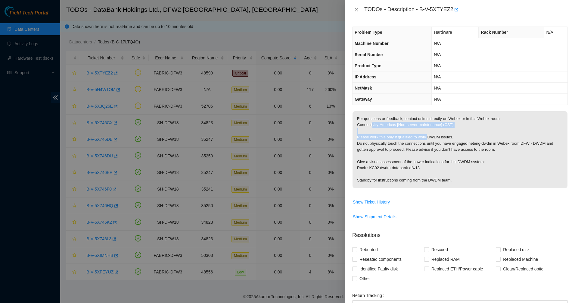
drag, startPoint x: 373, startPoint y: 123, endPoint x: 428, endPoint y: 138, distance: 57.1
click at [428, 138] on p "For questions or feedback, contact dsims directly on Webex or in this Webex roo…" at bounding box center [460, 149] width 215 height 77
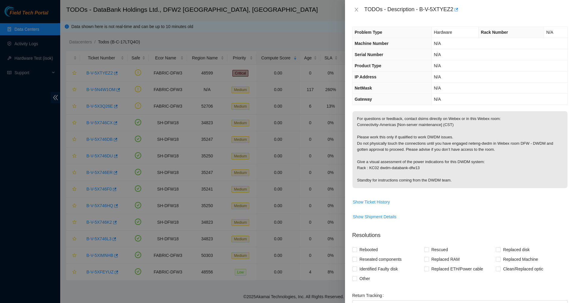
click at [379, 145] on p "For questions or feedback, contact dsims directly on Webex or in this Webex roo…" at bounding box center [460, 149] width 215 height 77
click at [378, 139] on p "For questions or feedback, contact dsims directly on Webex or in this Webex roo…" at bounding box center [460, 149] width 215 height 77
drag, startPoint x: 378, startPoint y: 139, endPoint x: 402, endPoint y: 146, distance: 24.7
click at [379, 139] on p "For questions or feedback, contact dsims directly on Webex or in this Webex roo…" at bounding box center [460, 149] width 215 height 77
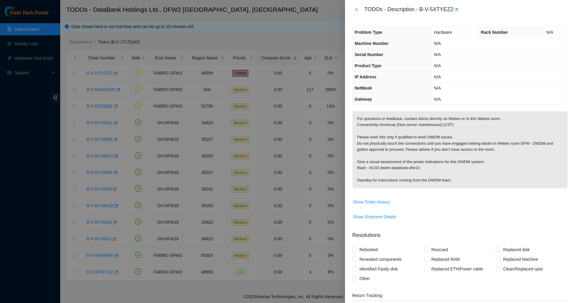
click at [404, 146] on p "For questions or feedback, contact dsims directly on Webex or in this Webex roo…" at bounding box center [460, 149] width 215 height 77
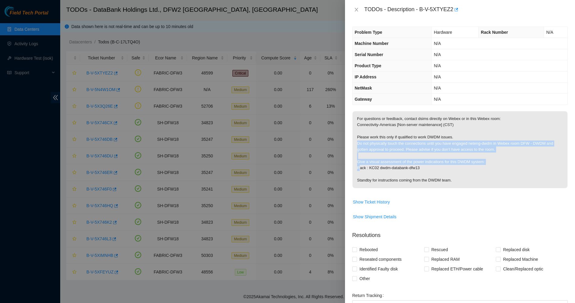
drag, startPoint x: 404, startPoint y: 146, endPoint x: 414, endPoint y: 162, distance: 19.2
click at [414, 162] on p "For questions or feedback, contact dsims directly on Webex or in this Webex roo…" at bounding box center [460, 149] width 215 height 77
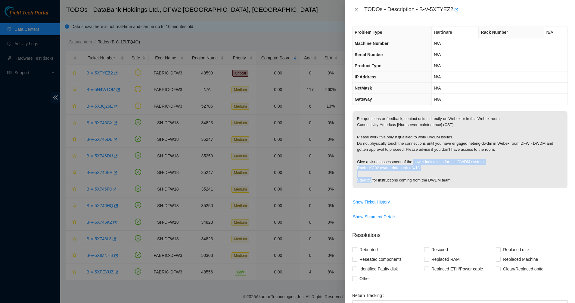
drag, startPoint x: 414, startPoint y: 162, endPoint x: 427, endPoint y: 177, distance: 19.2
click at [427, 177] on p "For questions or feedback, contact dsims directly on Webex or in this Webex roo…" at bounding box center [460, 149] width 215 height 77
drag, startPoint x: 427, startPoint y: 177, endPoint x: 390, endPoint y: 149, distance: 45.7
click at [390, 149] on p "For questions or feedback, contact dsims directly on Webex or in this Webex roo…" at bounding box center [460, 149] width 215 height 77
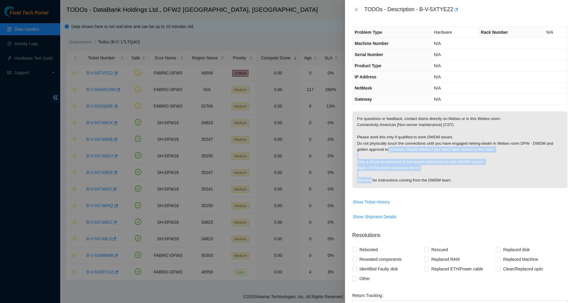
click at [390, 149] on p "For questions or feedback, contact dsims directly on Webex or in this Webex roo…" at bounding box center [460, 149] width 215 height 77
drag, startPoint x: 464, startPoint y: 174, endPoint x: 490, endPoint y: 184, distance: 27.6
click at [490, 184] on p "For questions or feedback, contact dsims directly on Webex or in this Webex roo…" at bounding box center [460, 149] width 215 height 77
drag, startPoint x: 482, startPoint y: 180, endPoint x: 396, endPoint y: 155, distance: 89.1
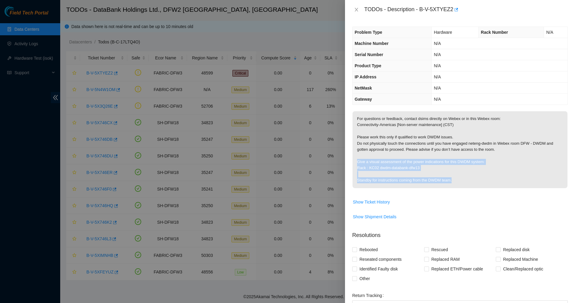
click at [396, 155] on p "For questions or feedback, contact dsims directly on Webex or in this Webex roo…" at bounding box center [460, 149] width 215 height 77
drag, startPoint x: 396, startPoint y: 155, endPoint x: 430, endPoint y: 168, distance: 35.7
click at [430, 168] on p "For questions or feedback, contact dsims directly on Webex or in this Webex roo…" at bounding box center [460, 149] width 215 height 77
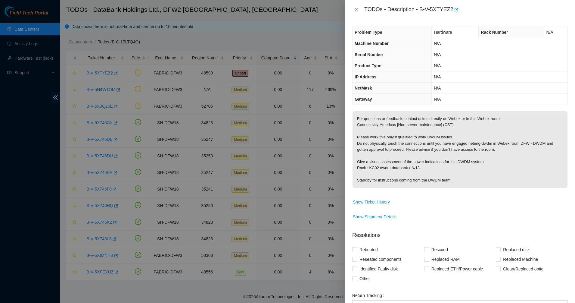
click at [430, 168] on p "For questions or feedback, contact dsims directly on Webex or in this Webex roo…" at bounding box center [460, 149] width 215 height 77
click at [402, 168] on p "For questions or feedback, contact dsims directly on Webex or in this Webex roo…" at bounding box center [460, 149] width 215 height 77
drag, startPoint x: 403, startPoint y: 168, endPoint x: 407, endPoint y: 175, distance: 8.4
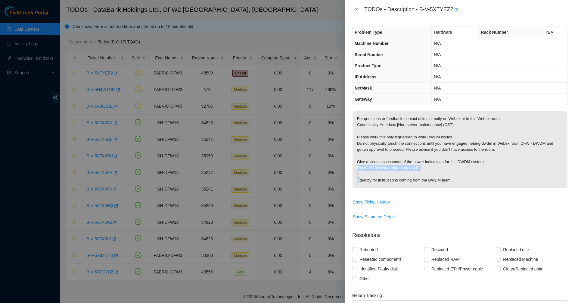
click at [402, 168] on p "For questions or feedback, contact dsims directly on Webex or in this Webex roo…" at bounding box center [460, 149] width 215 height 77
click at [409, 179] on p "For questions or feedback, contact dsims directly on Webex or in this Webex roo…" at bounding box center [460, 149] width 215 height 77
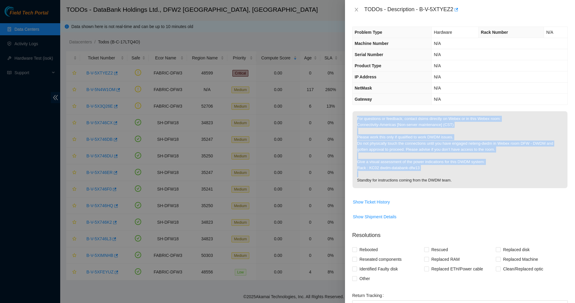
click at [409, 179] on p "For questions or feedback, contact dsims directly on Webex or in this Webex roo…" at bounding box center [460, 149] width 215 height 77
click at [440, 180] on p "For questions or feedback, contact dsims directly on Webex or in this Webex roo…" at bounding box center [460, 149] width 215 height 77
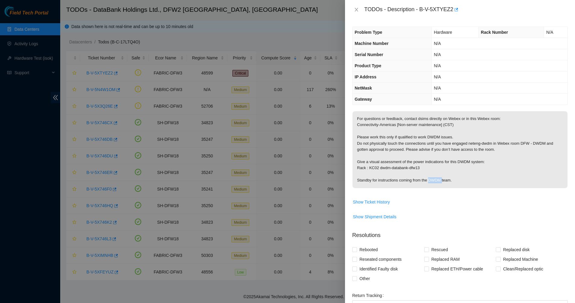
click at [440, 180] on p "For questions or feedback, contact dsims directly on Webex or in this Webex roo…" at bounding box center [460, 149] width 215 height 77
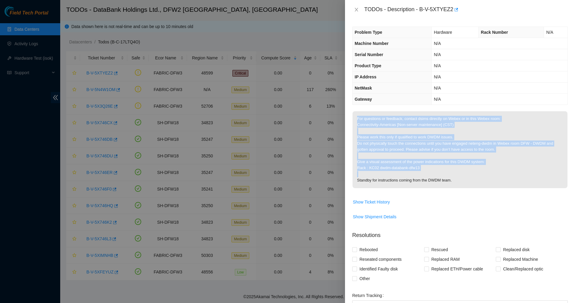
click at [440, 180] on p "For questions or feedback, contact dsims directly on Webex or in this Webex roo…" at bounding box center [460, 149] width 215 height 77
click at [459, 180] on p "For questions or feedback, contact dsims directly on Webex or in this Webex roo…" at bounding box center [460, 149] width 215 height 77
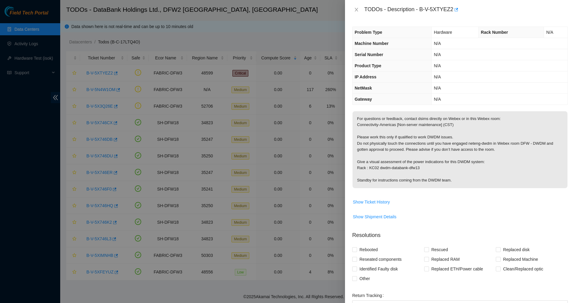
click at [459, 180] on p "For questions or feedback, contact dsims directly on Webex or in this Webex roo…" at bounding box center [460, 149] width 215 height 77
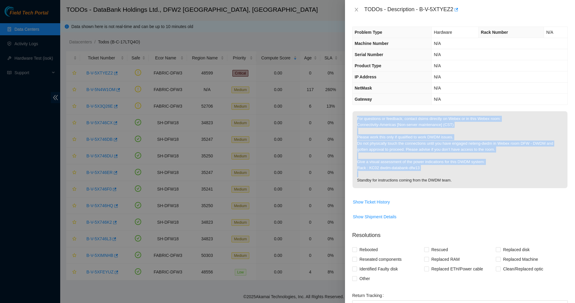
click at [459, 180] on p "For questions or feedback, contact dsims directly on Webex or in this Webex roo…" at bounding box center [460, 149] width 215 height 77
click at [425, 180] on p "For questions or feedback, contact dsims directly on Webex or in this Webex roo…" at bounding box center [460, 149] width 215 height 77
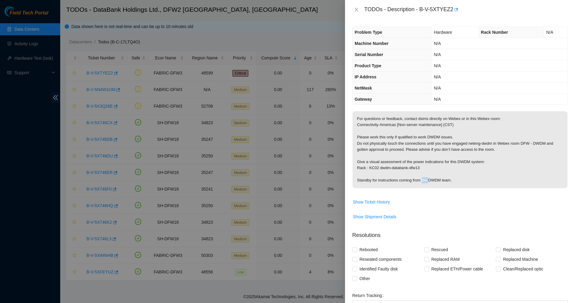
click at [425, 180] on p "For questions or feedback, contact dsims directly on Webex or in this Webex roo…" at bounding box center [460, 149] width 215 height 77
click at [438, 180] on p "For questions or feedback, contact dsims directly on Webex or in this Webex roo…" at bounding box center [460, 149] width 215 height 77
click at [356, 9] on icon "close" at bounding box center [356, 9] width 5 height 5
